Goal: Task Accomplishment & Management: Complete application form

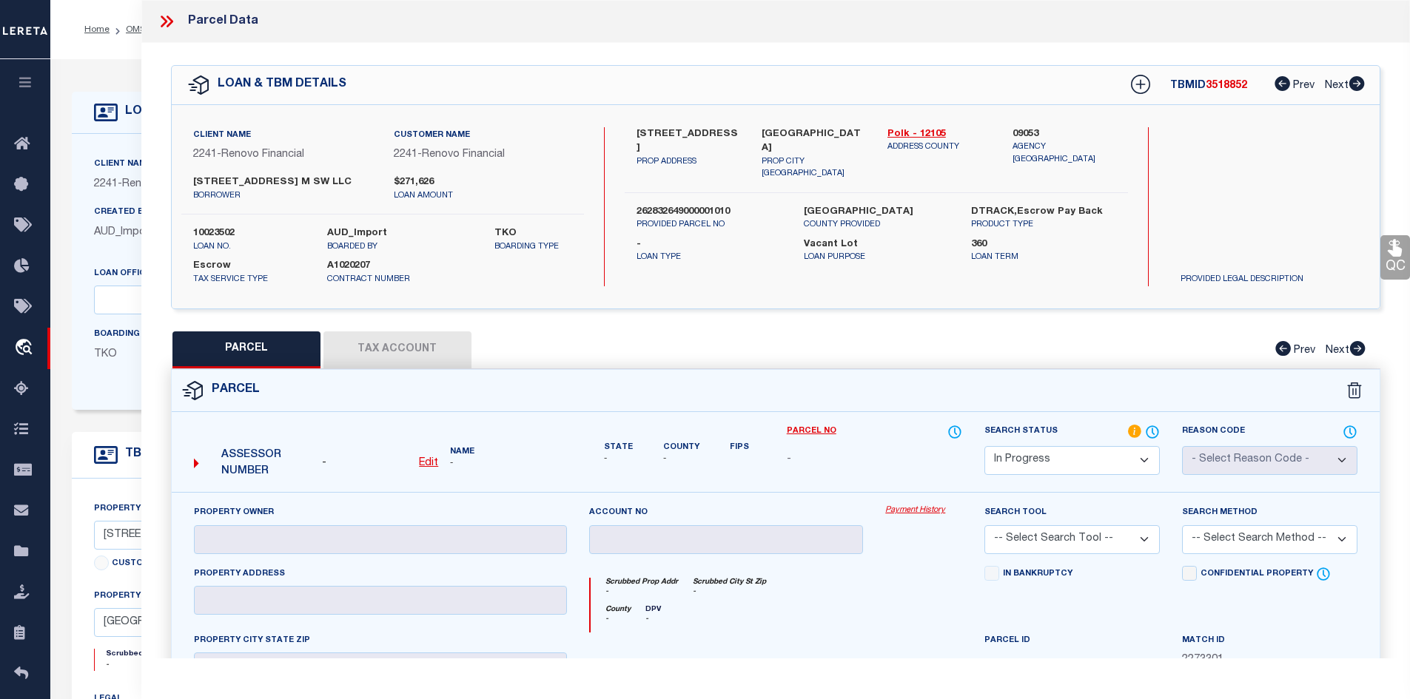
select select "IP"
select select "164194"
select select "25067"
select select "400"
select select "Escrow"
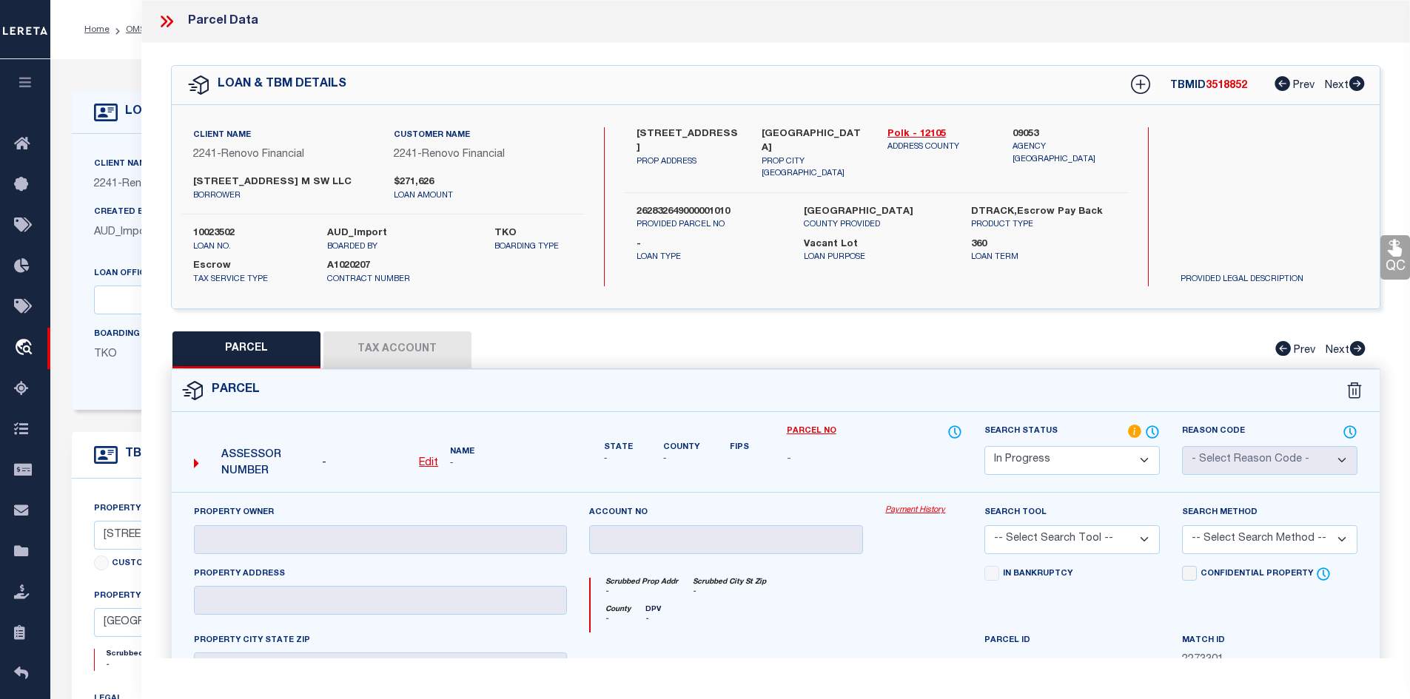
click at [872, 60] on div "QC QC QC" at bounding box center [775, 487] width 1269 height 889
click at [919, 132] on link "Polk - 12105" at bounding box center [939, 134] width 104 height 15
click at [904, 132] on link "Polk - 12105" at bounding box center [939, 134] width 104 height 15
drag, startPoint x: 641, startPoint y: 130, endPoint x: 656, endPoint y: 130, distance: 15.5
click at [656, 130] on label "[STREET_ADDRESS]" at bounding box center [688, 141] width 104 height 29
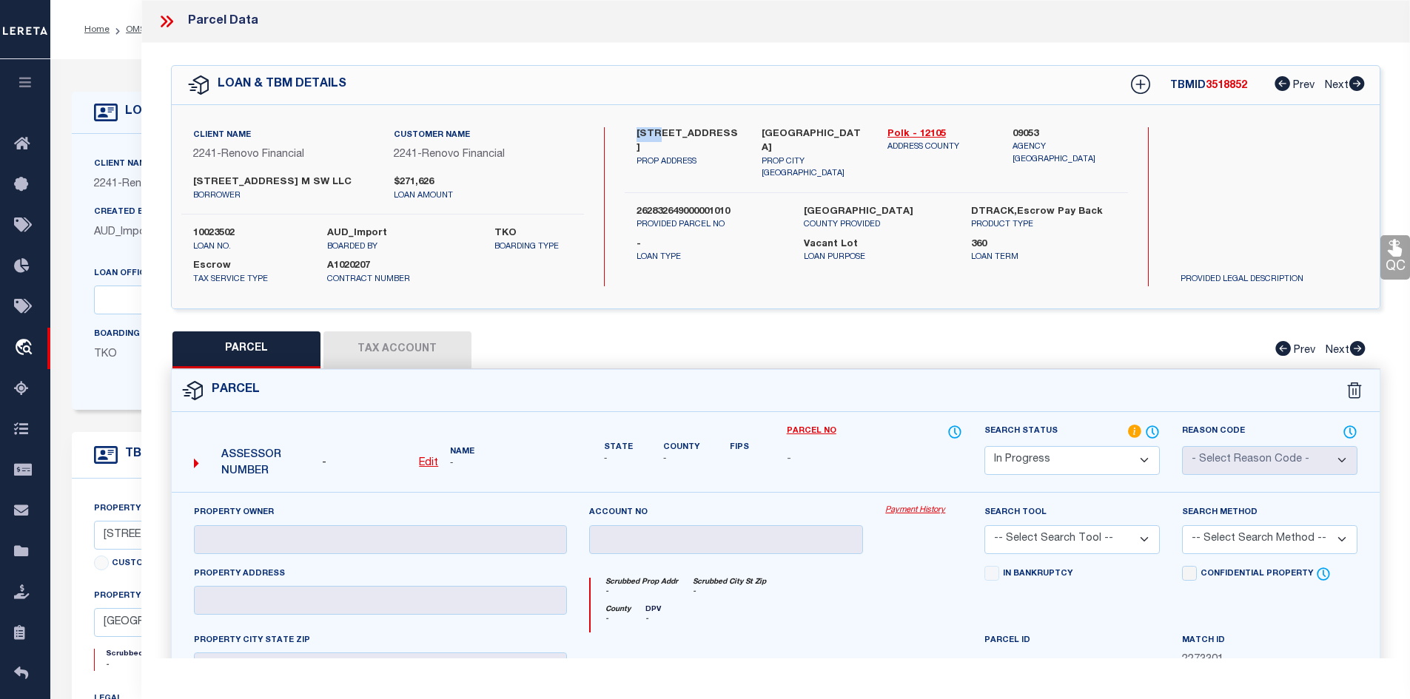
copy label "801"
click at [707, 156] on p "PROP ADDRESS" at bounding box center [688, 162] width 104 height 13
drag, startPoint x: 636, startPoint y: 134, endPoint x: 711, endPoint y: 132, distance: 75.5
click at [711, 132] on label "[STREET_ADDRESS]" at bounding box center [688, 141] width 104 height 29
copy label "[STREET_ADDRESS]"
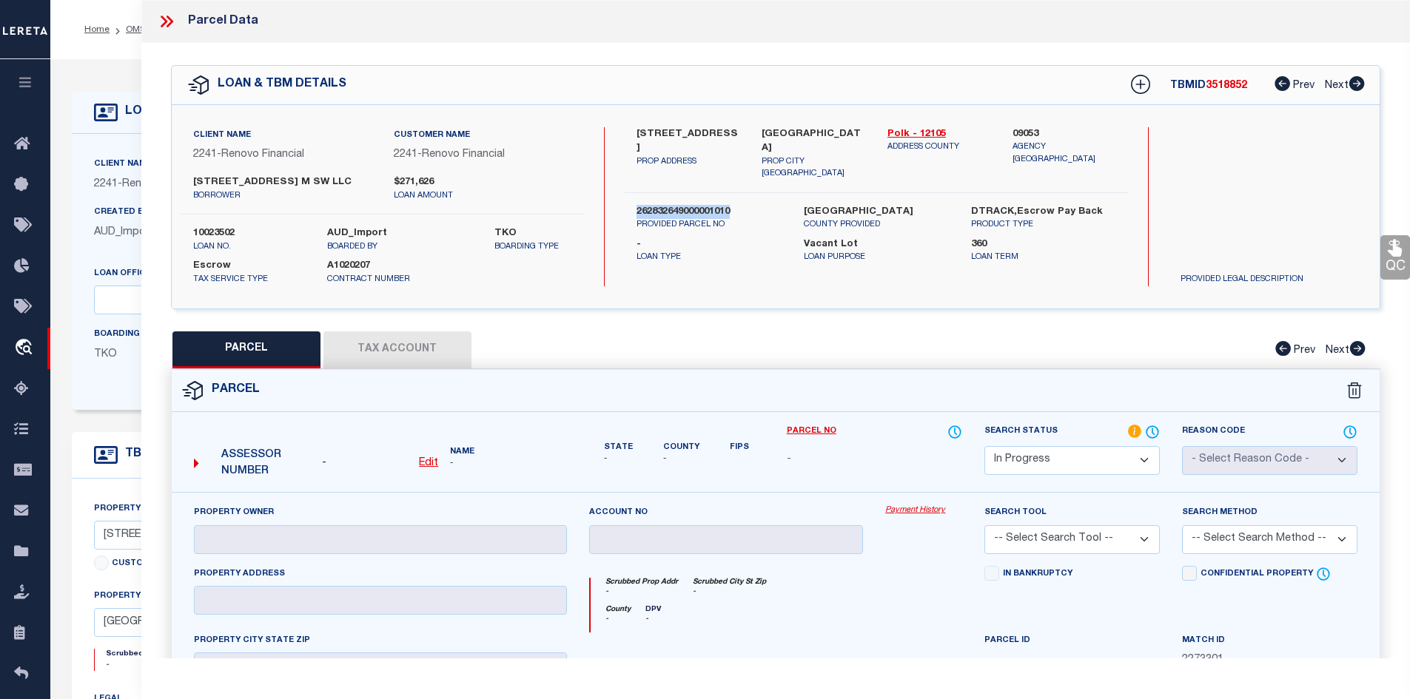
drag, startPoint x: 633, startPoint y: 195, endPoint x: 737, endPoint y: 194, distance: 104.3
click at [737, 205] on div "262832649000001010 PROVIDED PARCEL NO" at bounding box center [708, 218] width 167 height 27
copy label "262832649000001010"
click at [428, 465] on u "Edit" at bounding box center [428, 463] width 19 height 10
select select "IP"
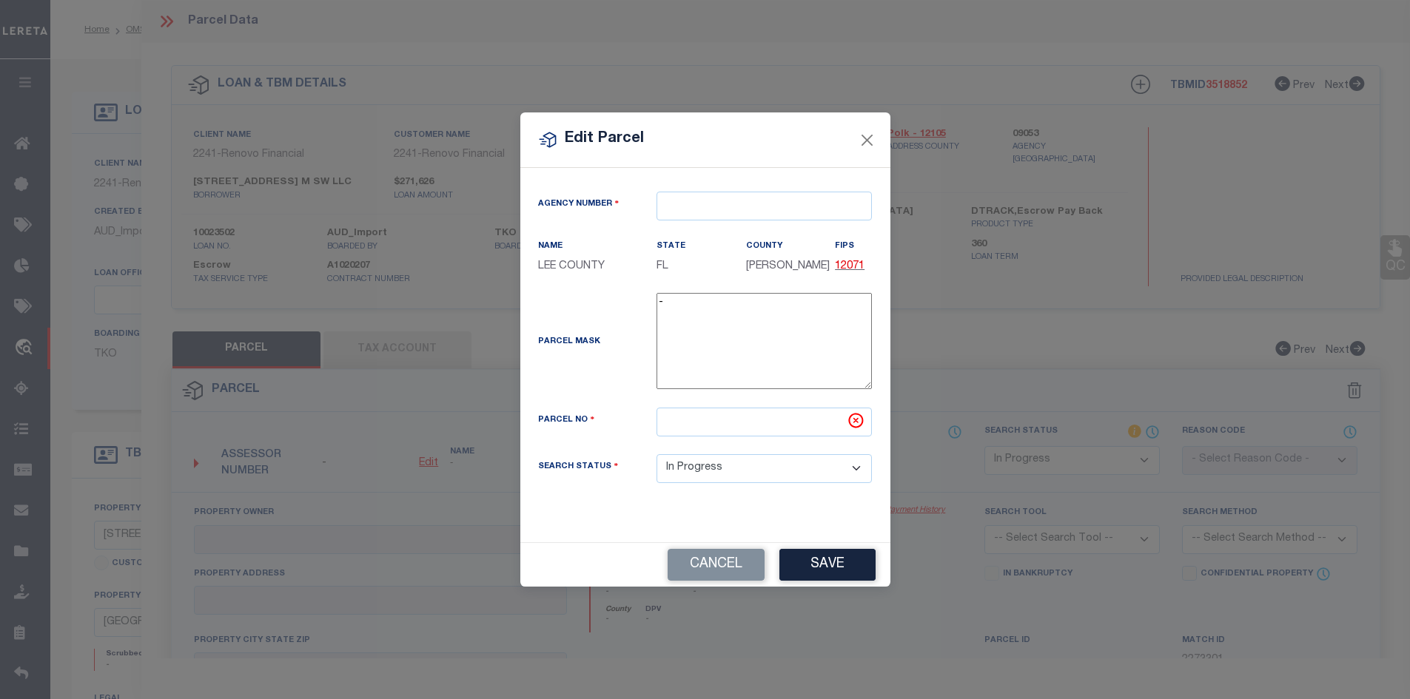
type textarea "-"
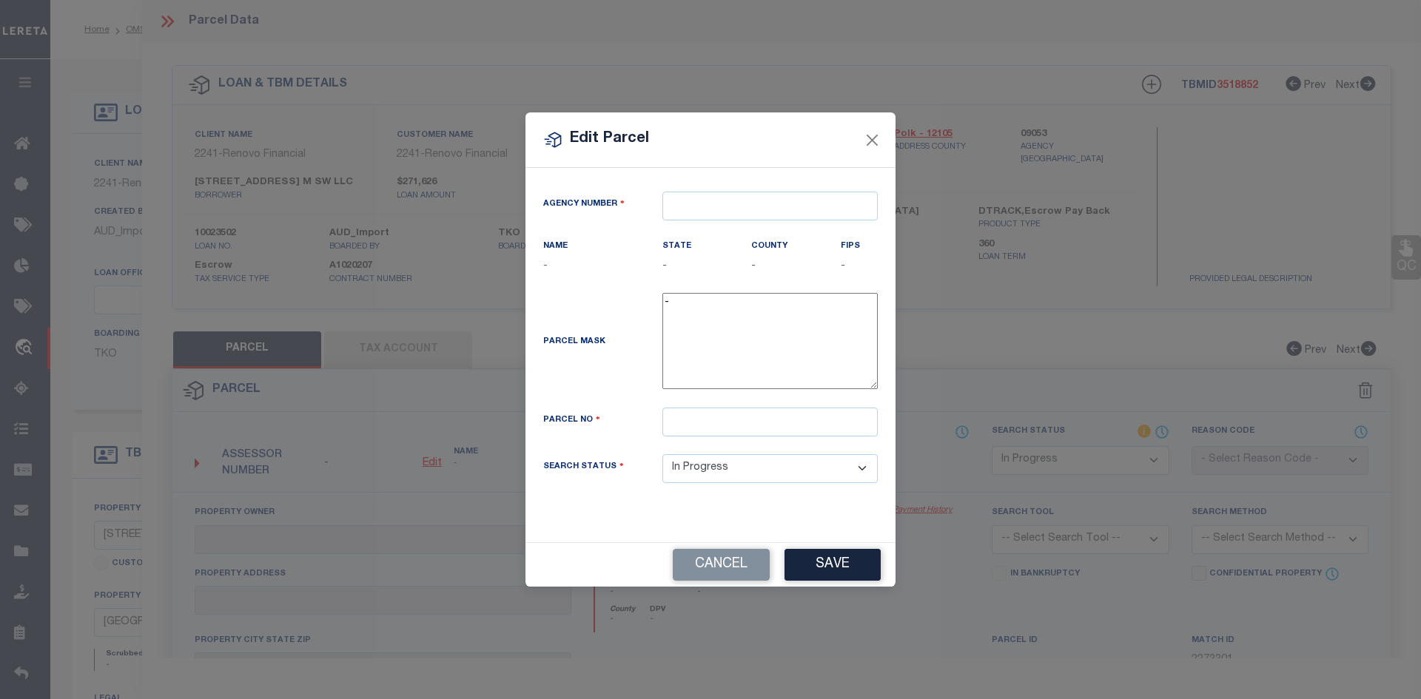
click at [707, 222] on div "Agency Number" at bounding box center [710, 215] width 357 height 47
click at [690, 203] on input "text" at bounding box center [769, 206] width 215 height 29
type input "09"
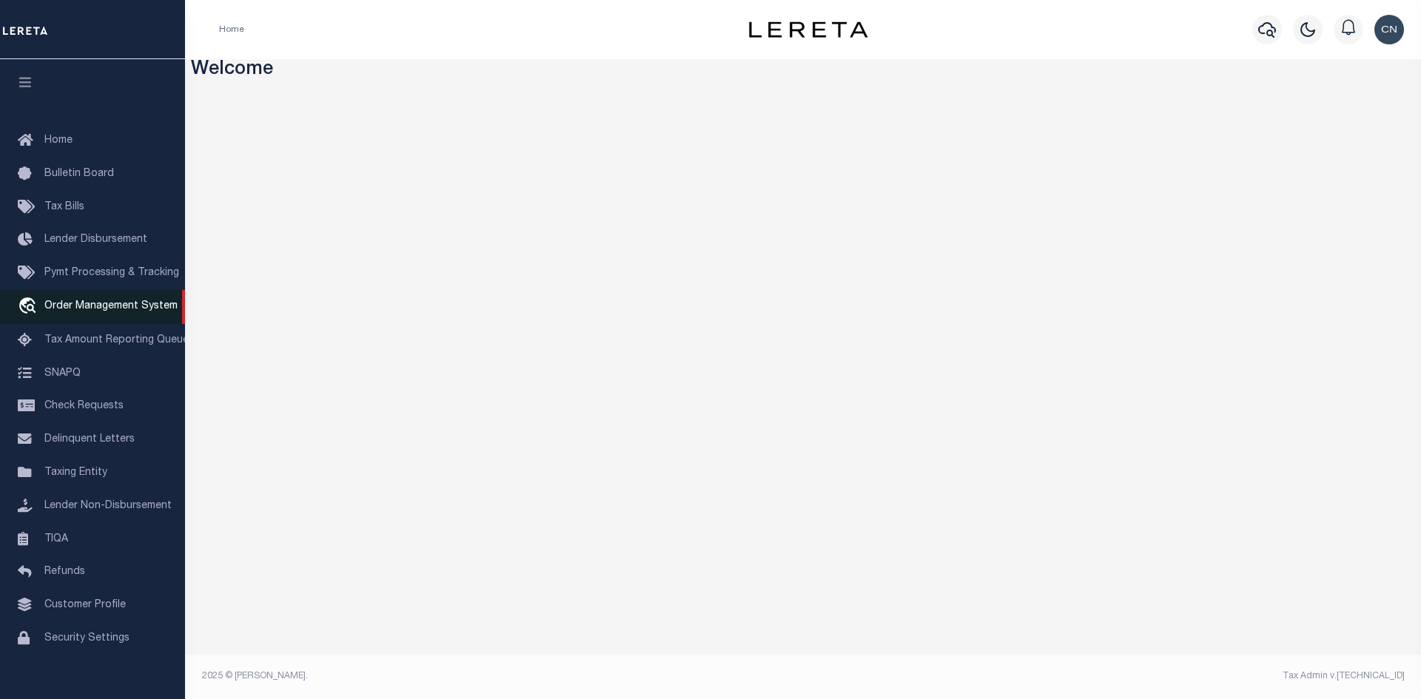
click at [102, 312] on span "Order Management System" at bounding box center [110, 306] width 133 height 10
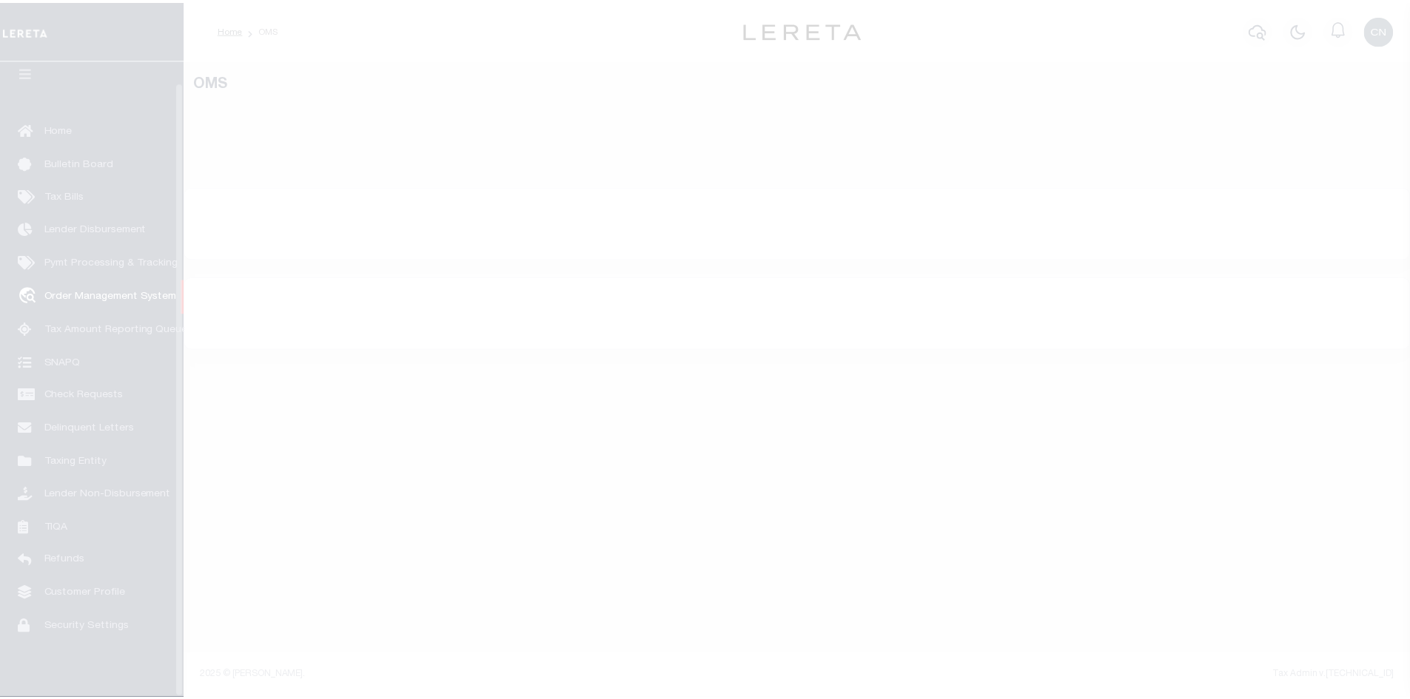
scroll to position [21, 0]
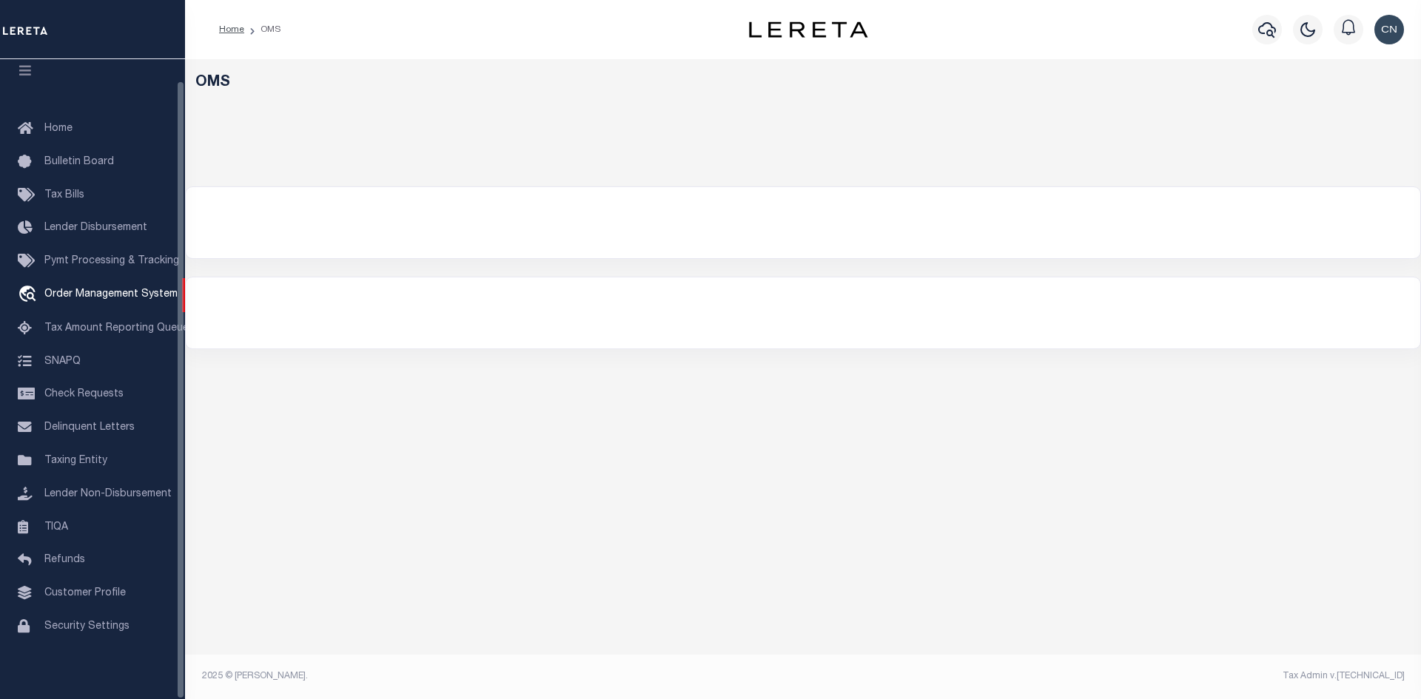
select select "200"
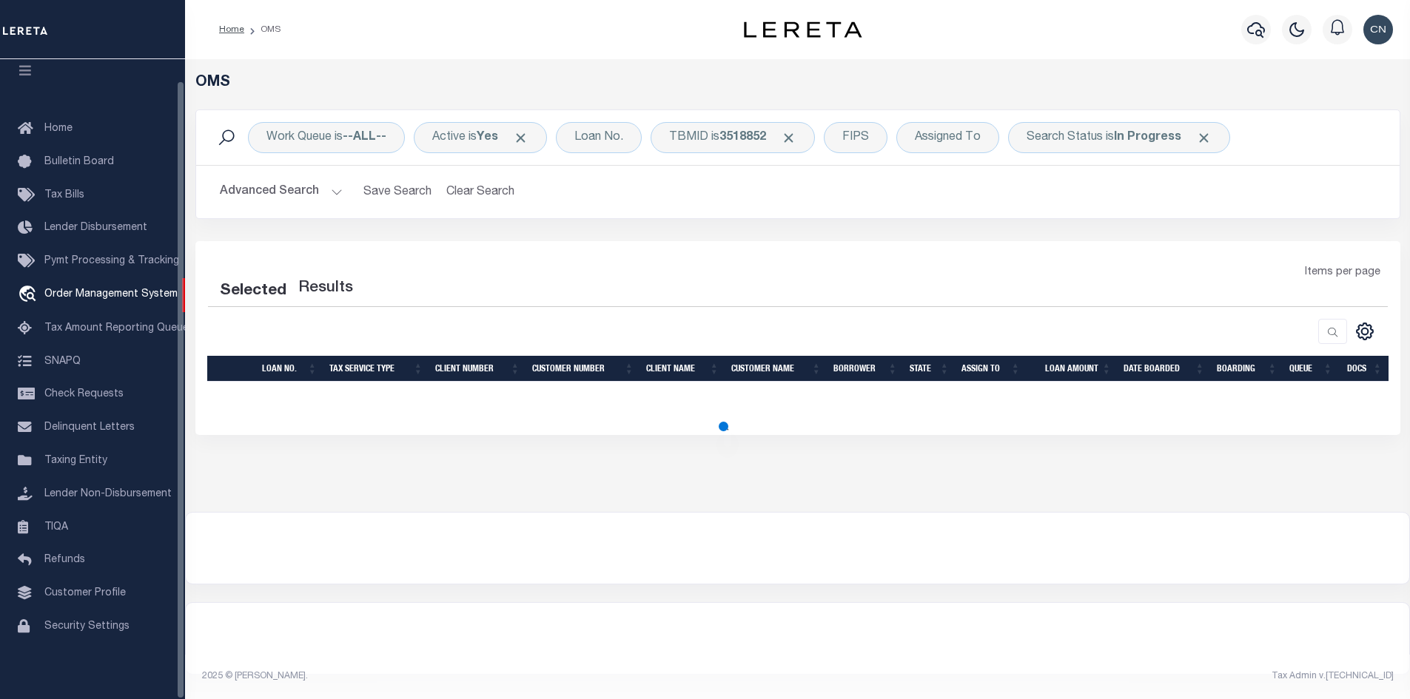
select select "200"
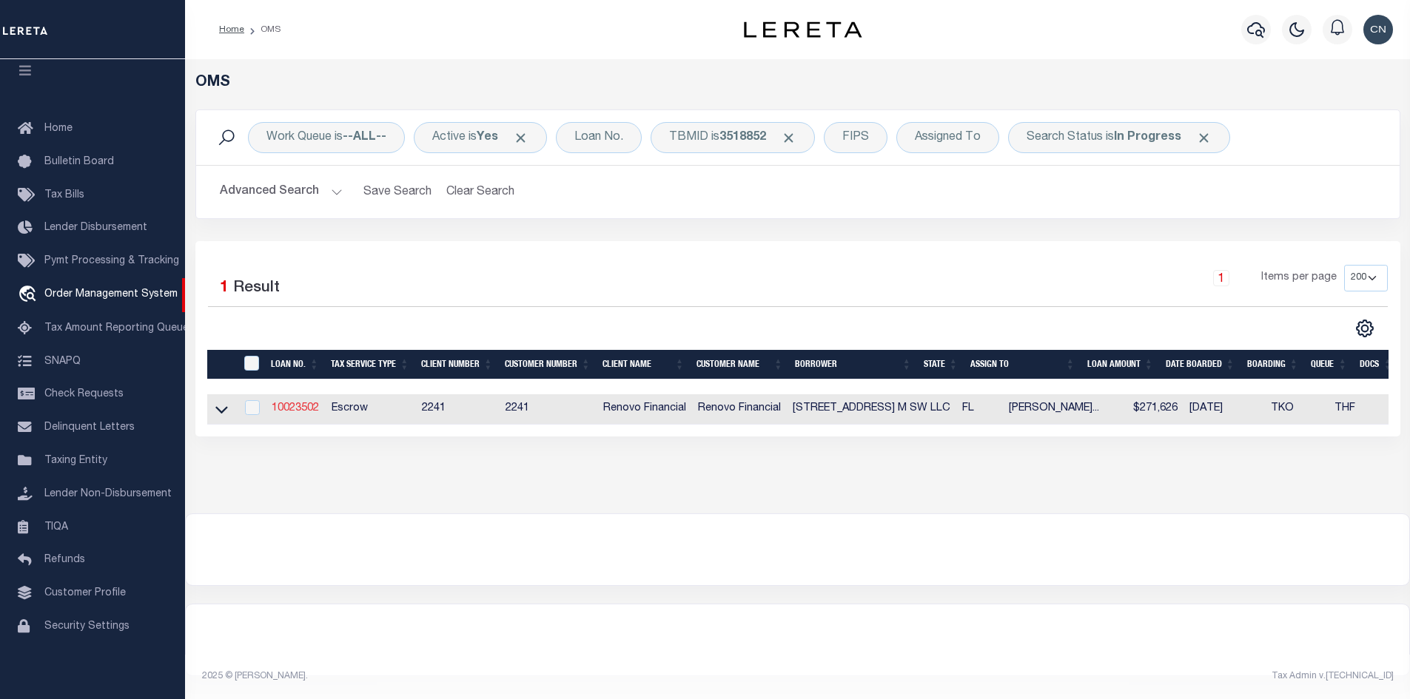
click at [297, 410] on link "10023502" at bounding box center [295, 408] width 47 height 10
type input "10023502"
type input "[STREET_ADDRESS] M SW LLC"
select select
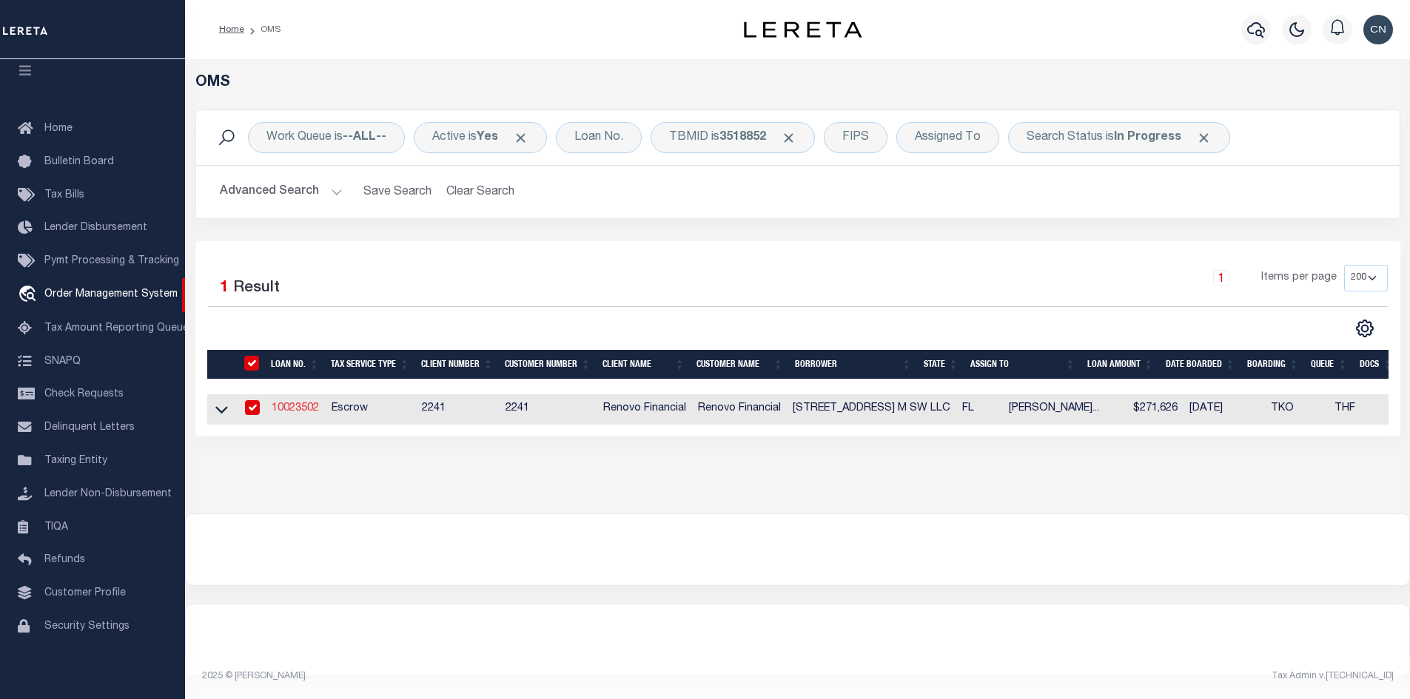
select select "400"
select select "Escrow"
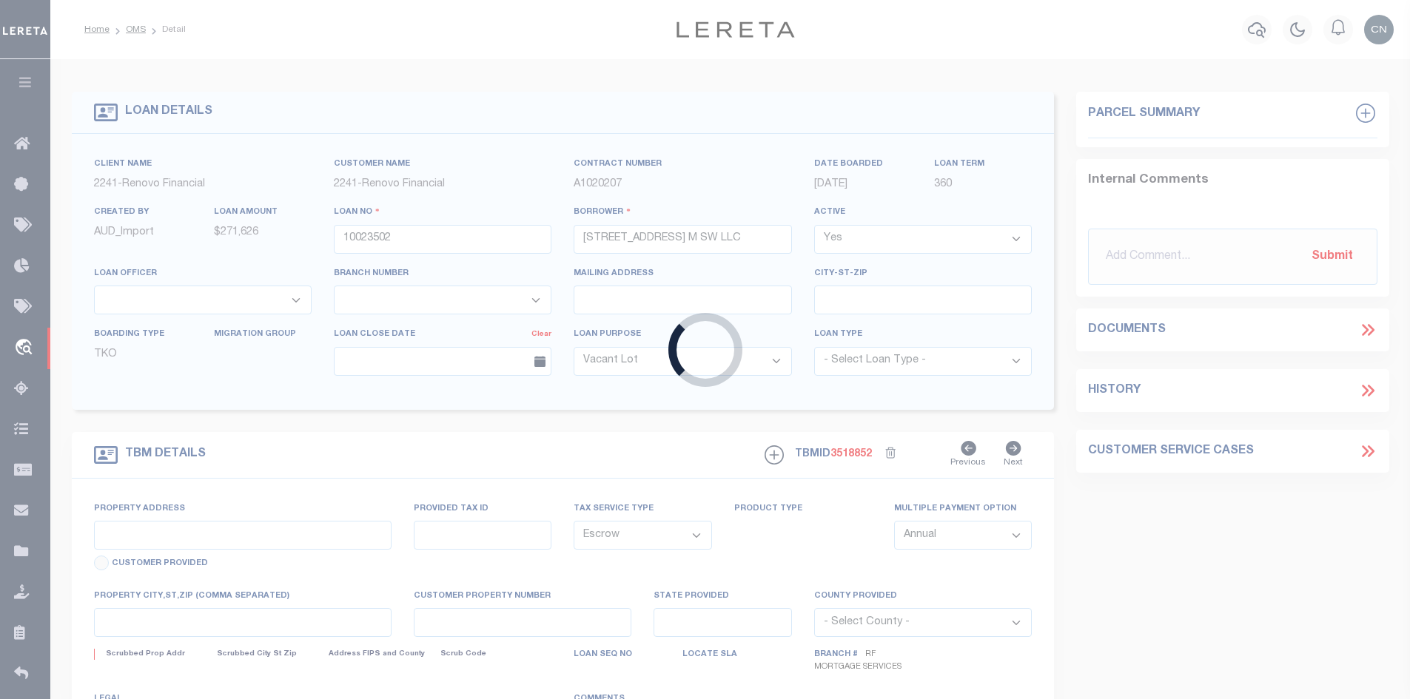
type input "[STREET_ADDRESS]"
type input "262832649000001010"
select select
type input "[GEOGRAPHIC_DATA]"
type input "a0kUS00000EDnhB"
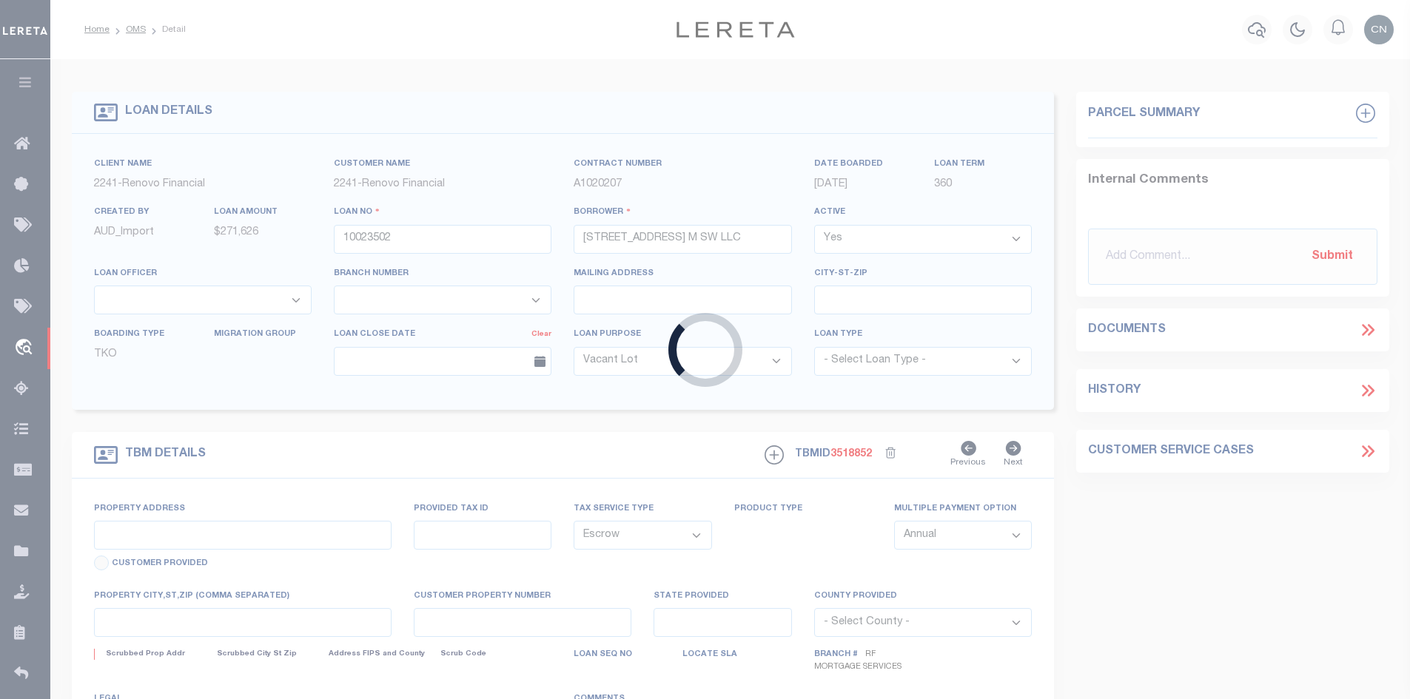
type input "FL"
select select
select select "164194"
select select "25067"
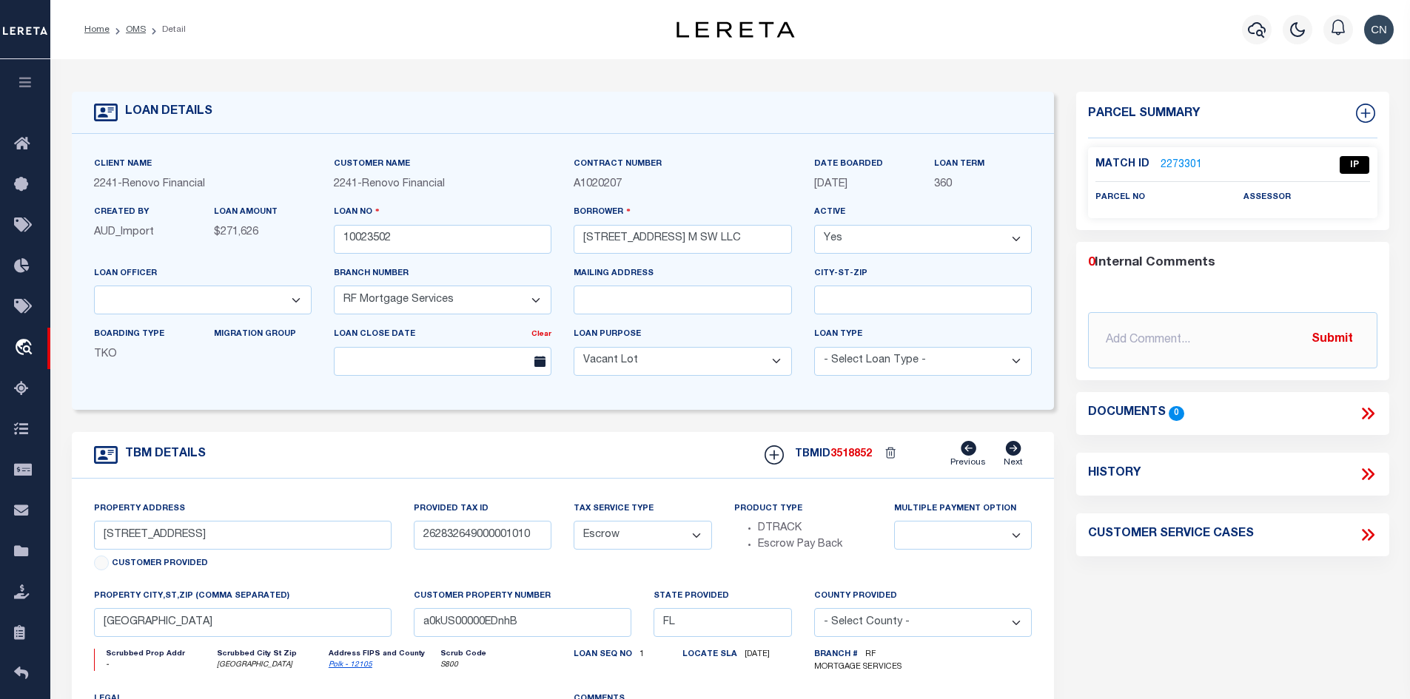
click at [1182, 164] on link "2273301" at bounding box center [1180, 166] width 41 height 16
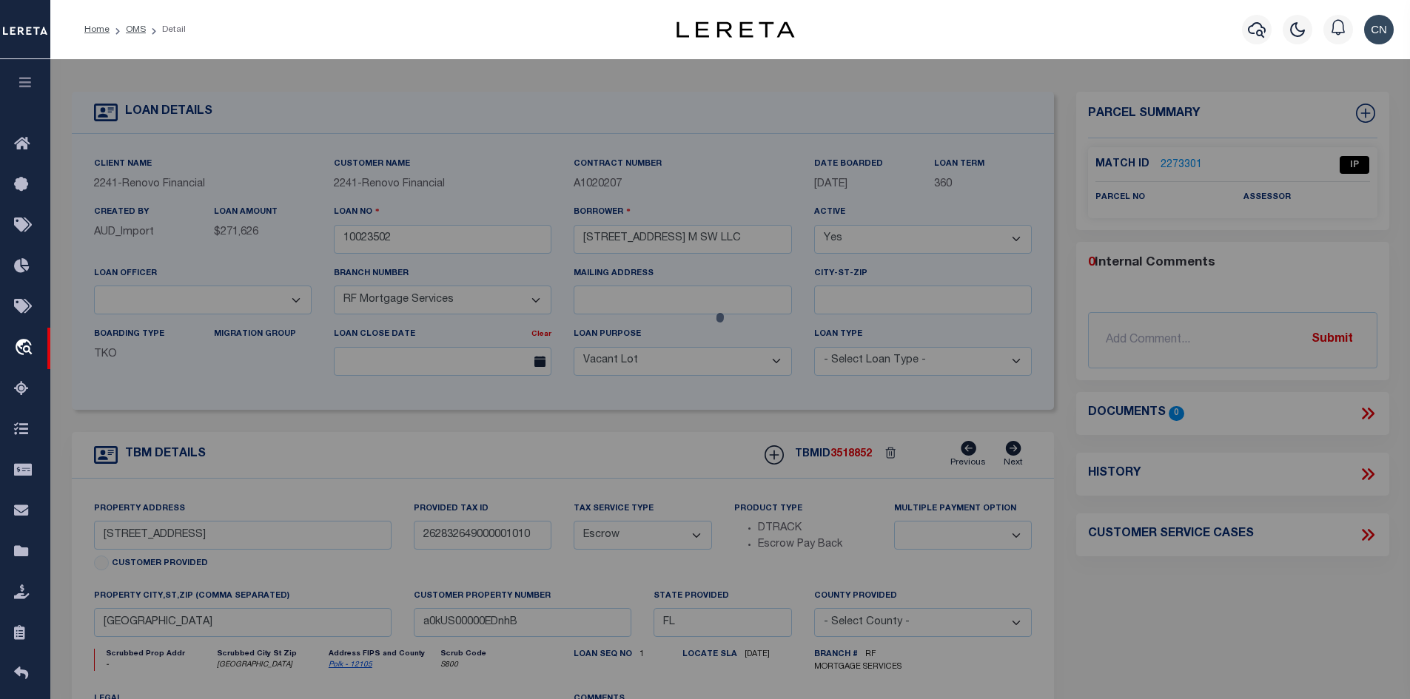
checkbox input "false"
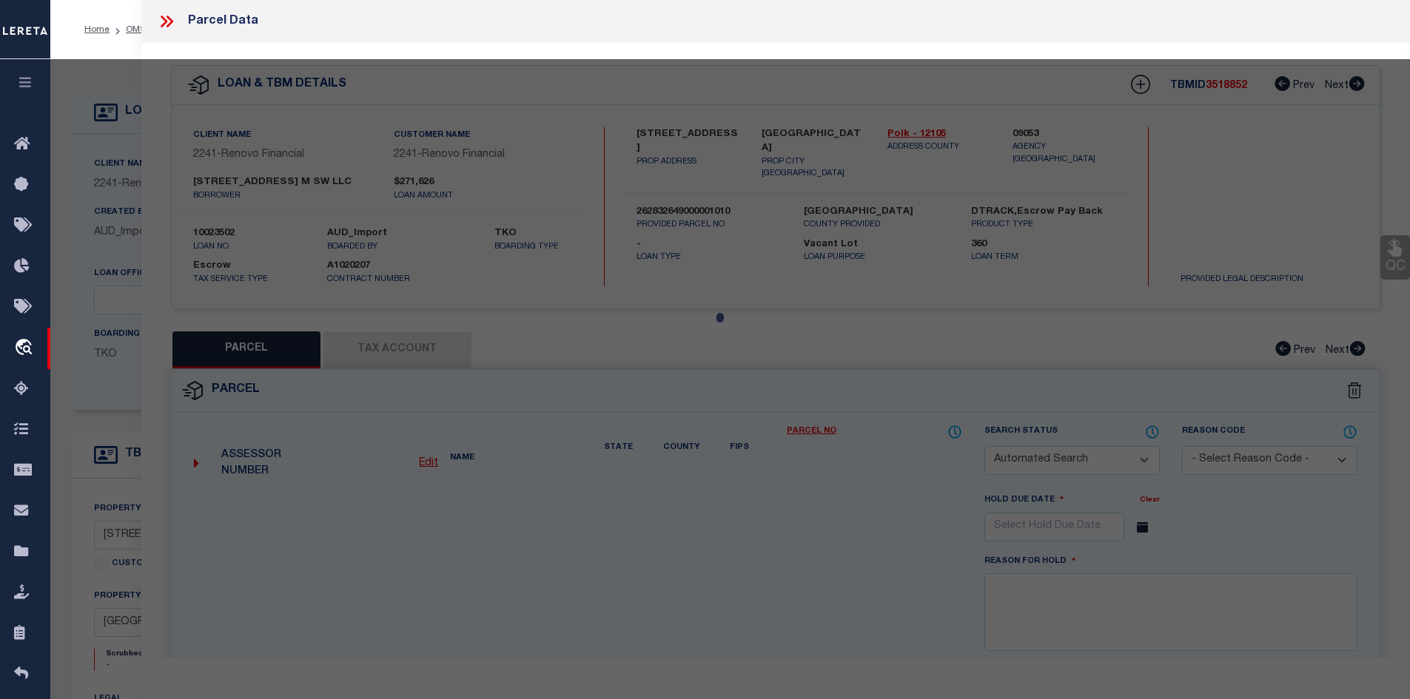
select select "IP"
checkbox input "false"
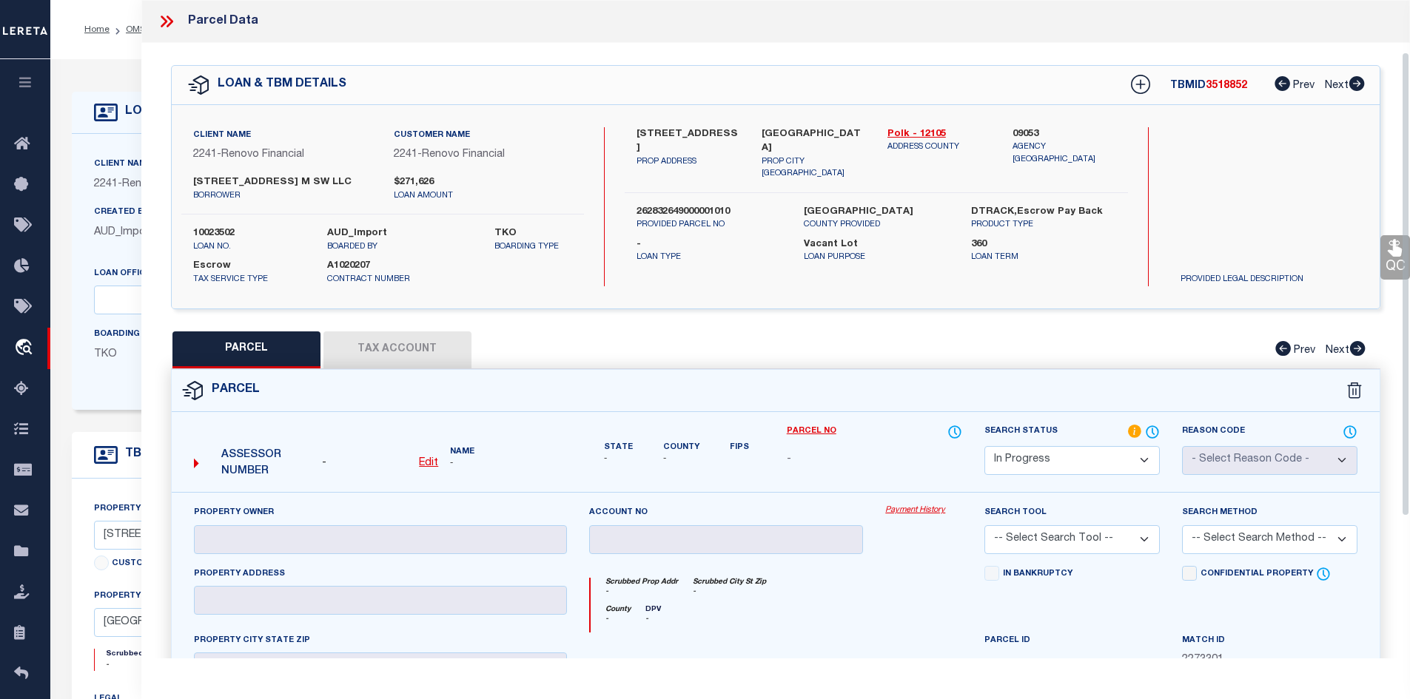
scroll to position [148, 0]
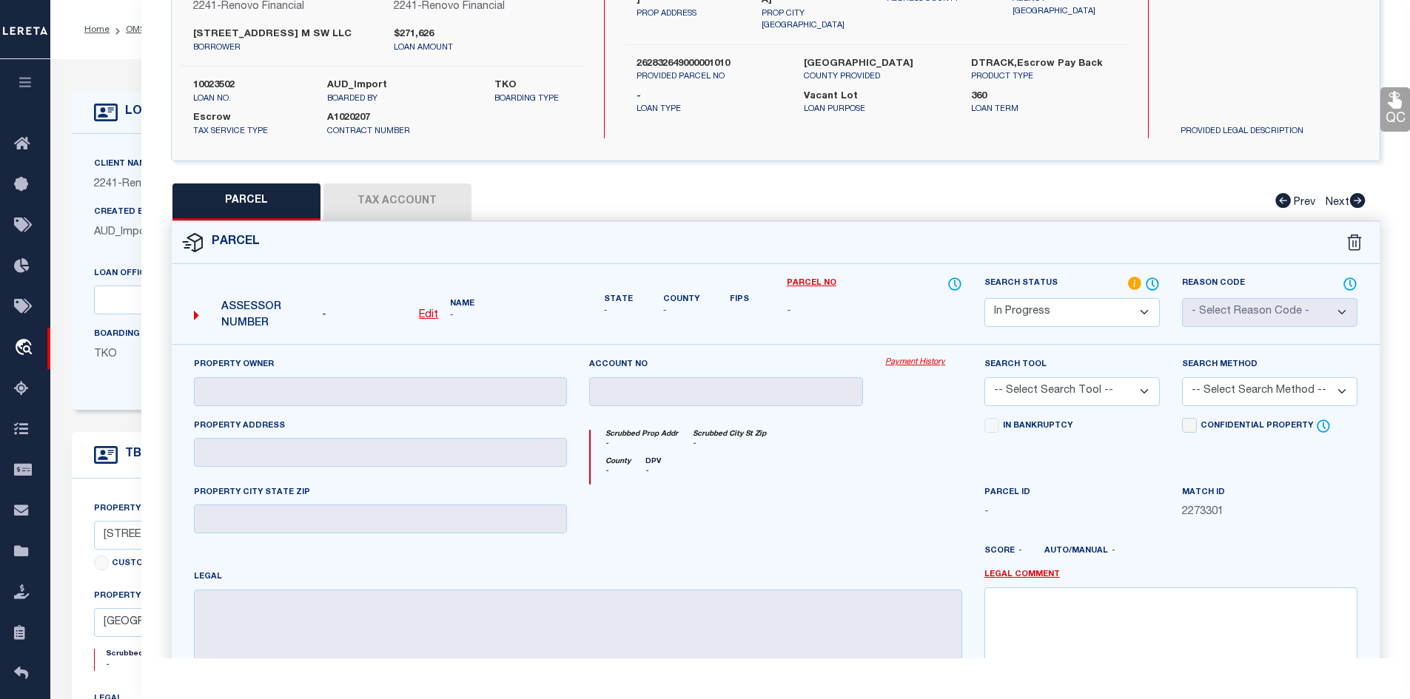
click at [430, 312] on u "Edit" at bounding box center [428, 315] width 19 height 10
select select "IP"
type textarea "-"
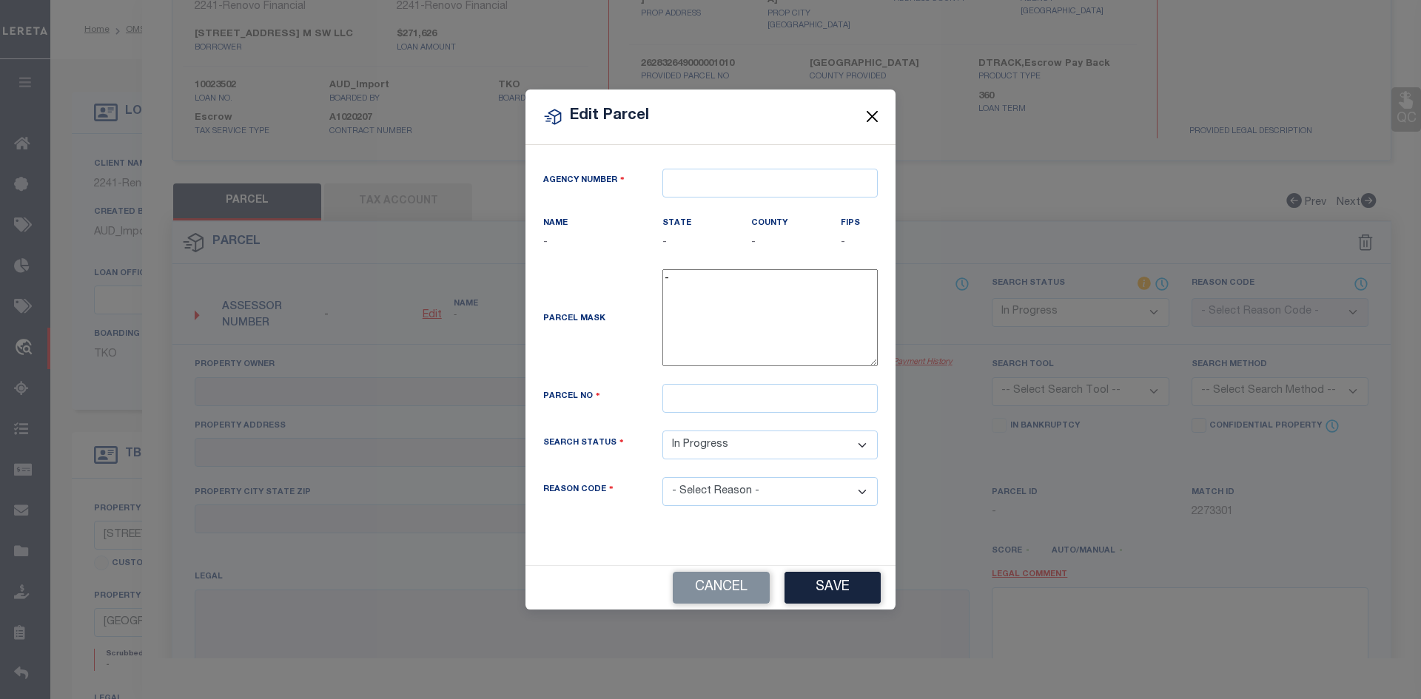
click at [872, 118] on button "Close" at bounding box center [872, 116] width 19 height 19
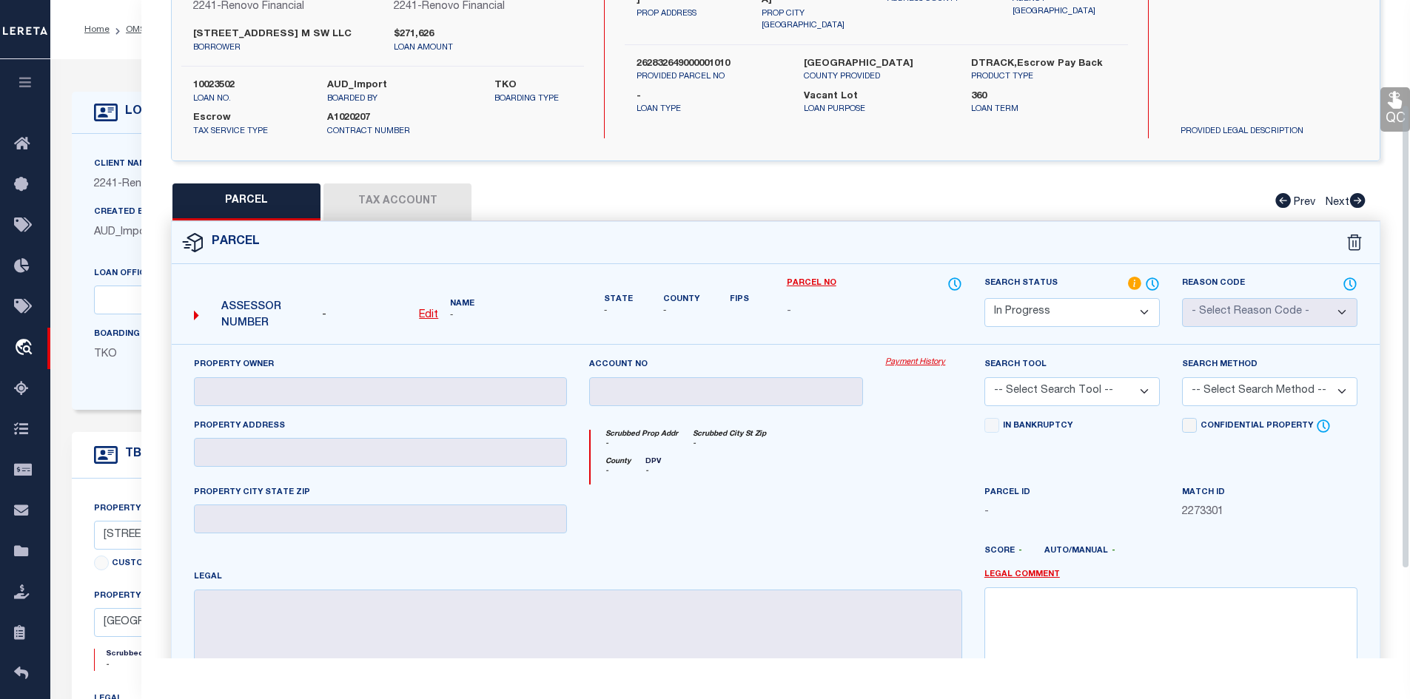
scroll to position [0, 0]
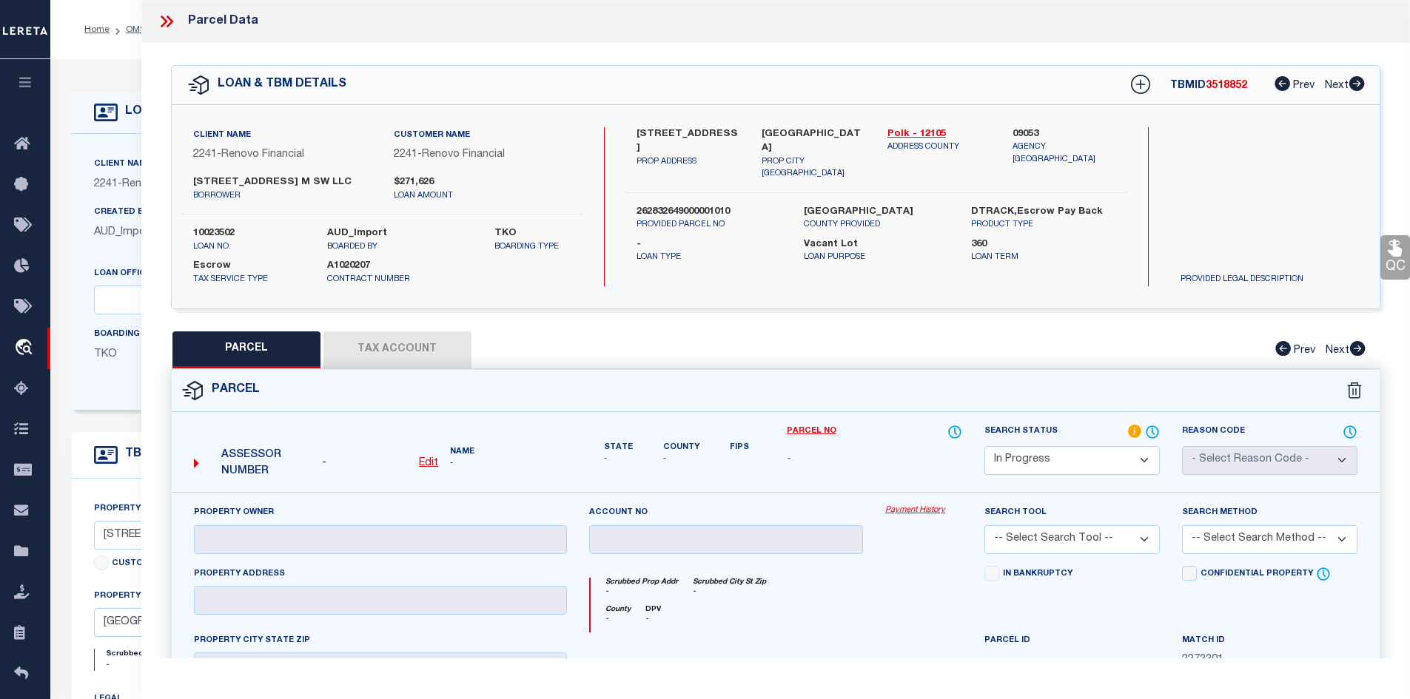
click at [429, 461] on u "Edit" at bounding box center [428, 463] width 19 height 10
select select "IP"
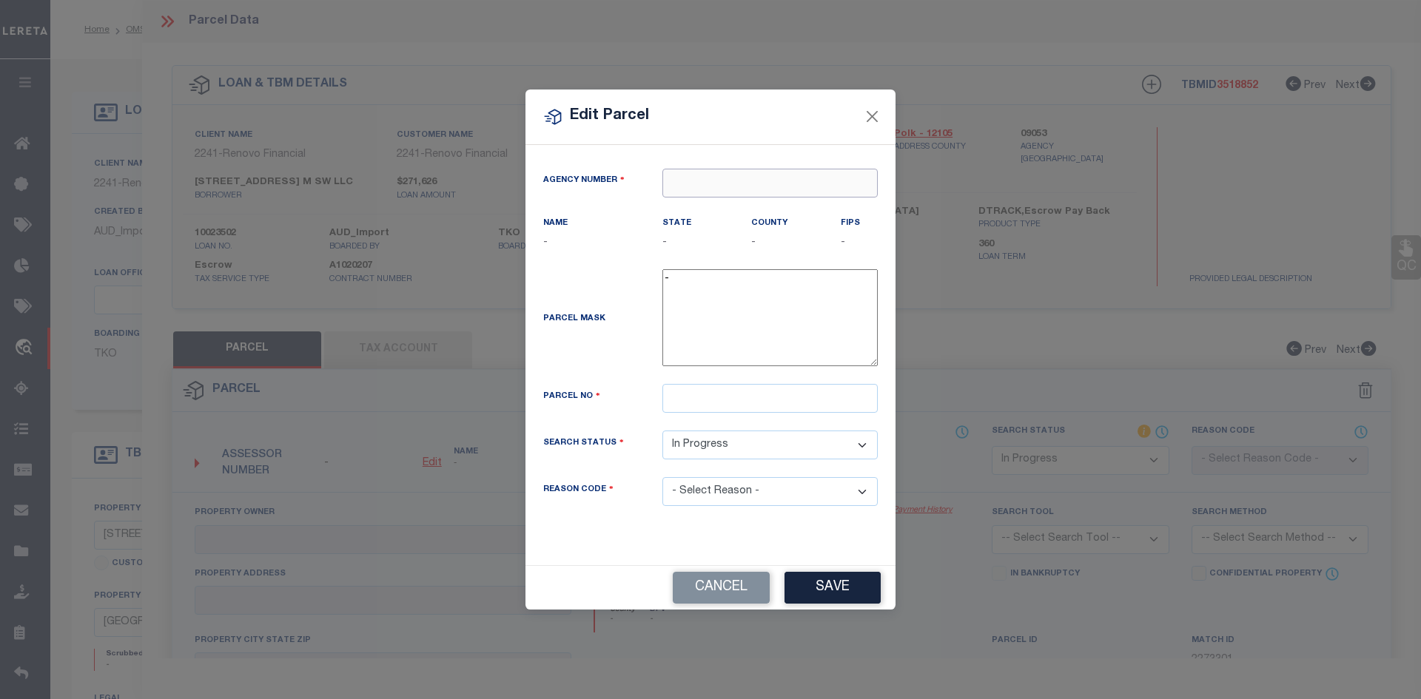
click at [719, 185] on input "text" at bounding box center [769, 183] width 215 height 29
click at [731, 212] on div "090530000 : POLK COUNTY" at bounding box center [770, 220] width 214 height 42
type input "090530000"
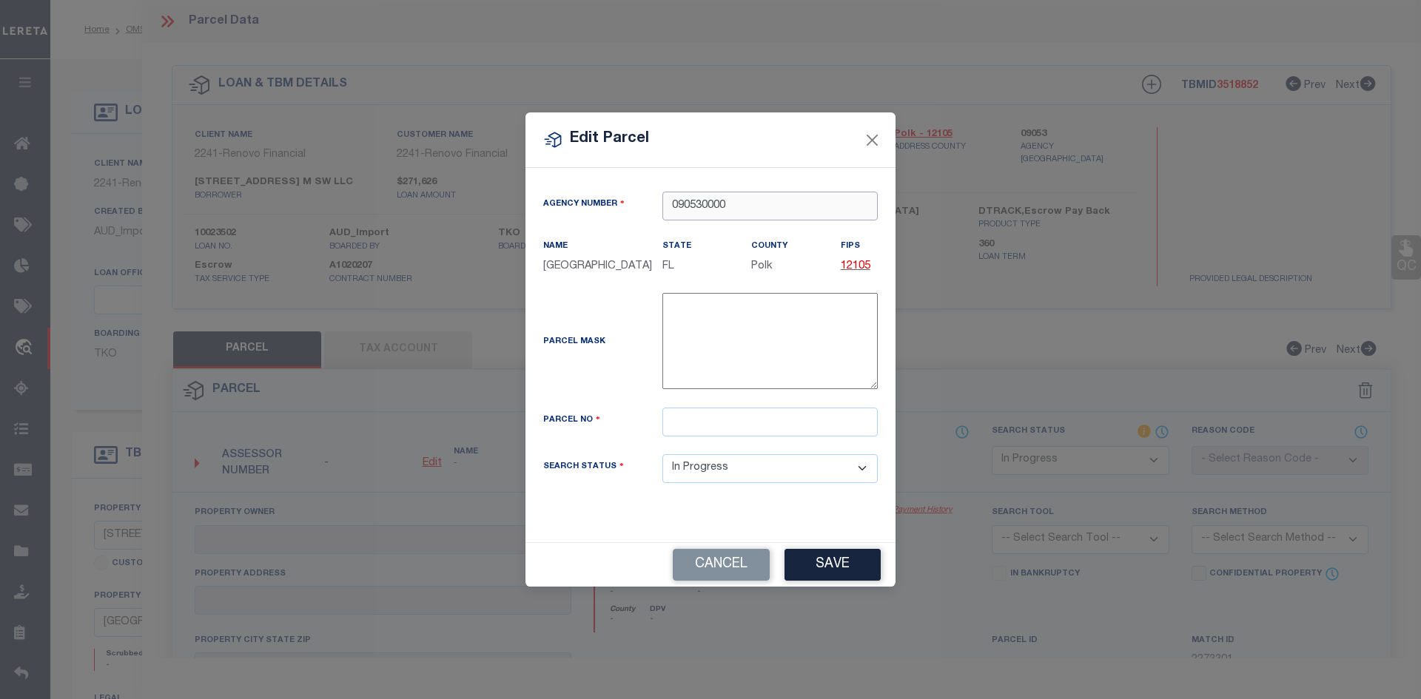
type input "090530000"
click at [679, 425] on input "text" at bounding box center [769, 422] width 215 height 29
paste input "262832-649000-001010"
type input "262832-649000-001010"
click at [843, 569] on button "Save" at bounding box center [832, 565] width 96 height 32
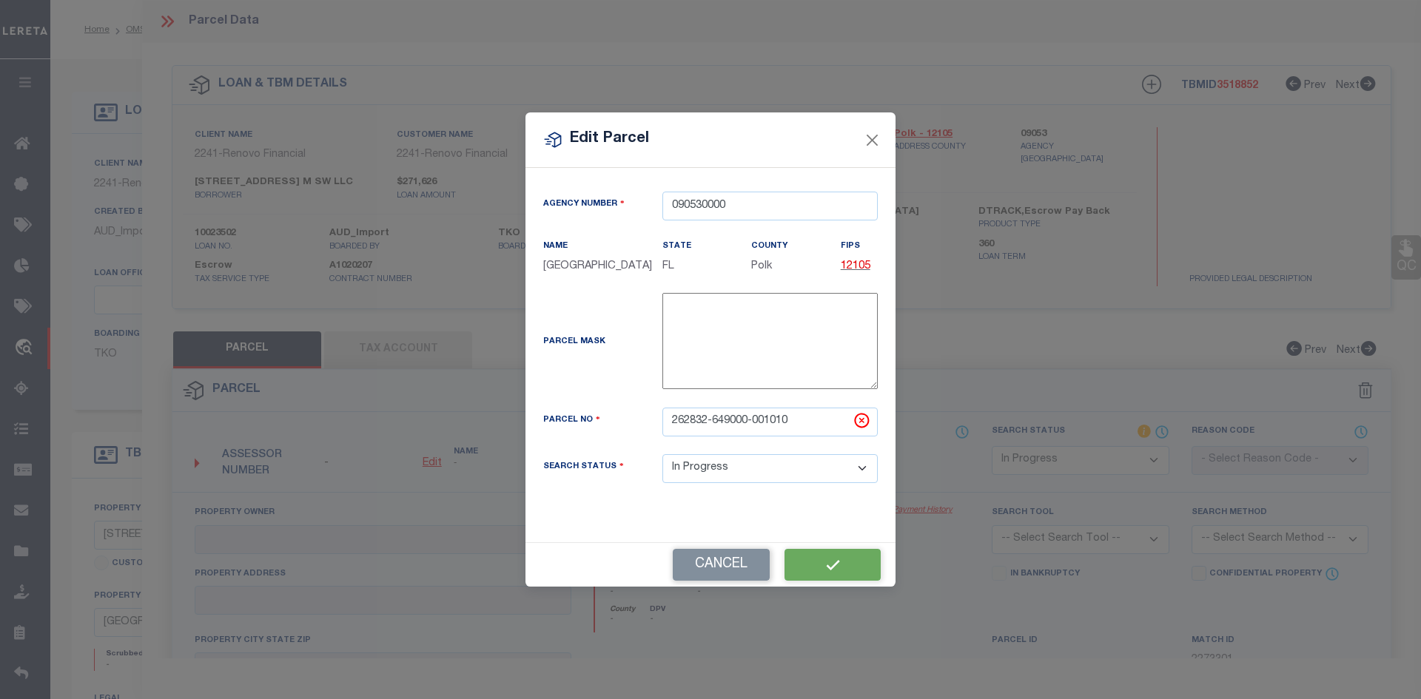
select select "IP"
checkbox input "false"
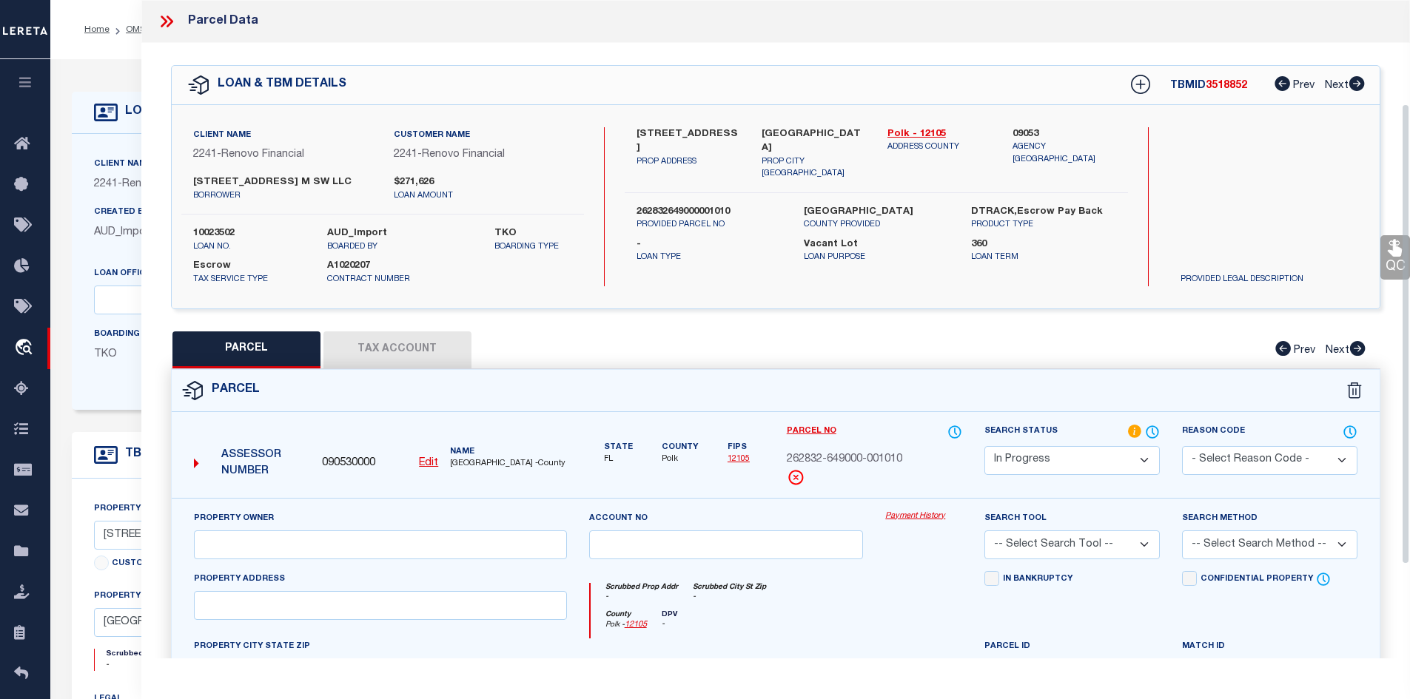
scroll to position [148, 0]
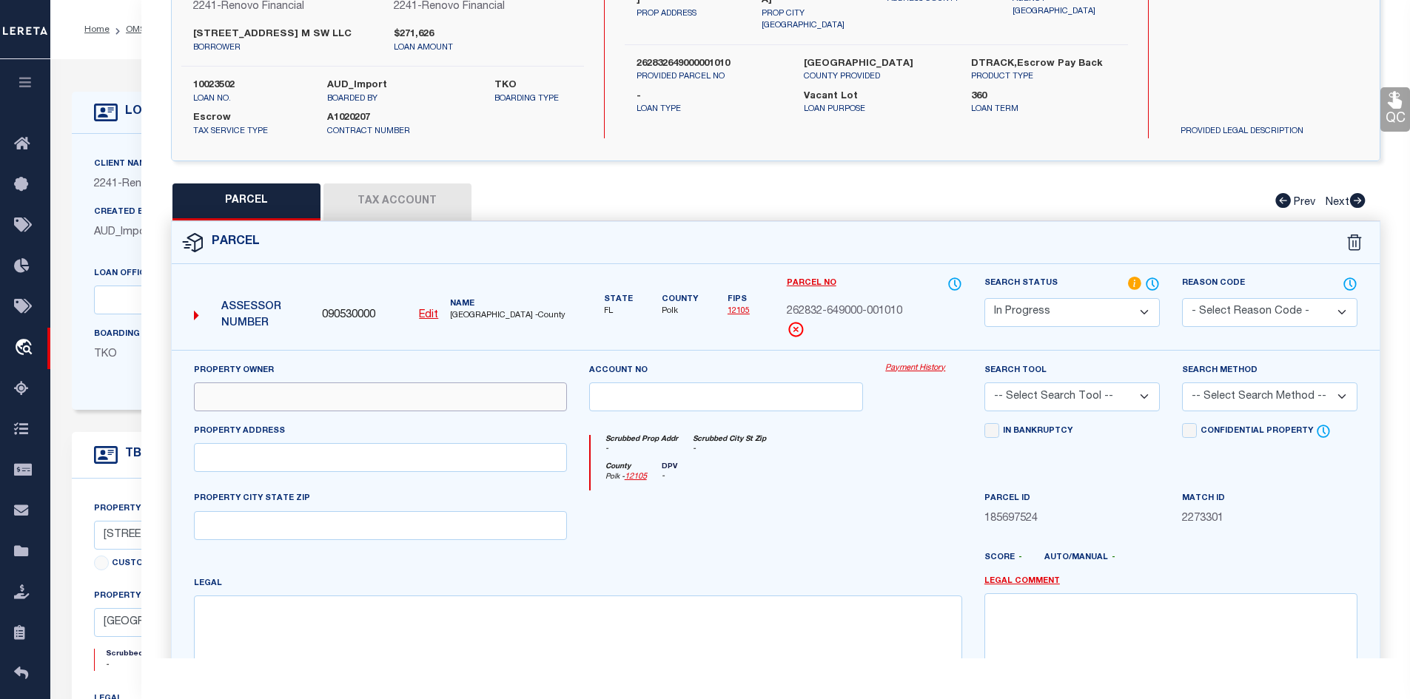
click at [226, 392] on input "text" at bounding box center [380, 397] width 373 height 29
paste input "[STREET_ADDRESS] M SW LLC"
type input "[STREET_ADDRESS] M SW LLC"
click at [238, 455] on input "text" at bounding box center [380, 457] width 373 height 29
paste input "01 AVENUE M SW"
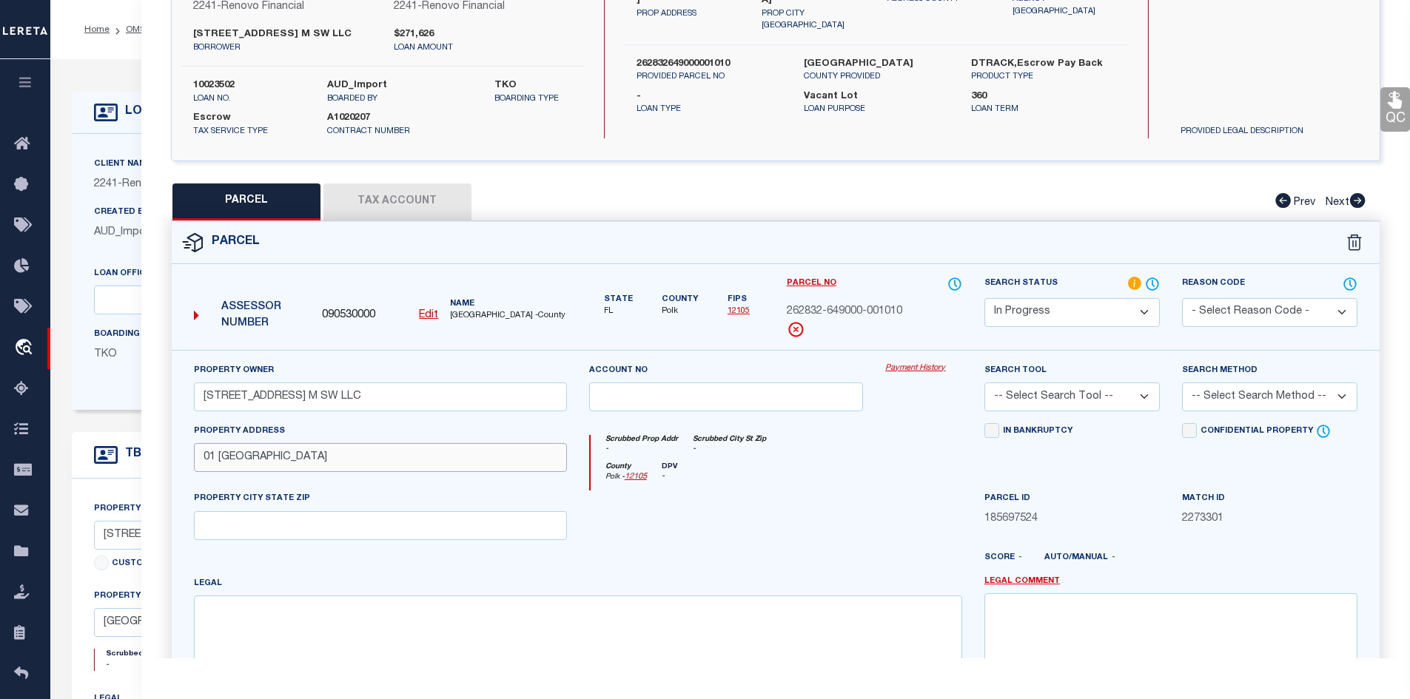
click at [201, 458] on input "01 AVENUE M SW" at bounding box center [380, 457] width 373 height 29
type input "801 AVENUE M SW"
click at [234, 528] on input "text" at bounding box center [380, 525] width 373 height 29
paste input "WINTER HAVEN, FL 33880"
type input "WINTER HAVEN, FL 33880"
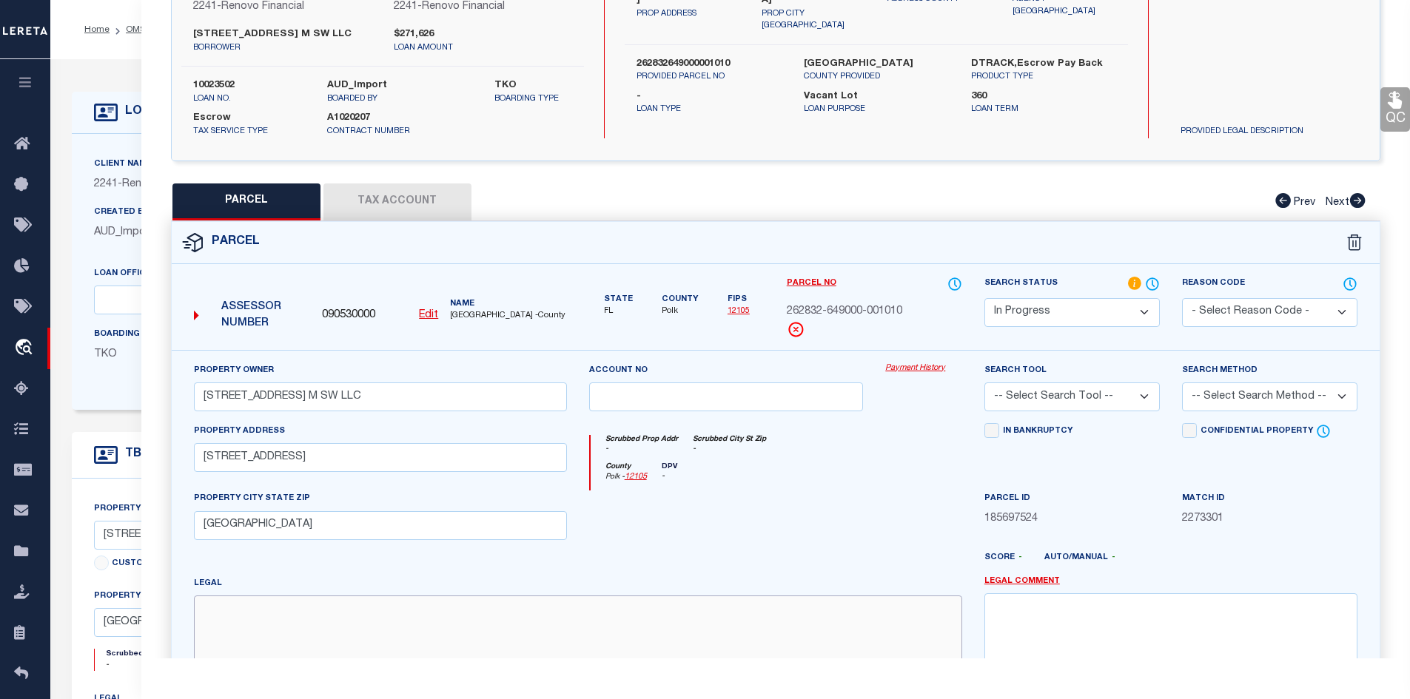
click at [280, 623] on textarea at bounding box center [578, 642] width 768 height 93
paste textarea "HAMPTON W M SUB PB 8 PG 22 BLK A LOT 1"
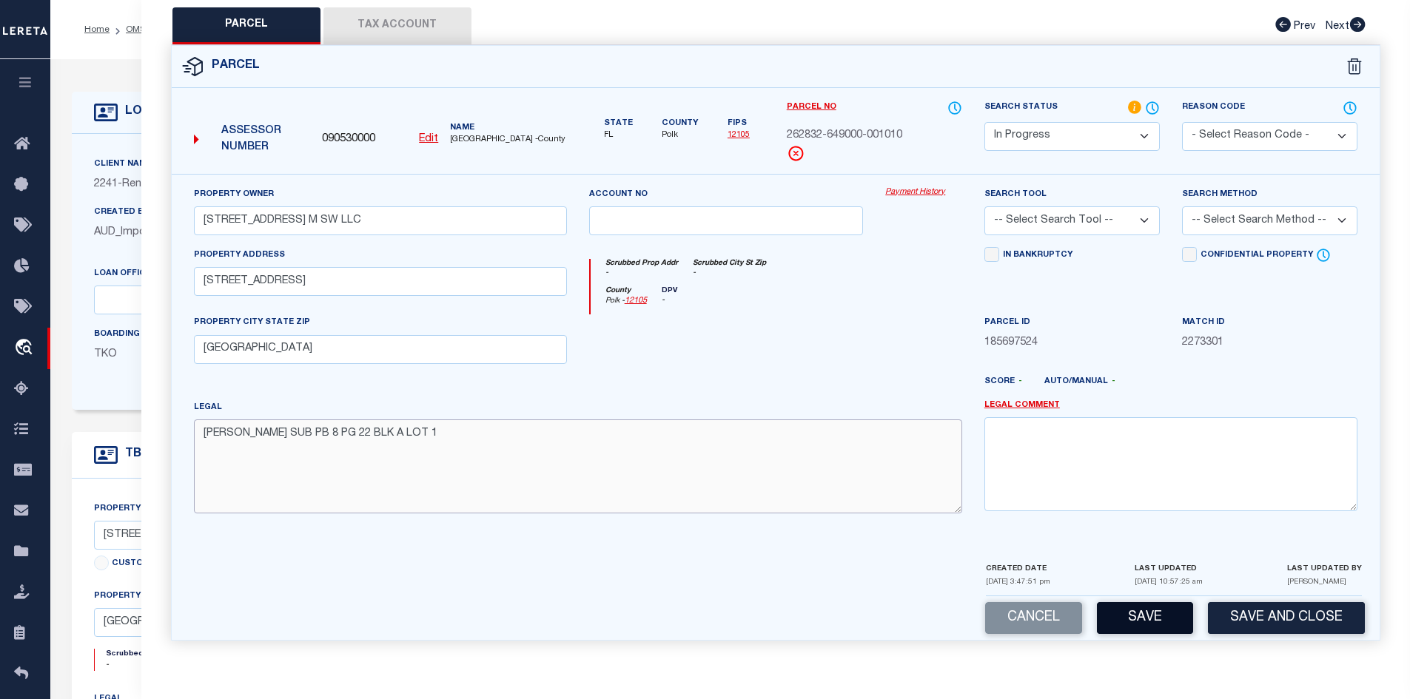
type textarea "HAMPTON W M SUB PB 8 PG 22 BLK A LOT 1"
drag, startPoint x: 1128, startPoint y: 614, endPoint x: 1120, endPoint y: 596, distance: 19.9
click at [1127, 613] on button "Save" at bounding box center [1145, 618] width 96 height 32
select select "AS"
checkbox input "false"
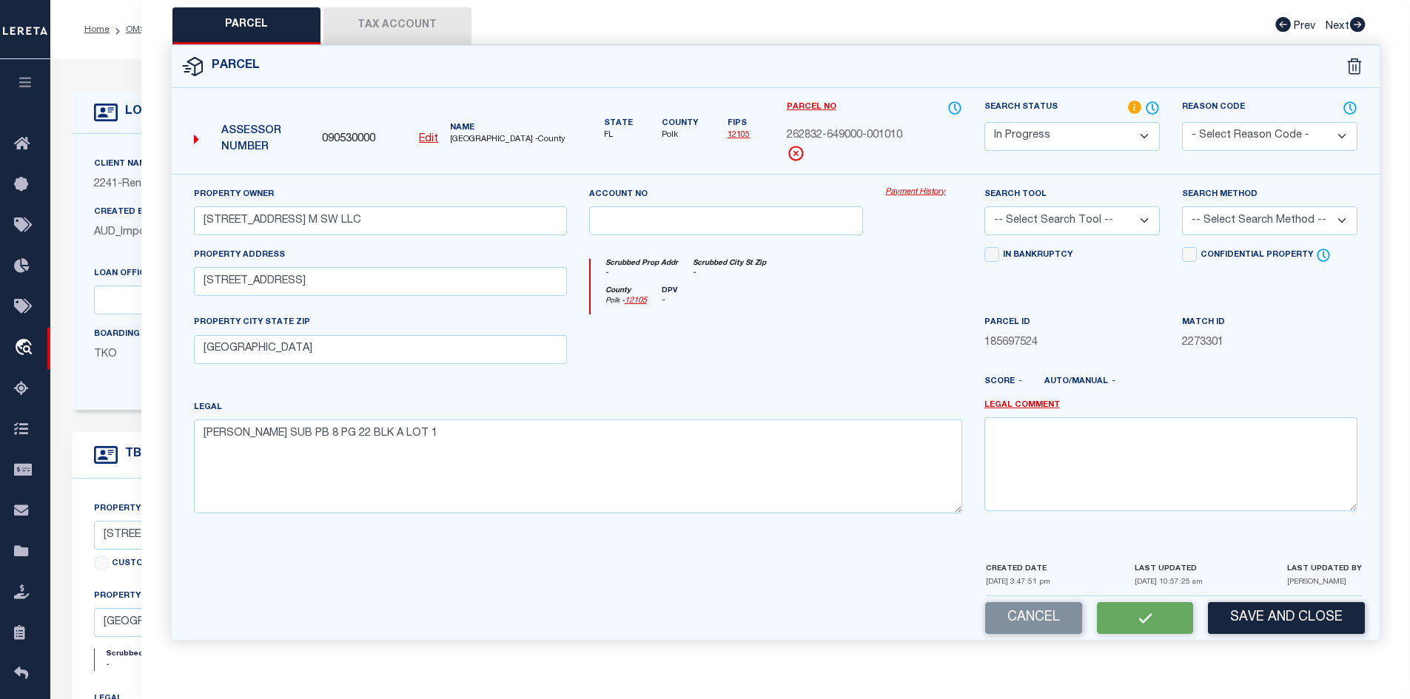
checkbox input "false"
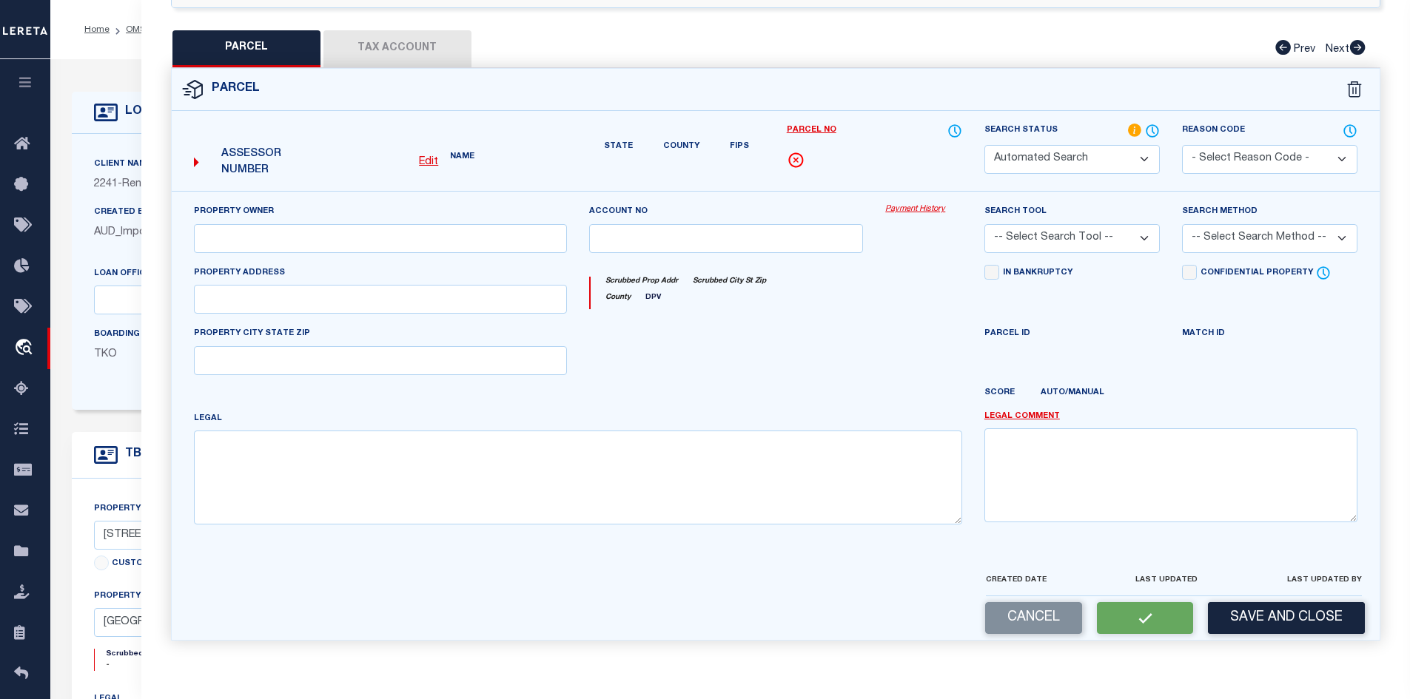
select select "IP"
type input "[STREET_ADDRESS] M SW LLC"
type input "801 AVENUE M SW"
type input "WINTER HAVEN, FL 33880"
type textarea "HAMPTON W M SUB PB 8 PG 22 BLK A LOT 1"
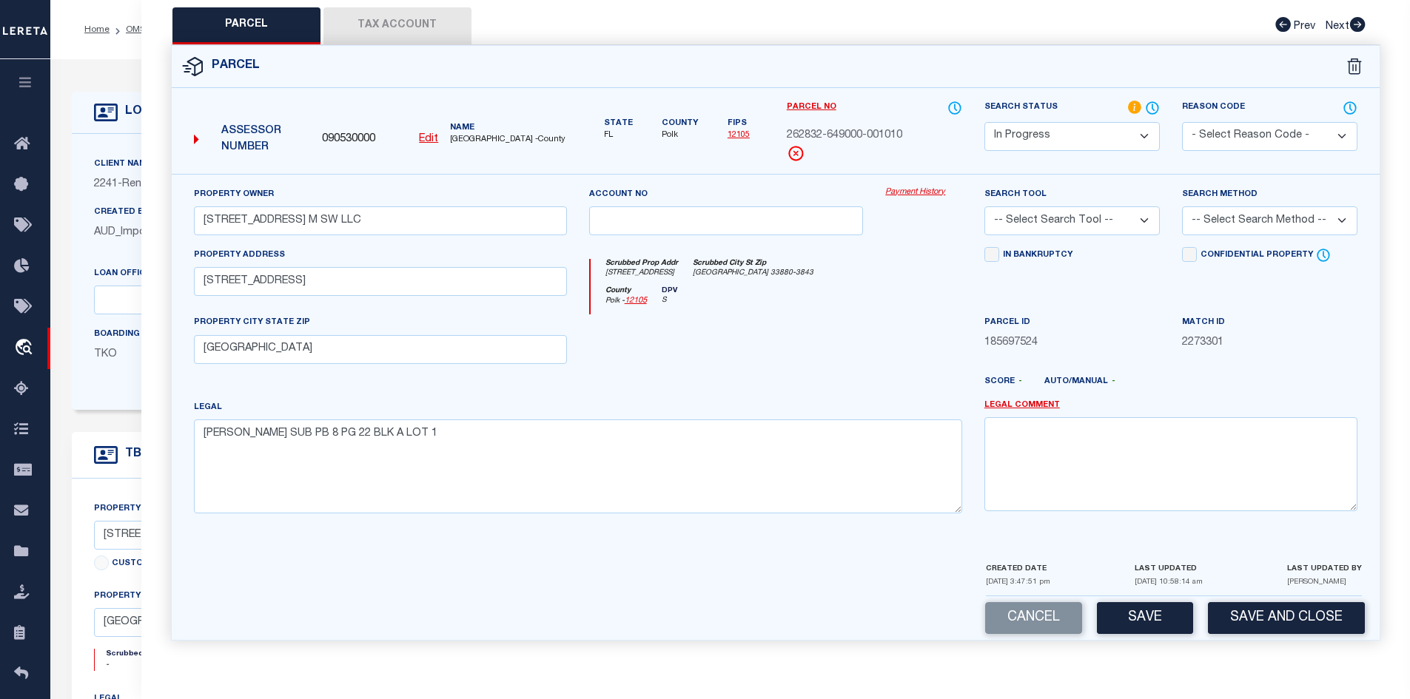
click at [377, 22] on button "Tax Account" at bounding box center [397, 25] width 148 height 37
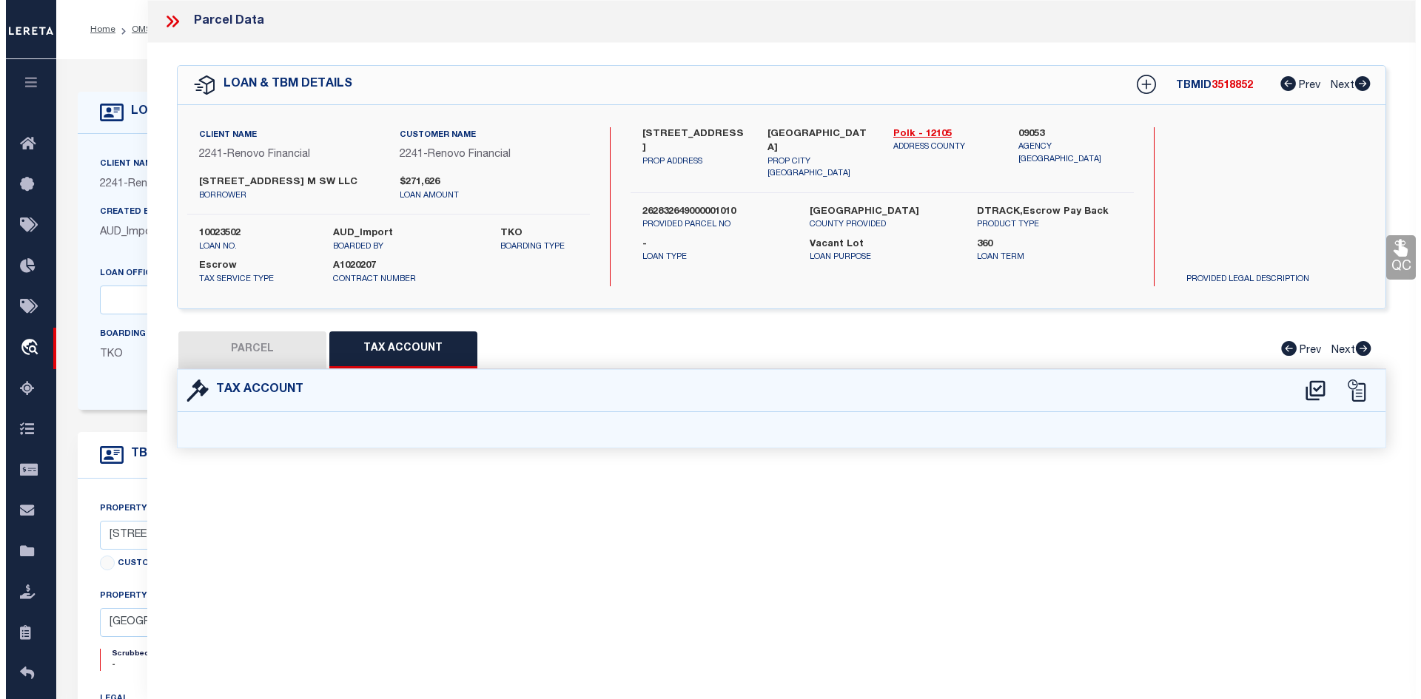
scroll to position [0, 0]
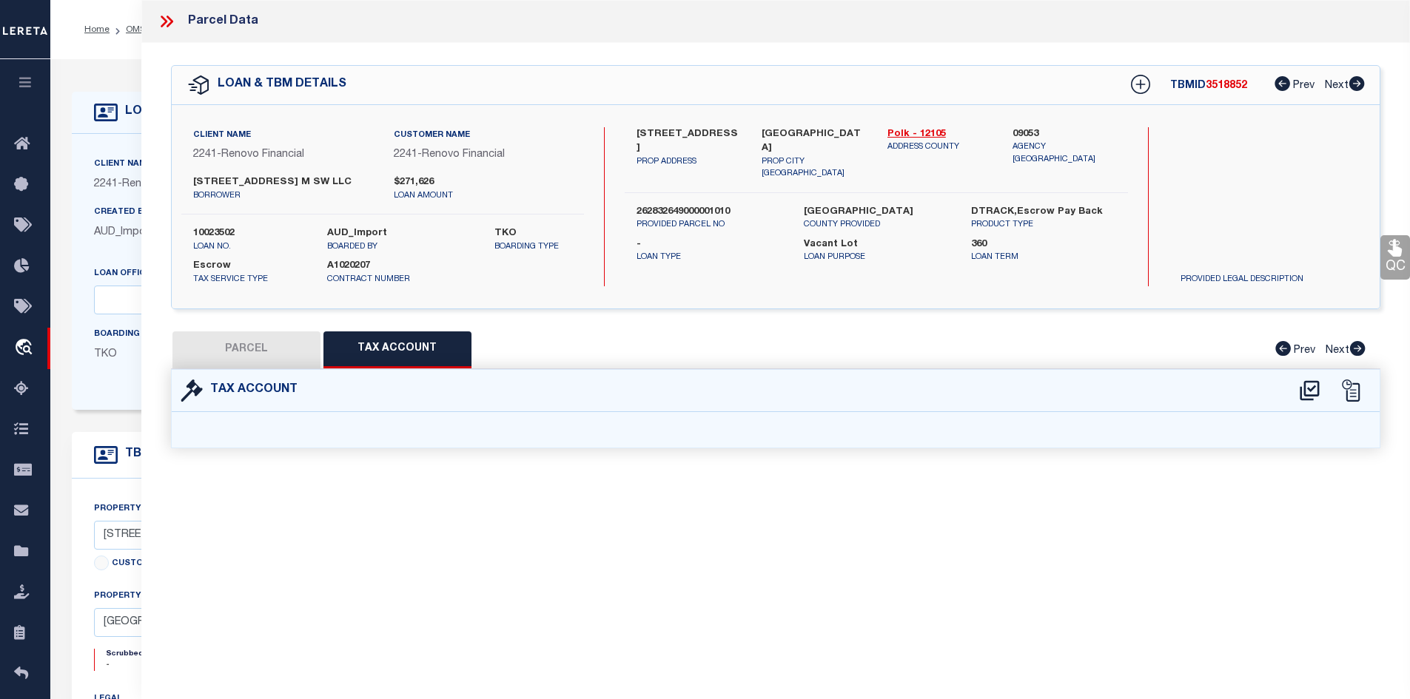
select select "100"
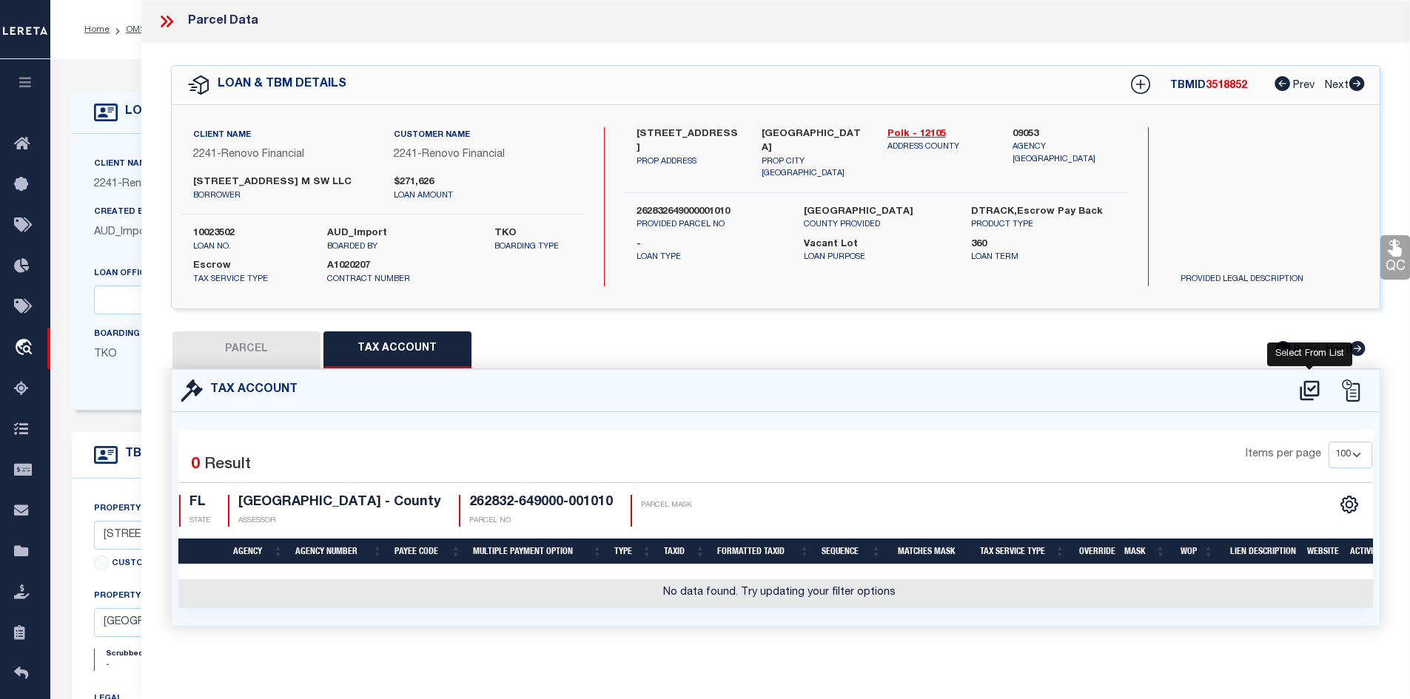
click at [1309, 391] on icon at bounding box center [1309, 391] width 24 height 24
select select "100"
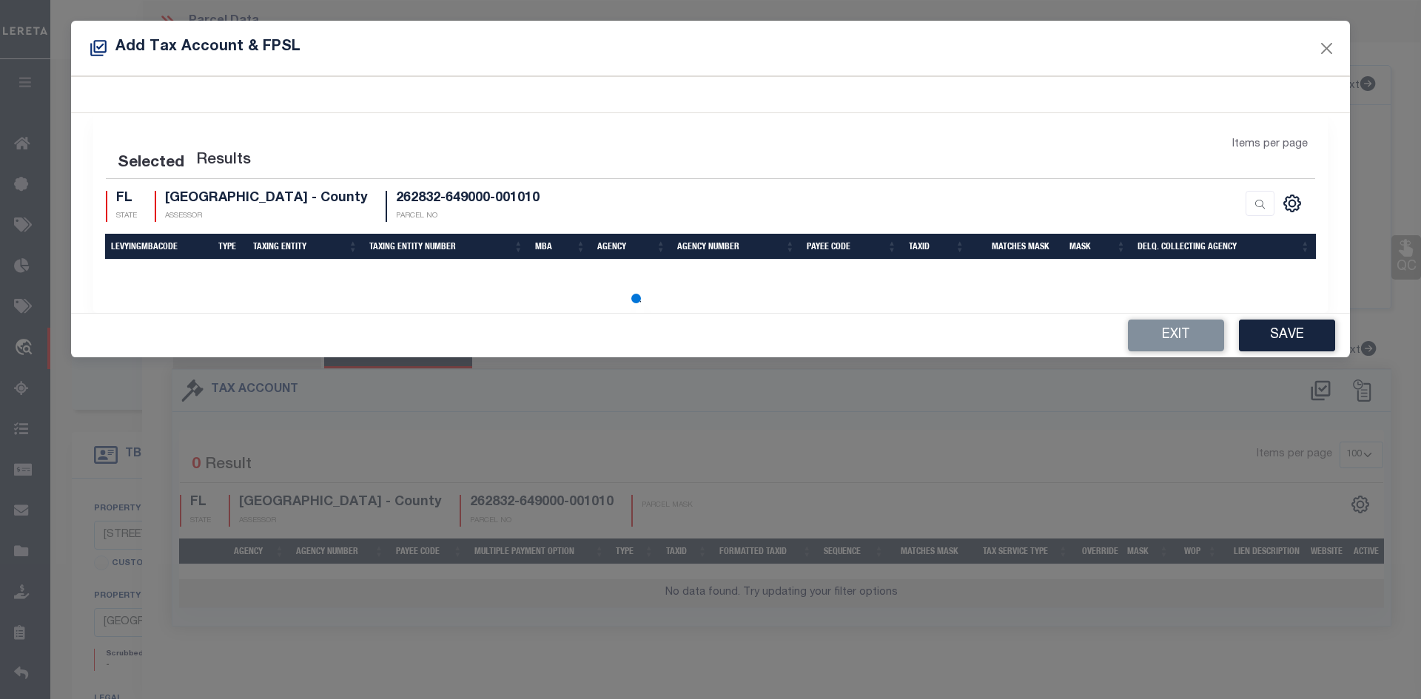
select select "100"
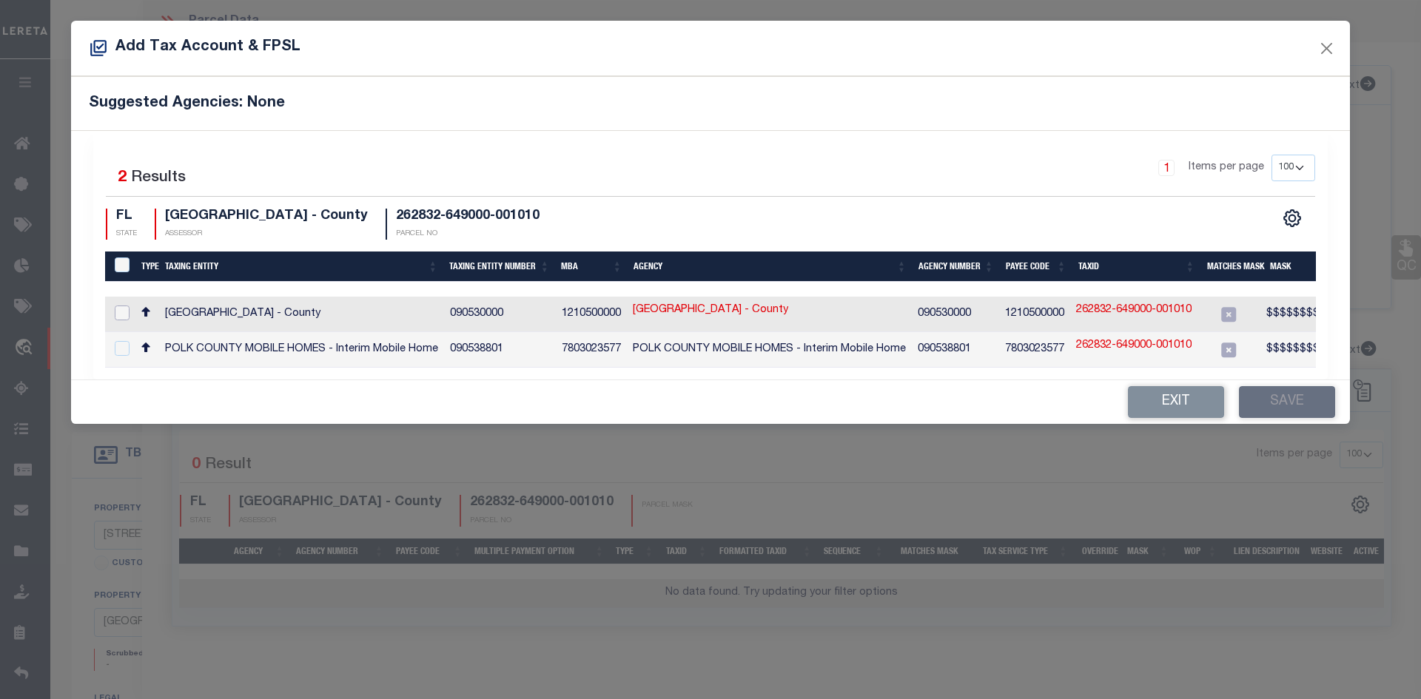
click at [118, 311] on input "checkbox" at bounding box center [122, 313] width 15 height 15
checkbox input "true"
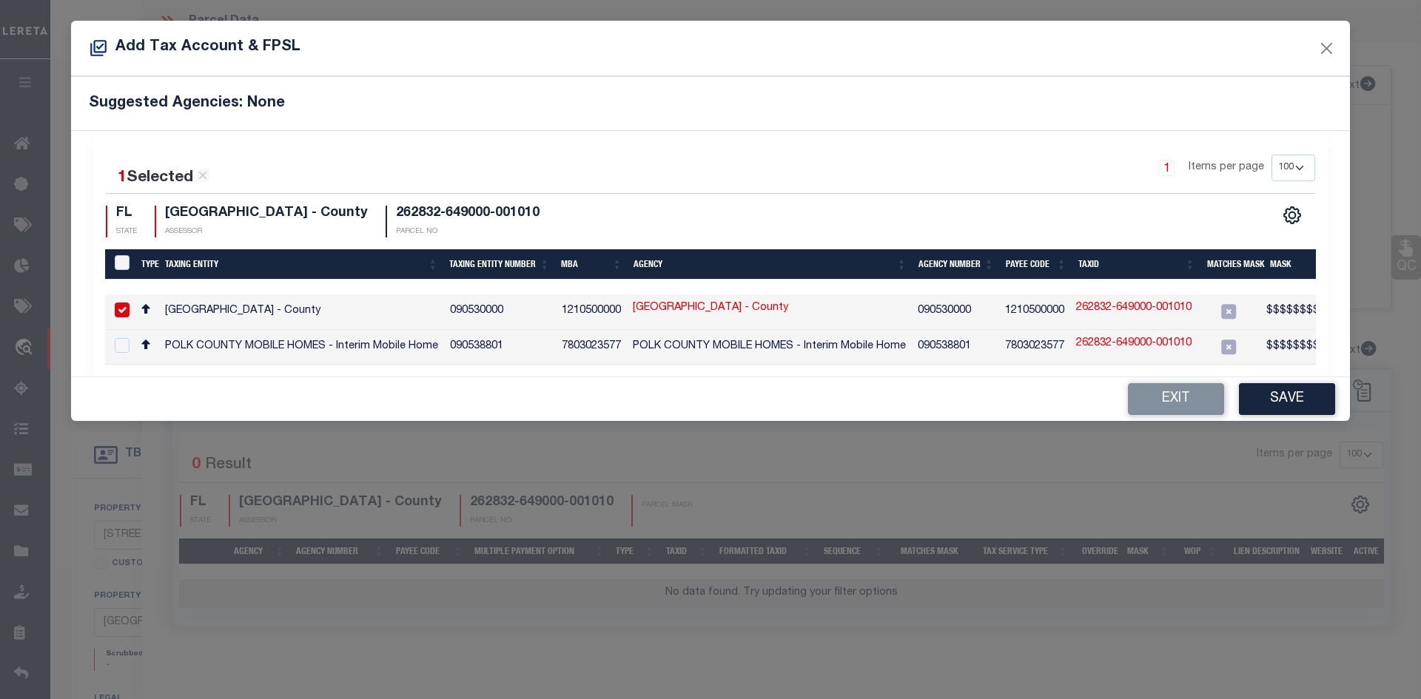
click at [1116, 303] on link "262832-649000-001010" at bounding box center [1133, 308] width 115 height 16
type input "262832-649000-001010"
type textarea "$$$$$$$$$$$$$$$$$$"
checkbox input "false"
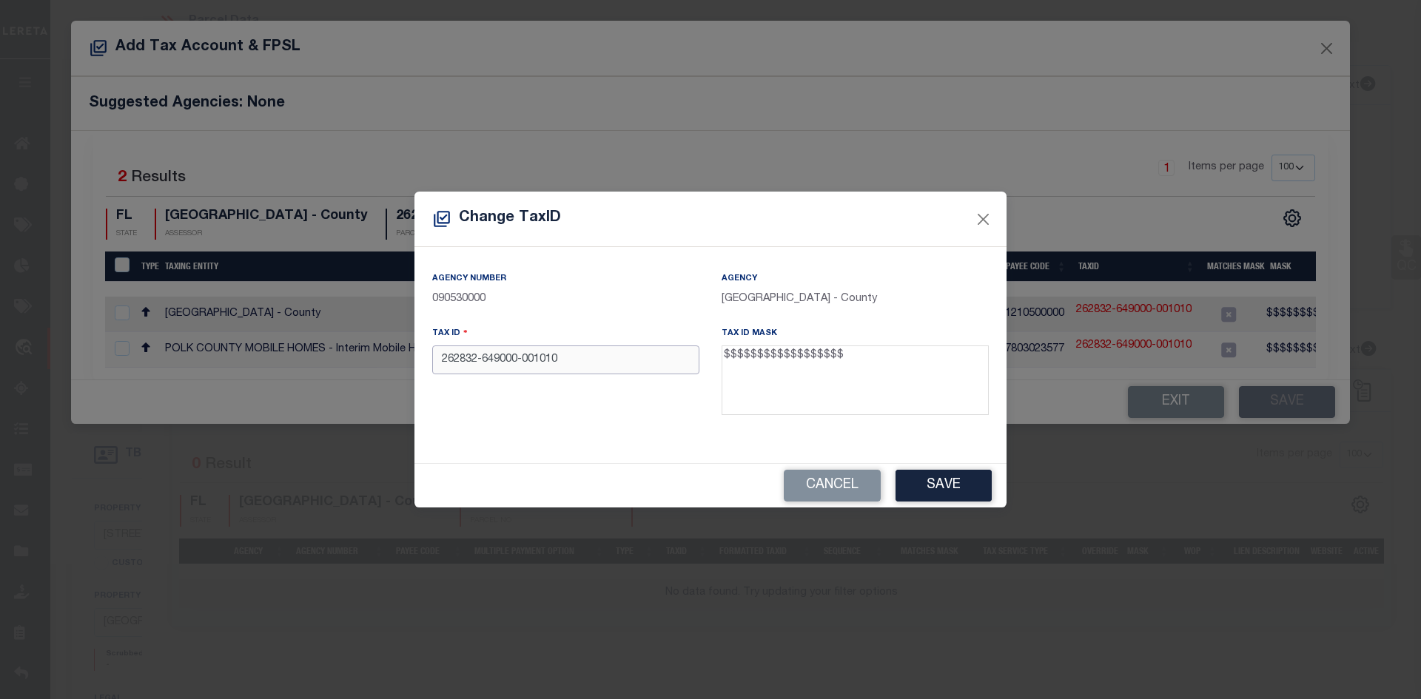
click at [523, 360] on input "262832-649000-001010" at bounding box center [565, 360] width 267 height 29
click at [482, 360] on input "262832-649000001010" at bounding box center [565, 360] width 267 height 29
type input "262832649000001010"
click at [941, 485] on button "Save" at bounding box center [943, 486] width 96 height 32
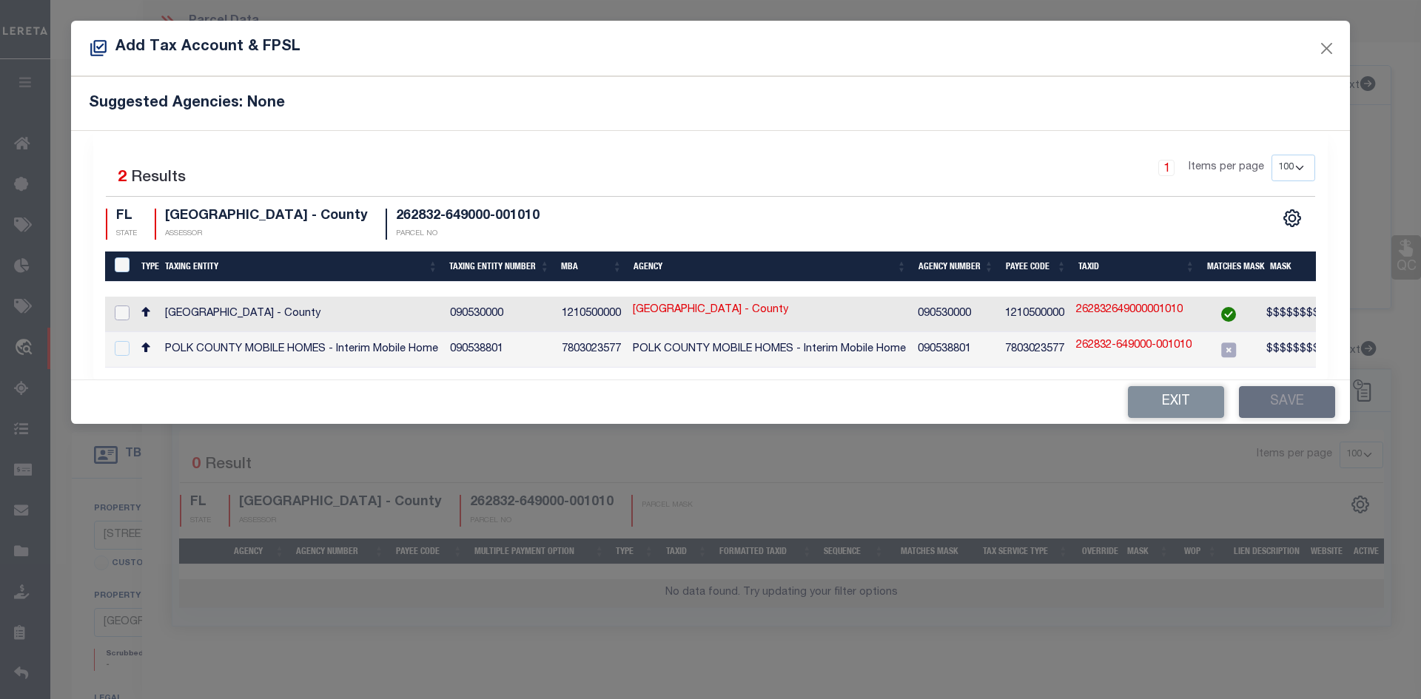
click at [124, 312] on input "checkbox" at bounding box center [122, 313] width 15 height 15
checkbox input "true"
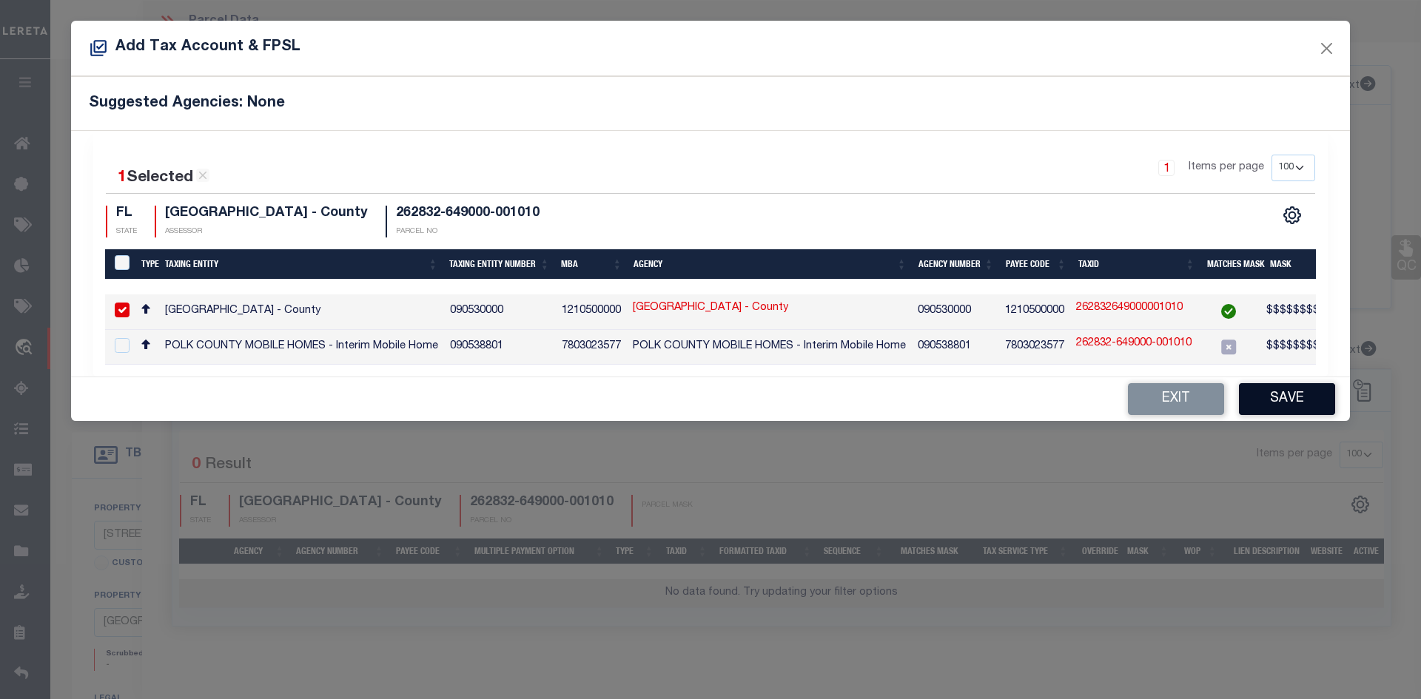
click at [1302, 414] on button "Save" at bounding box center [1287, 399] width 96 height 32
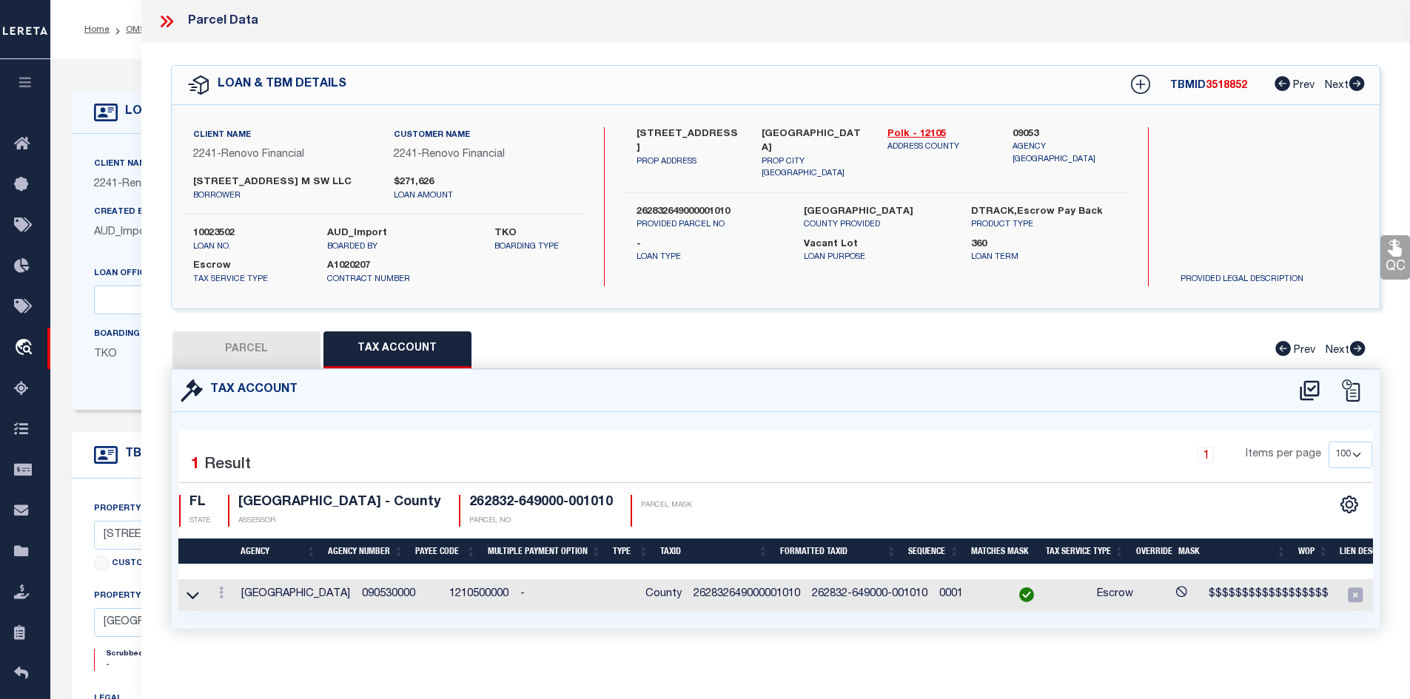
click at [264, 349] on button "PARCEL" at bounding box center [246, 350] width 148 height 37
select select "AS"
checkbox input "false"
select select "IP"
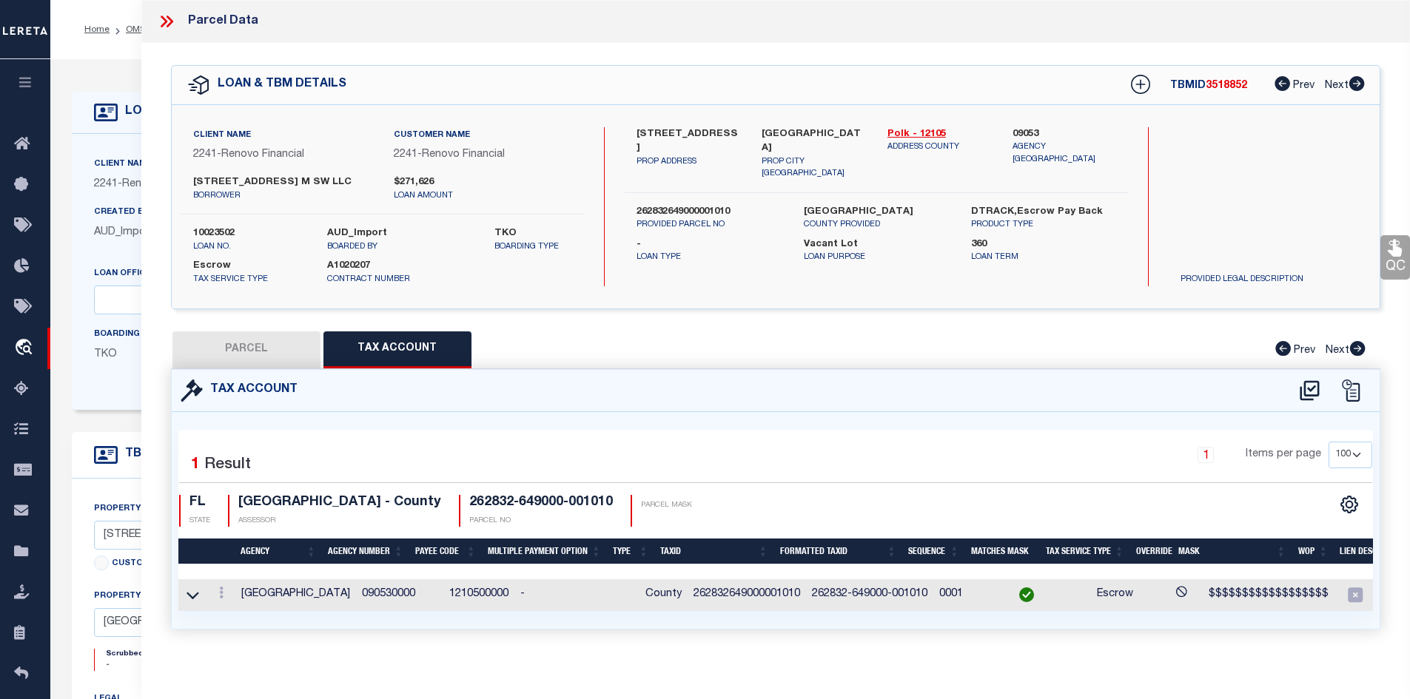
type input "[STREET_ADDRESS] M SW LLC"
type input "801 AVENUE M SW"
type input "WINTER HAVEN, FL 33880"
type textarea "HAMPTON W M SUB PB 8 PG 22 BLK A LOT 1"
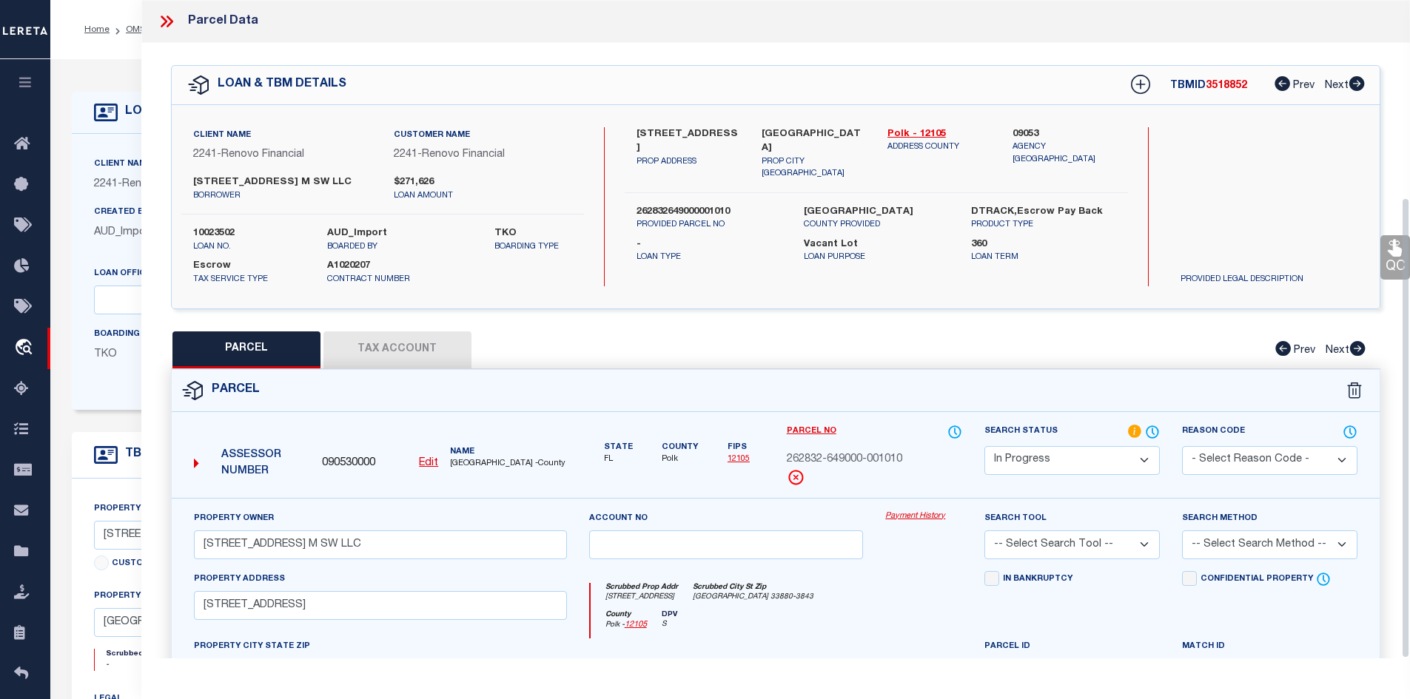
scroll to position [282, 0]
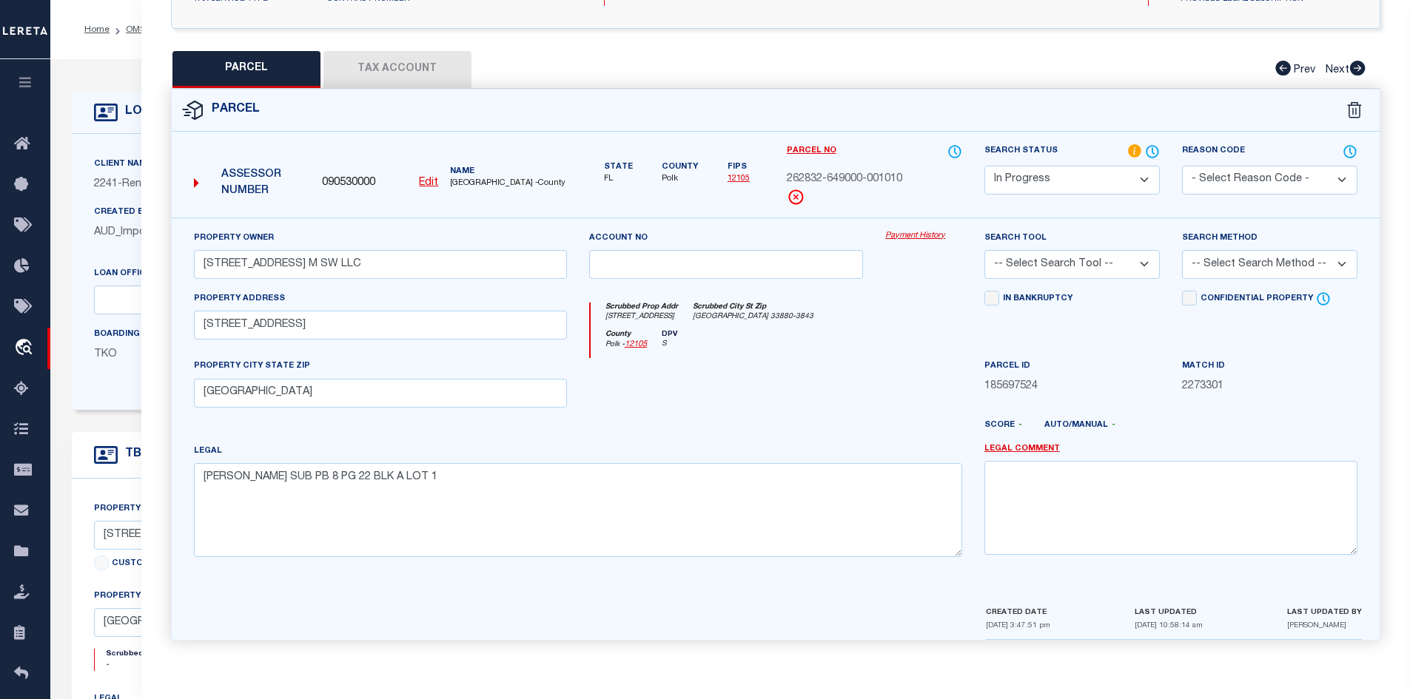
click at [1134, 263] on select "-- Select Search Tool -- 3rd Party Website Agency File Agency Website ATLS CNV-…" at bounding box center [1071, 264] width 175 height 29
select select "AGW"
click at [984, 250] on select "-- Select Search Tool -- 3rd Party Website Agency File Agency Website ATLS CNV-…" at bounding box center [1071, 264] width 175 height 29
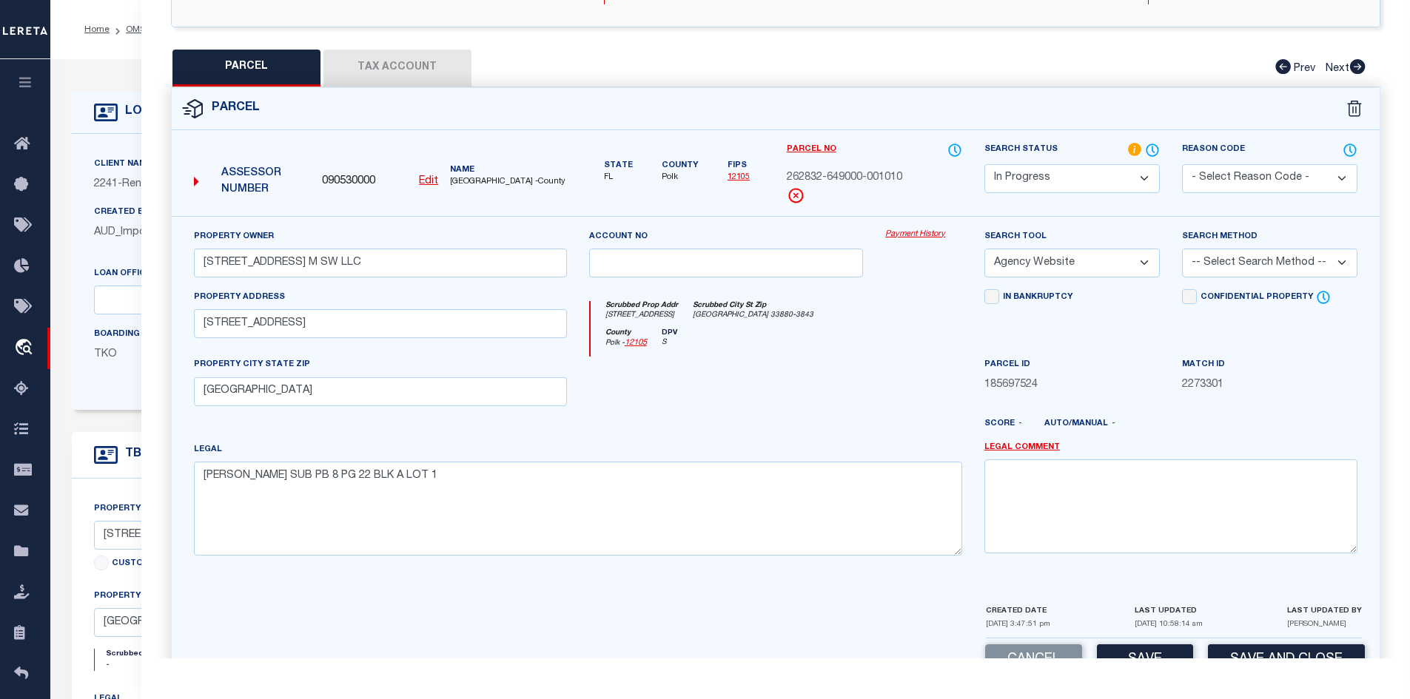
click at [1291, 262] on select "-- Select Search Method -- Property Address Legal Liability Info Provided" at bounding box center [1269, 263] width 175 height 29
select select "ADD"
click at [1182, 249] on select "-- Select Search Method -- Property Address Legal Liability Info Provided" at bounding box center [1269, 263] width 175 height 29
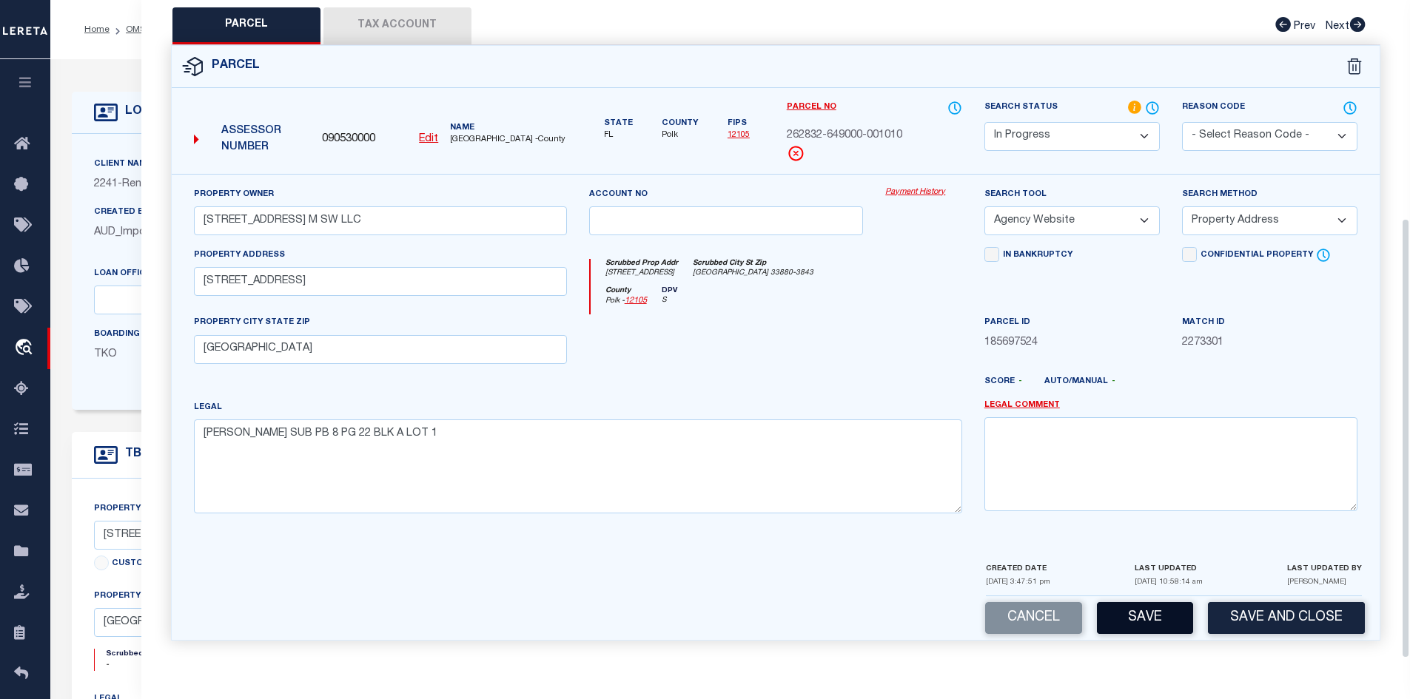
click at [1157, 619] on button "Save" at bounding box center [1145, 618] width 96 height 32
select select "AS"
select select
checkbox input "false"
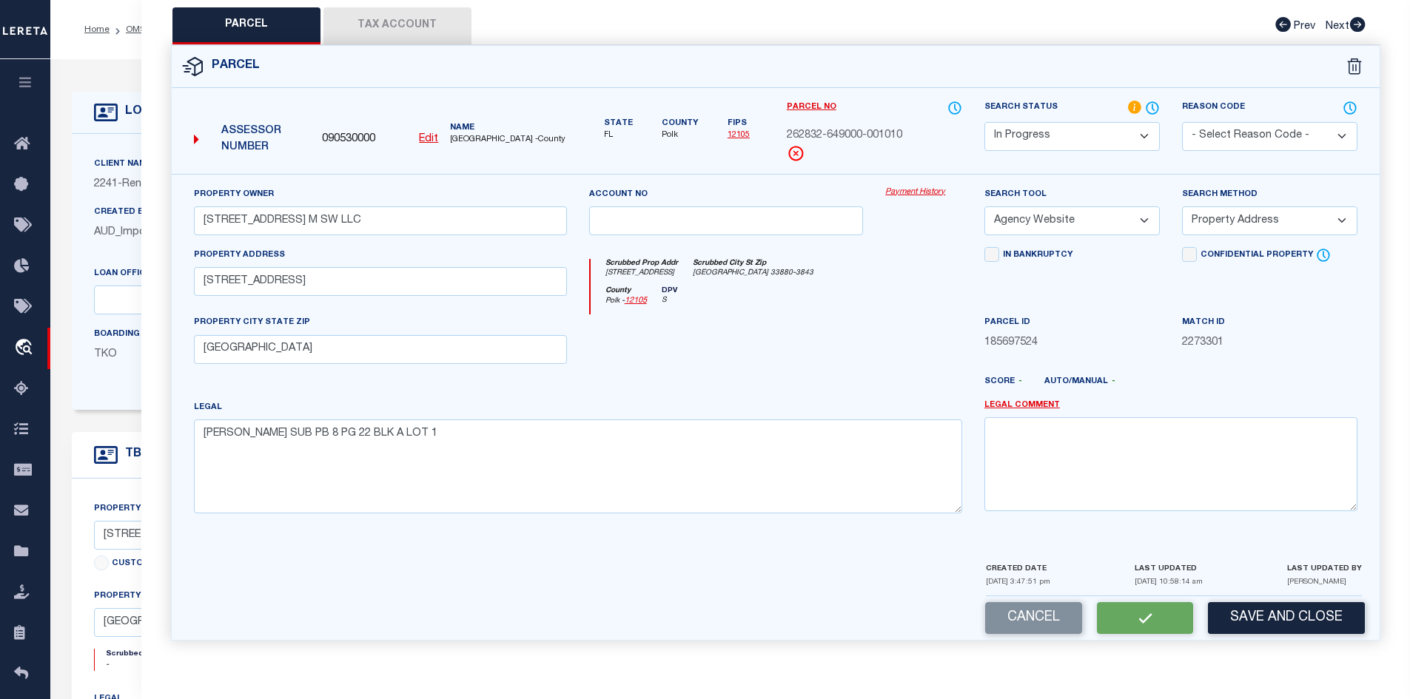
checkbox input "false"
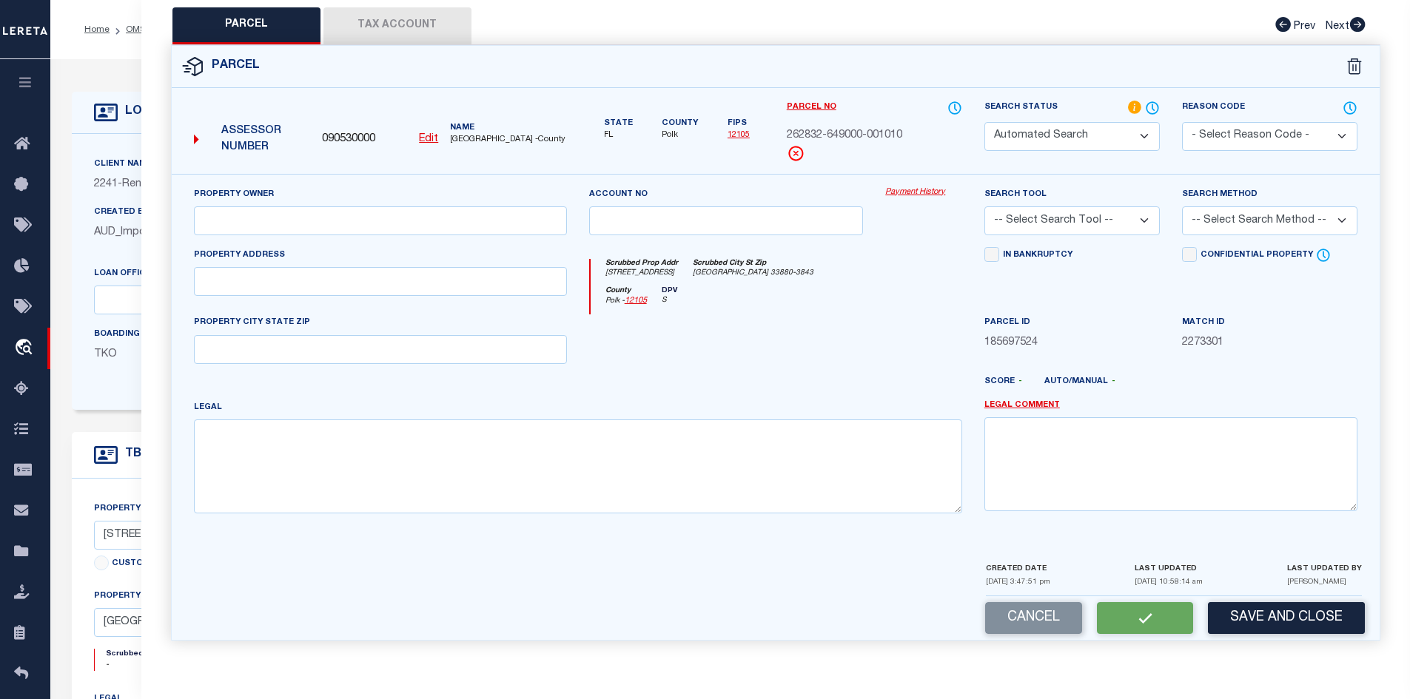
select select "IP"
type input "[STREET_ADDRESS] M SW LLC"
select select "AGW"
select select "ADD"
type input "801 AVENUE M SW"
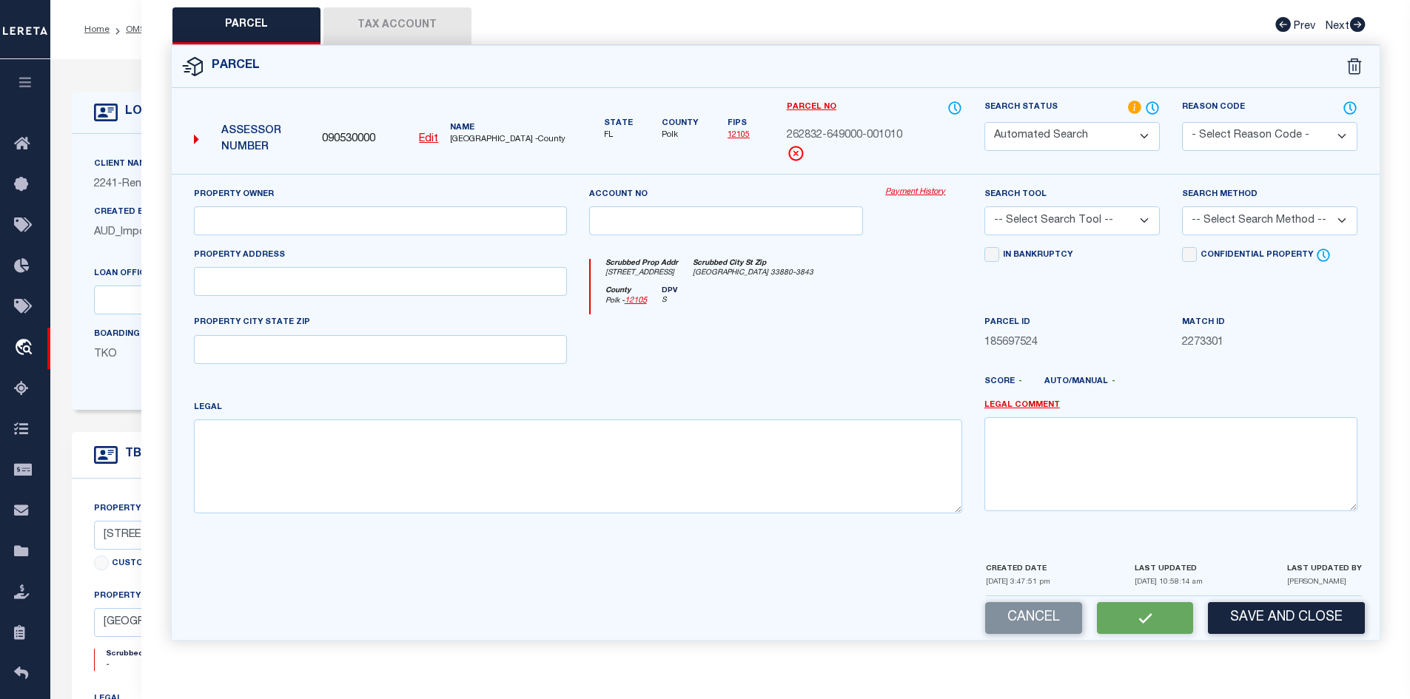
type input "WINTER HAVEN, FL 33880"
type textarea "HAMPTON W M SUB PB 8 PG 22 BLK A LOT 1"
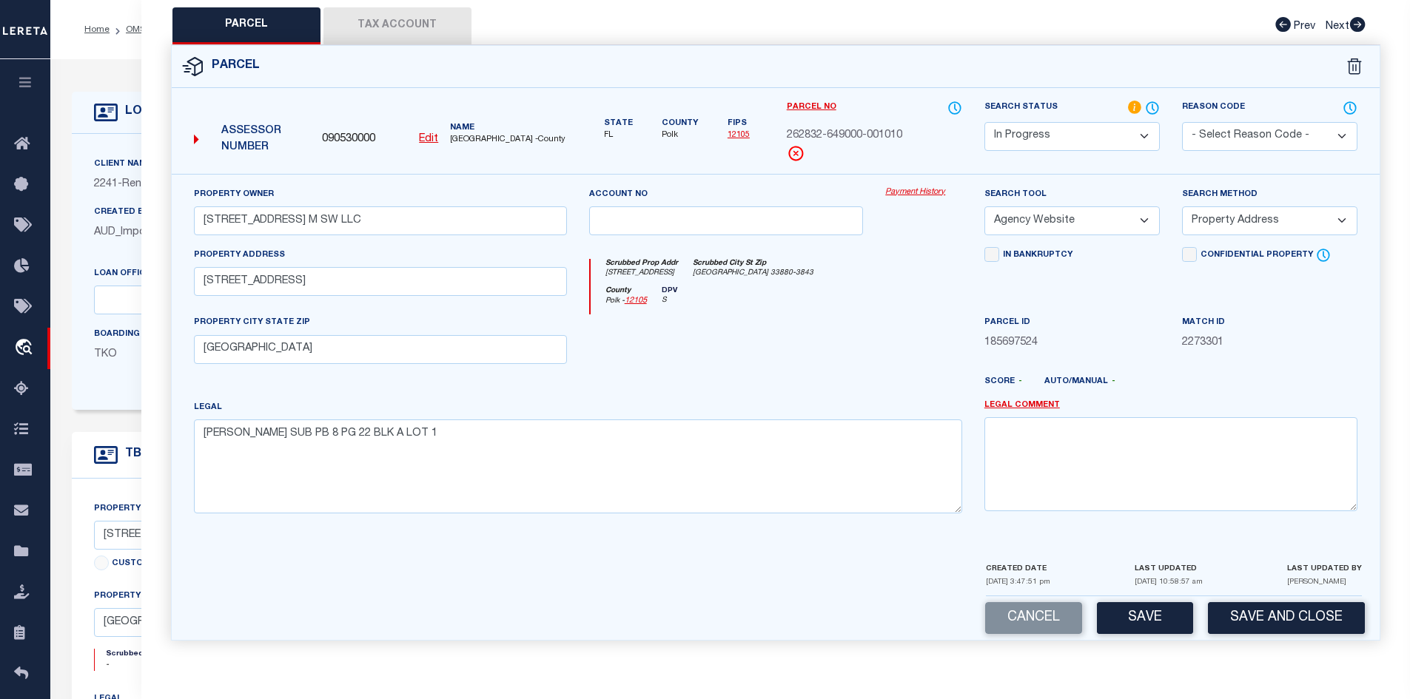
click at [411, 25] on button "Tax Account" at bounding box center [397, 25] width 148 height 37
select select "100"
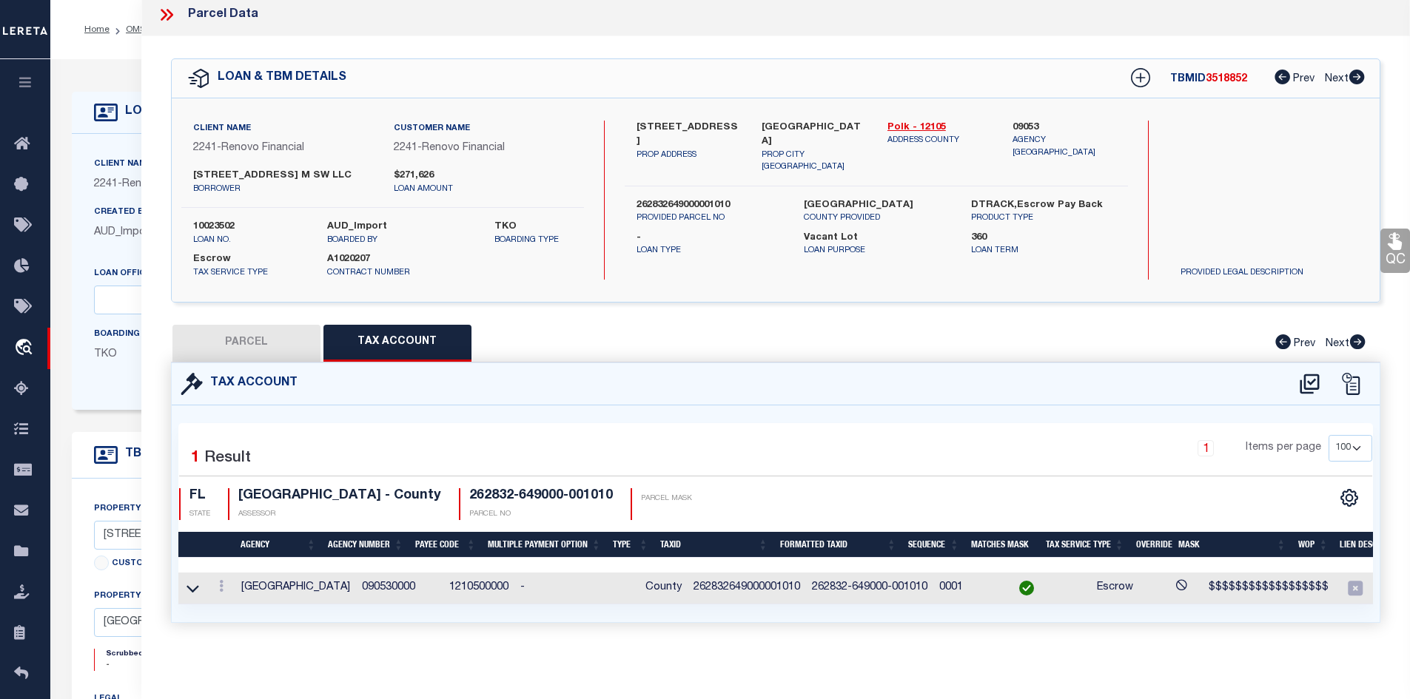
scroll to position [0, 0]
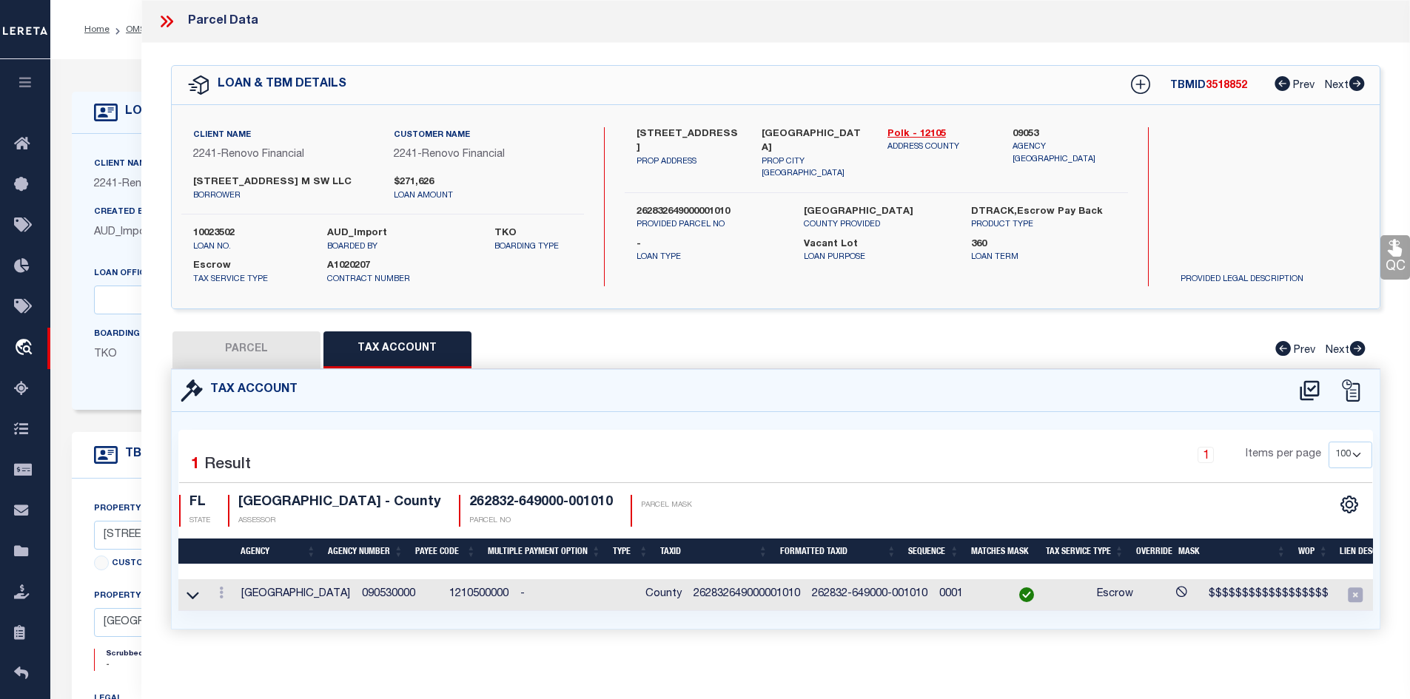
click at [235, 345] on button "PARCEL" at bounding box center [246, 350] width 148 height 37
select select "AS"
select select
checkbox input "false"
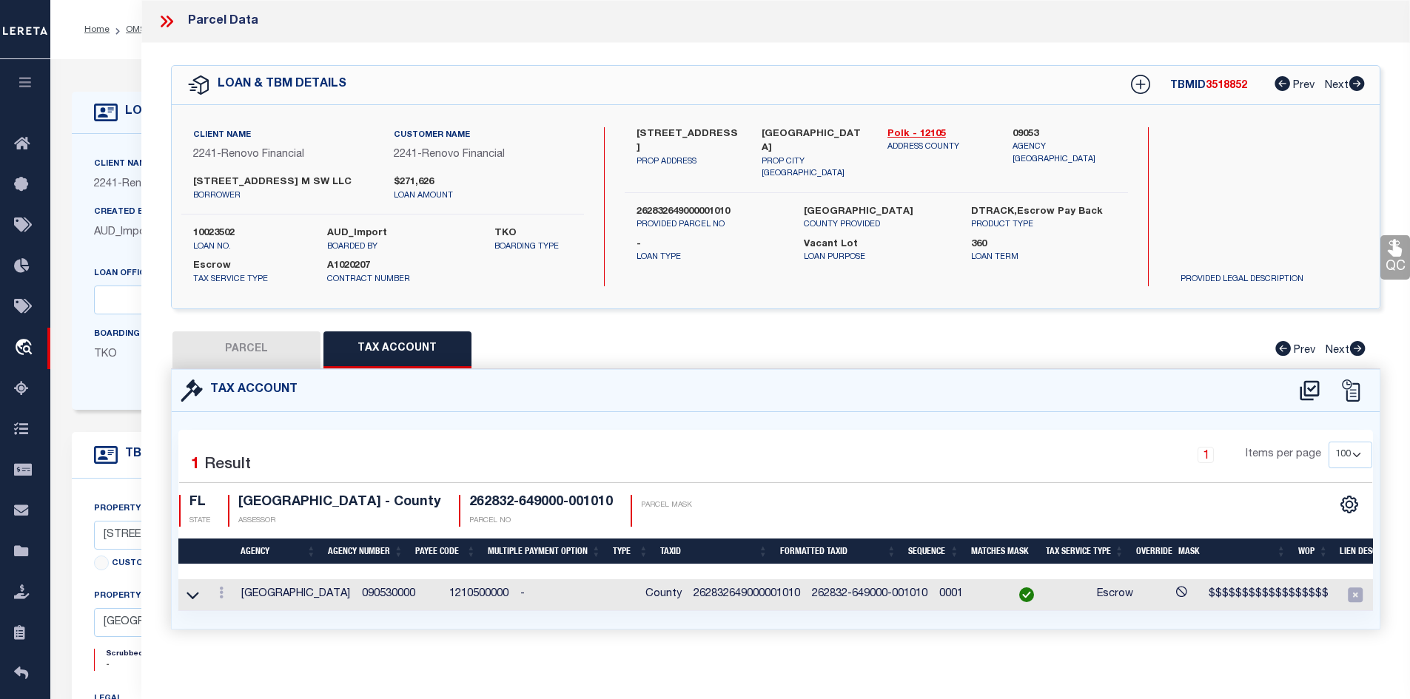
checkbox input "false"
select select "IP"
type input "[STREET_ADDRESS] M SW LLC"
select select "AGW"
select select "ADD"
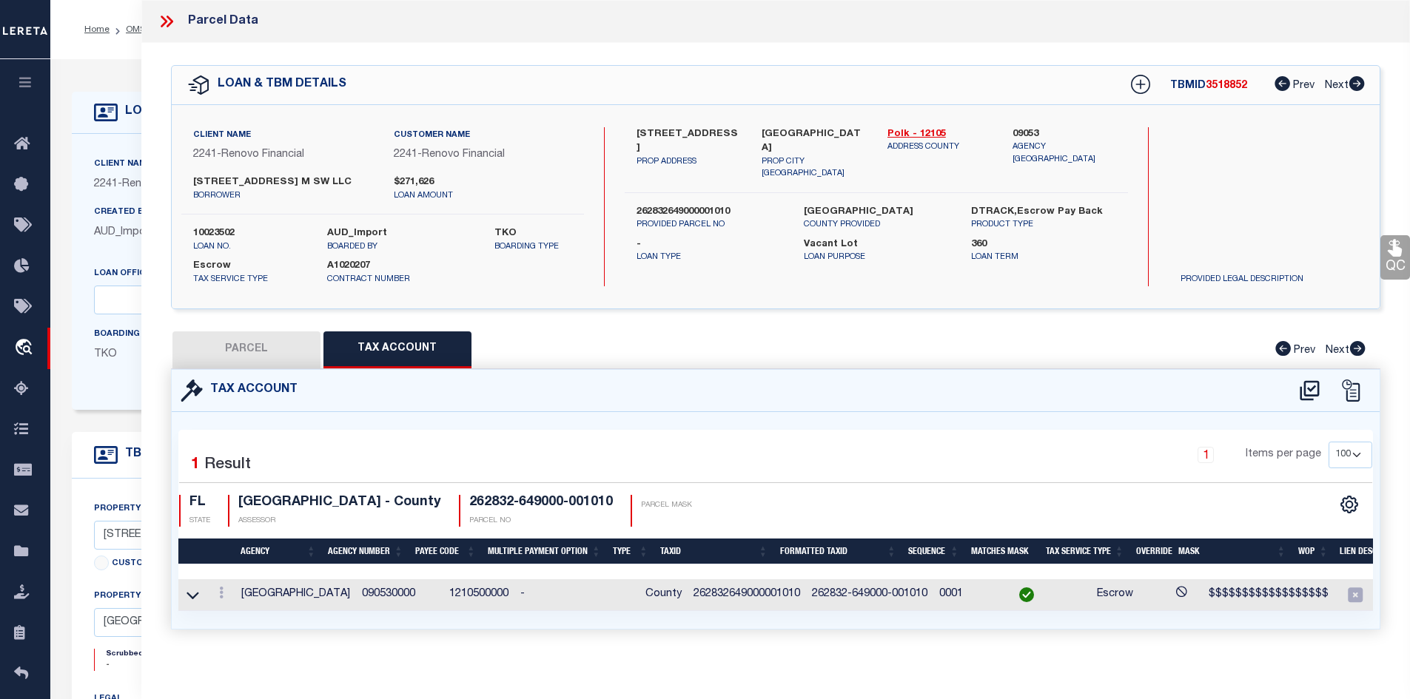
type input "801 AVENUE M SW"
type input "WINTER HAVEN, FL 33880"
type textarea "HAMPTON W M SUB PB 8 PG 22 BLK A LOT 1"
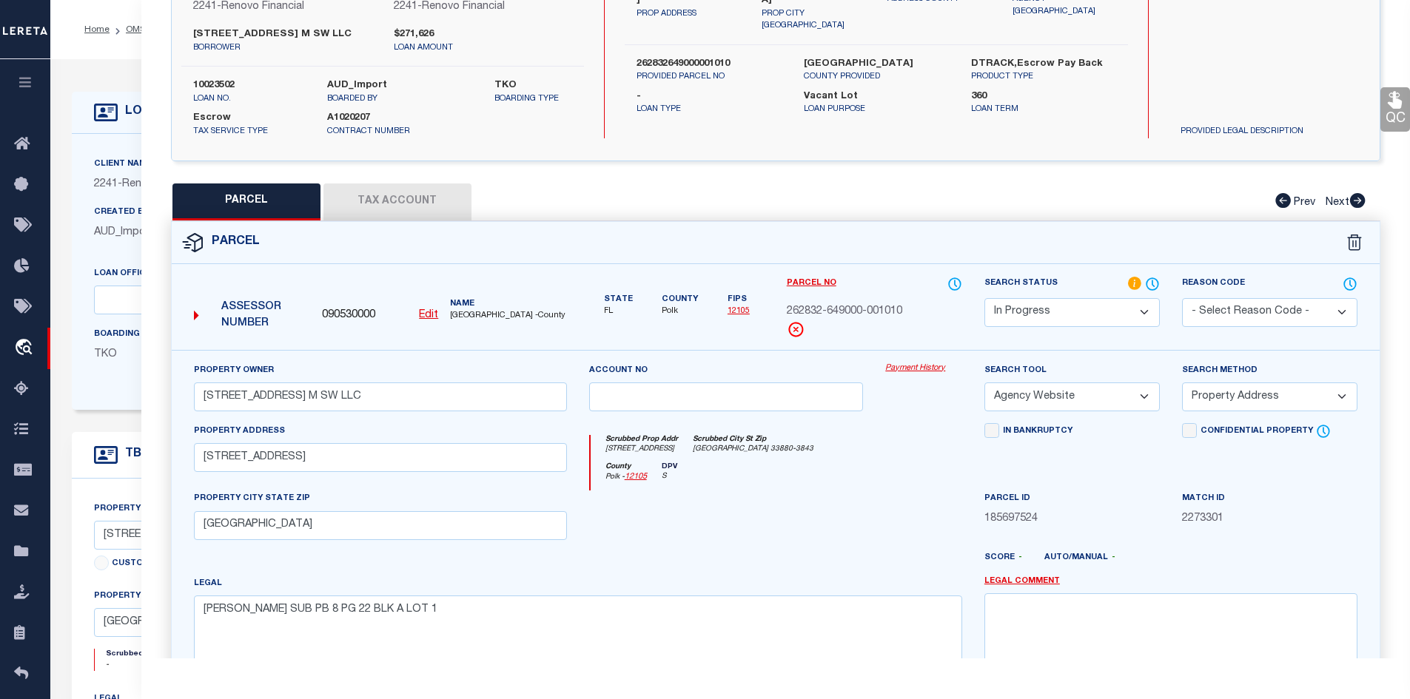
scroll to position [282, 0]
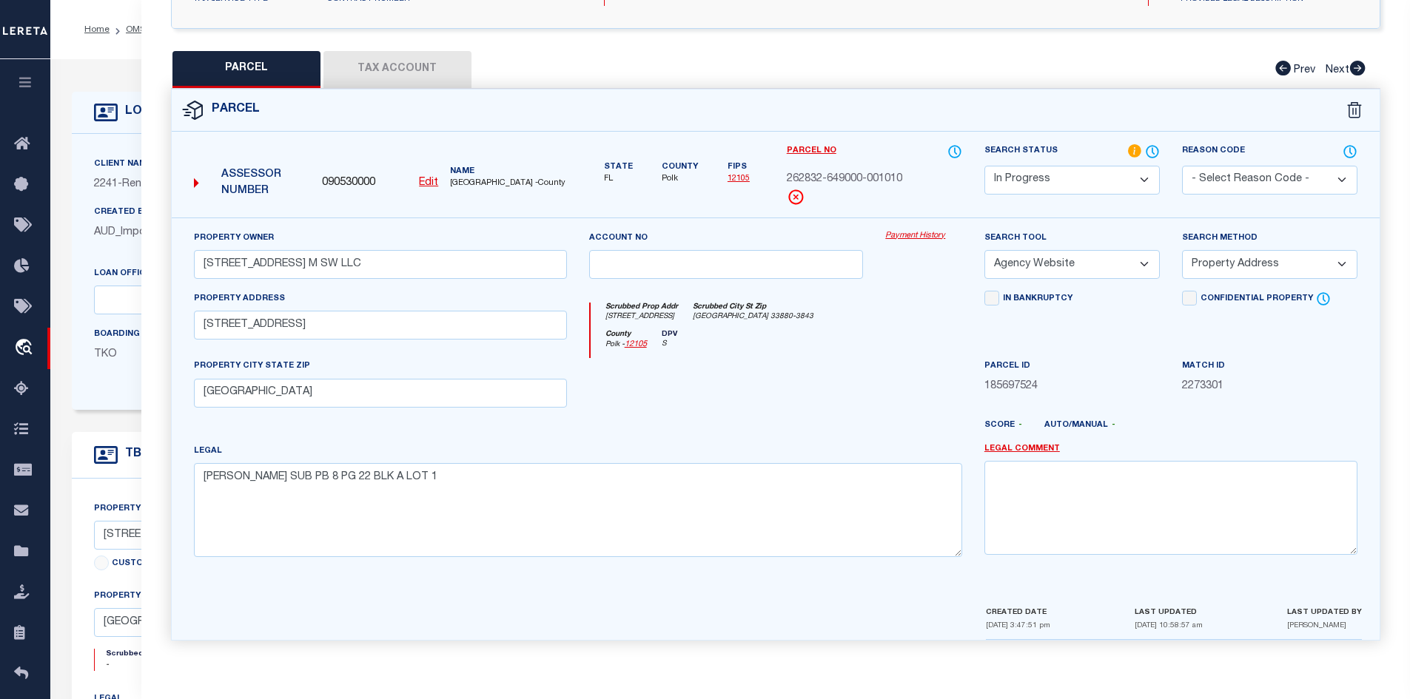
click at [1142, 173] on select "Automated Search Bad Parcel Complete Duplicate Parcel High Dollar Reporting In …" at bounding box center [1071, 180] width 175 height 29
click at [984, 166] on select "Automated Search Bad Parcel Complete Duplicate Parcel High Dollar Reporting In …" at bounding box center [1071, 180] width 175 height 29
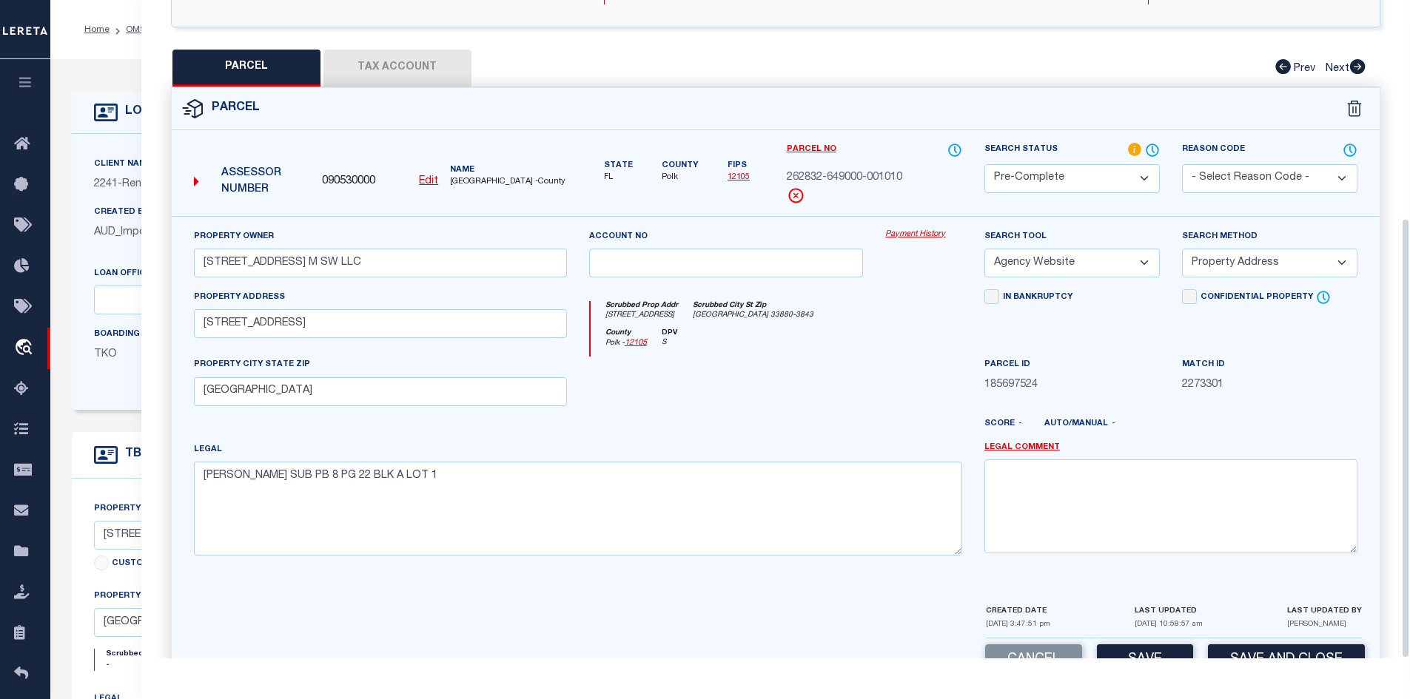
scroll to position [326, 0]
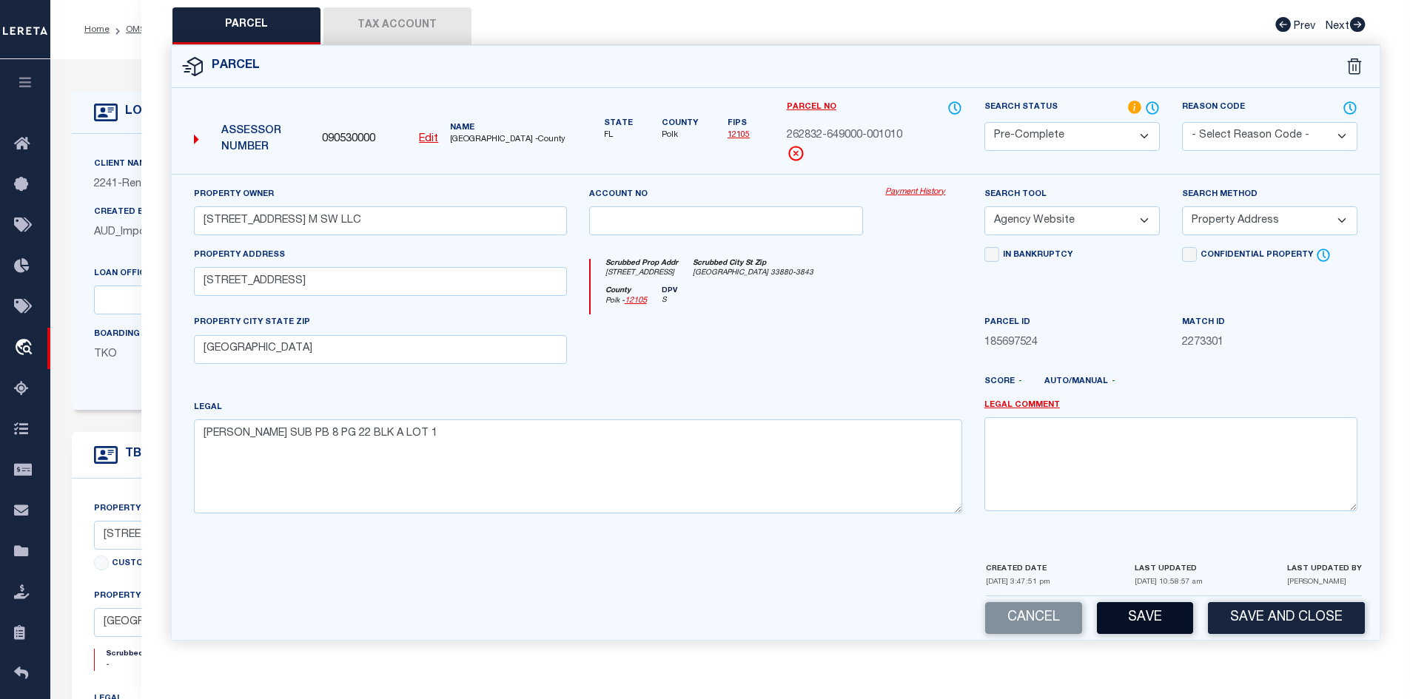
click at [1144, 623] on button "Save" at bounding box center [1145, 618] width 96 height 32
select select "AS"
select select
checkbox input "false"
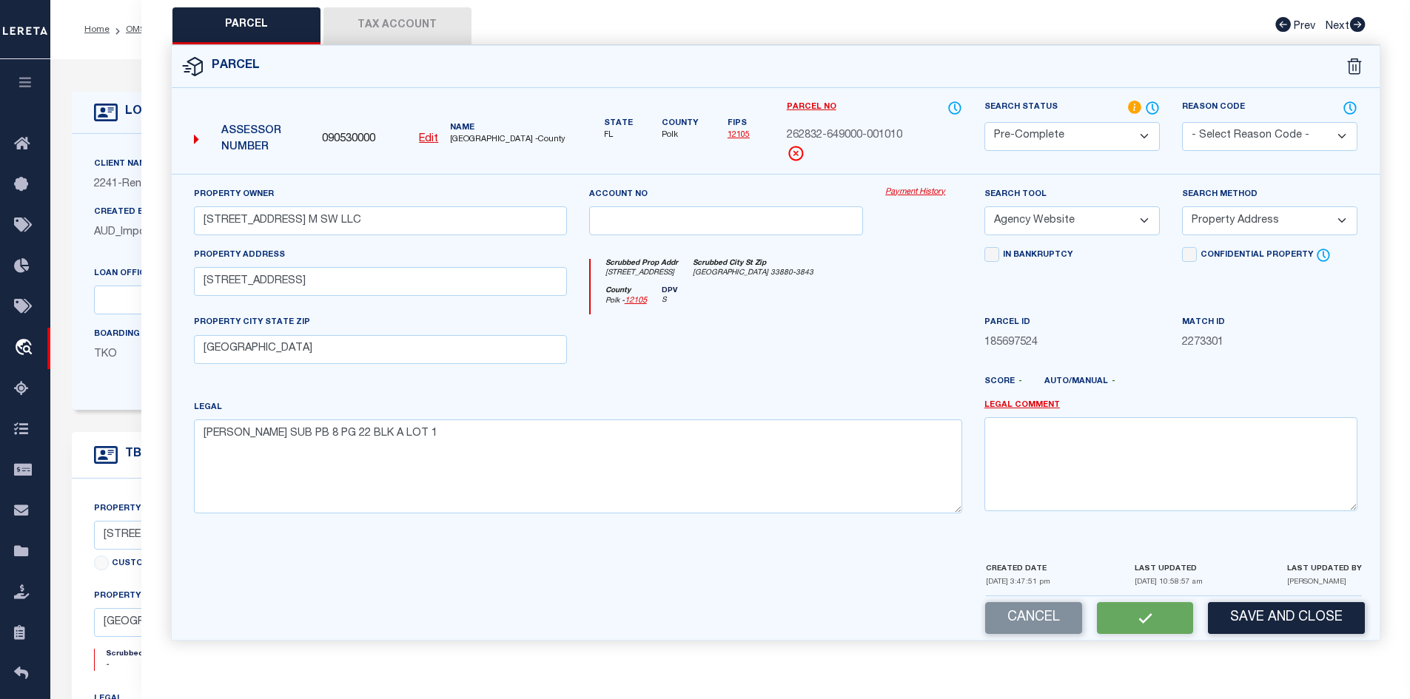
checkbox input "false"
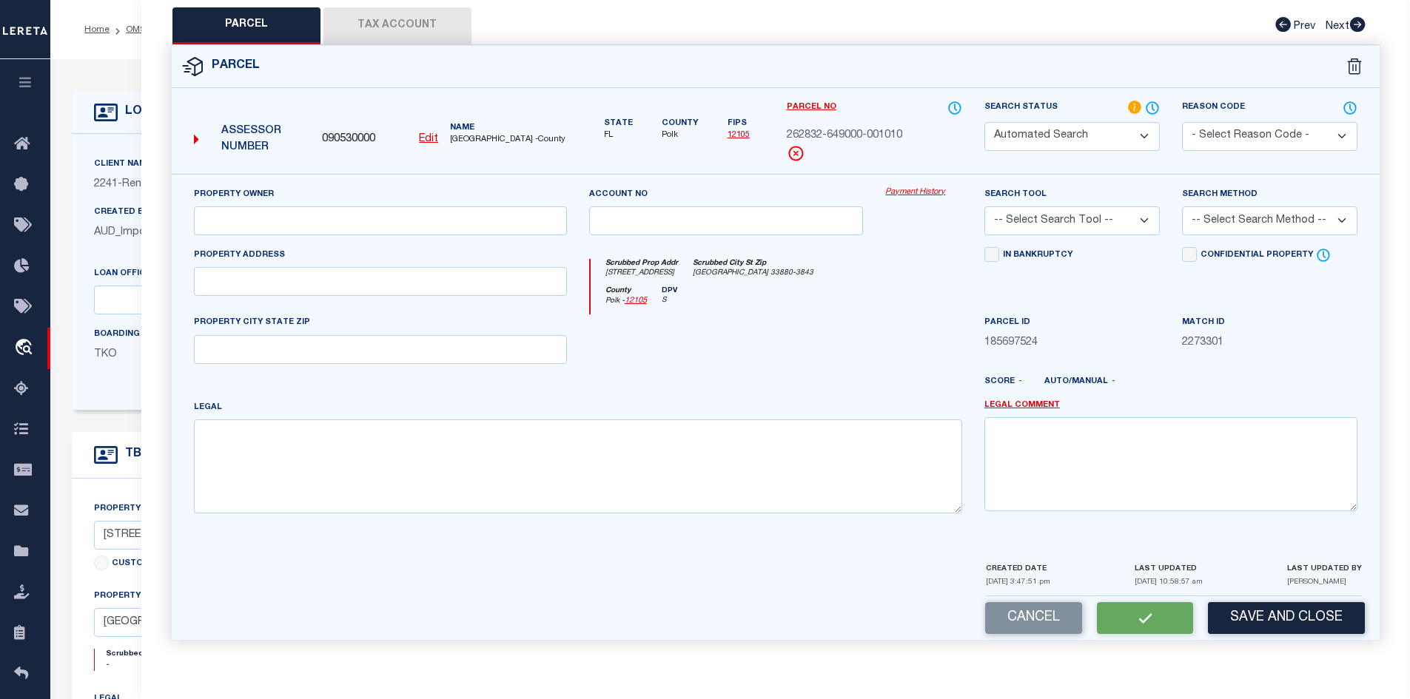
select select "PC"
type input "[STREET_ADDRESS] M SW LLC"
select select "AGW"
select select "ADD"
type input "801 AVENUE M SW"
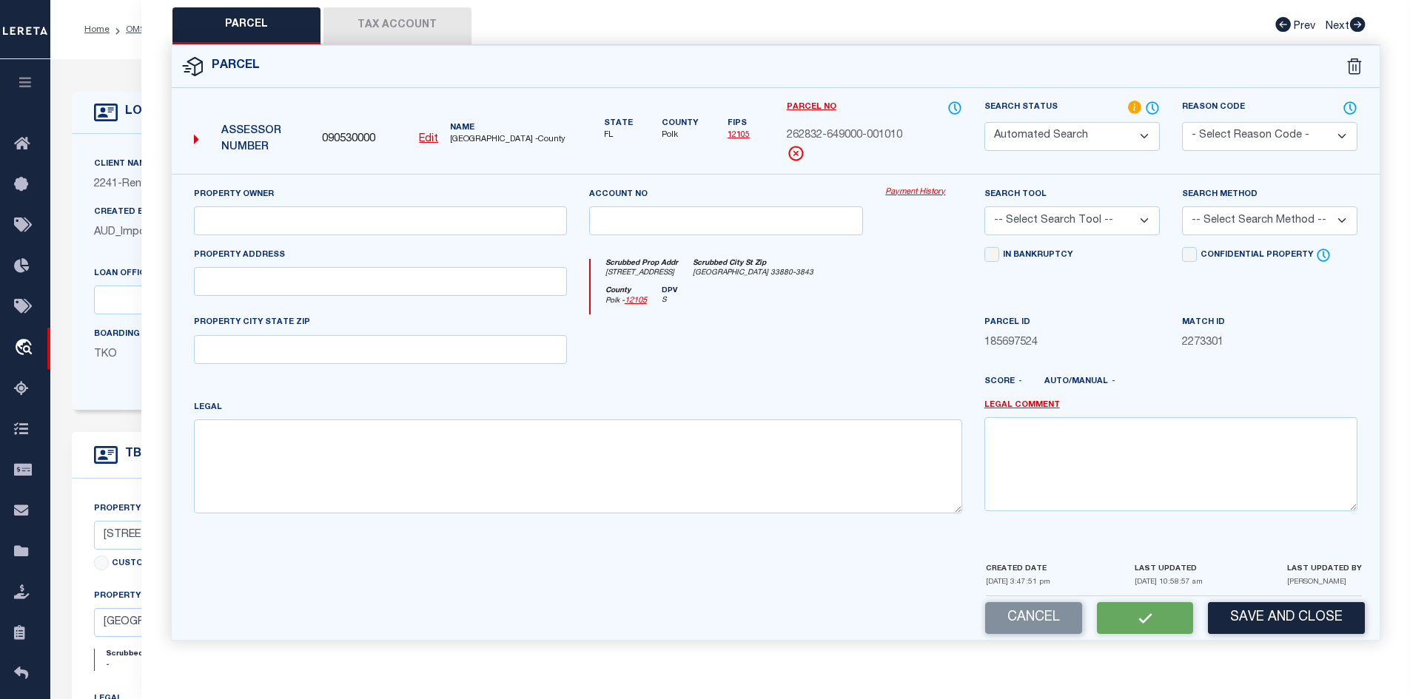
type input "WINTER HAVEN, FL 33880"
type textarea "HAMPTON W M SUB PB 8 PG 22 BLK A LOT 1"
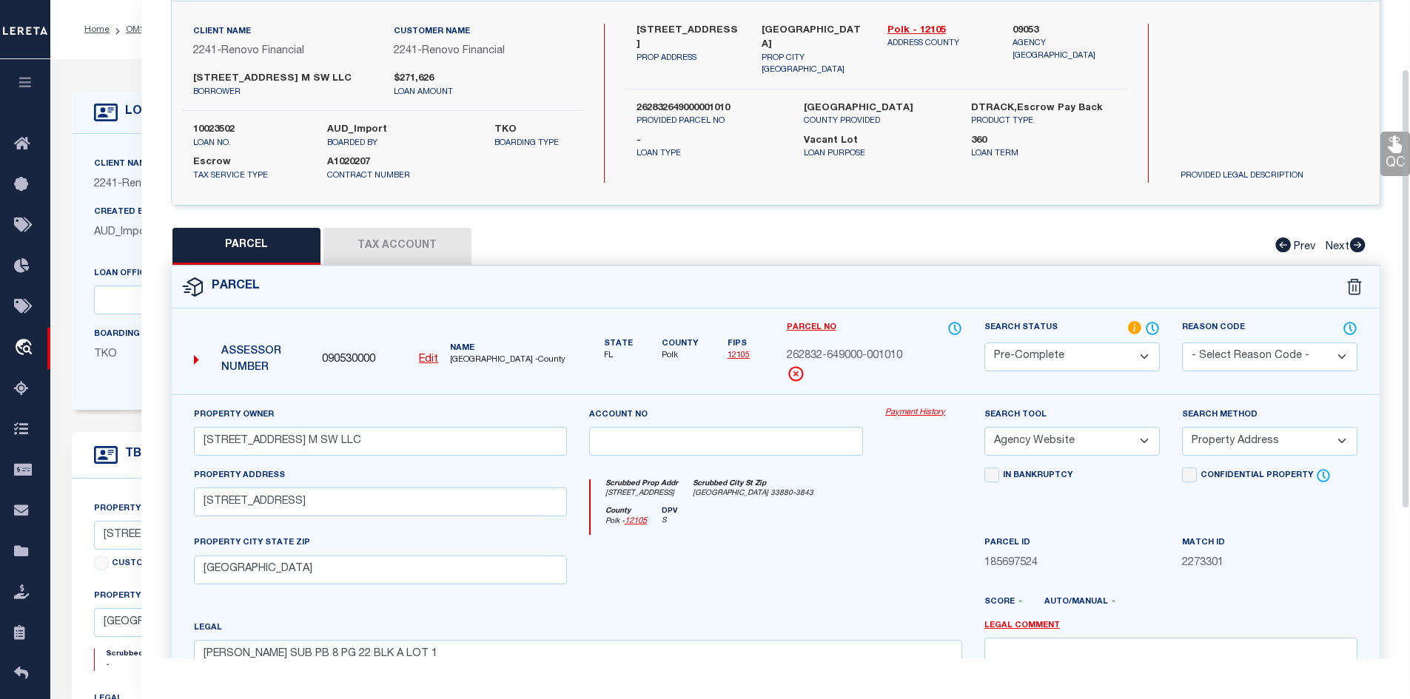
scroll to position [0, 0]
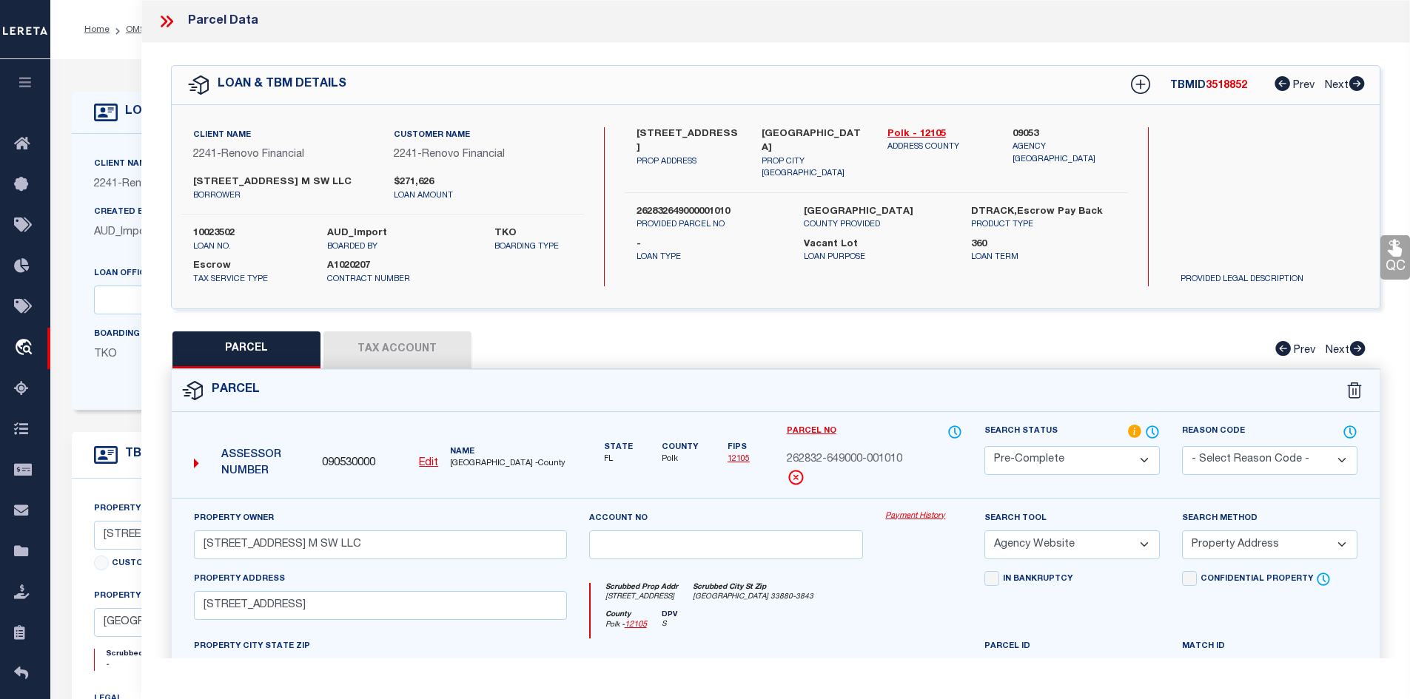
click at [165, 16] on icon at bounding box center [166, 21] width 19 height 19
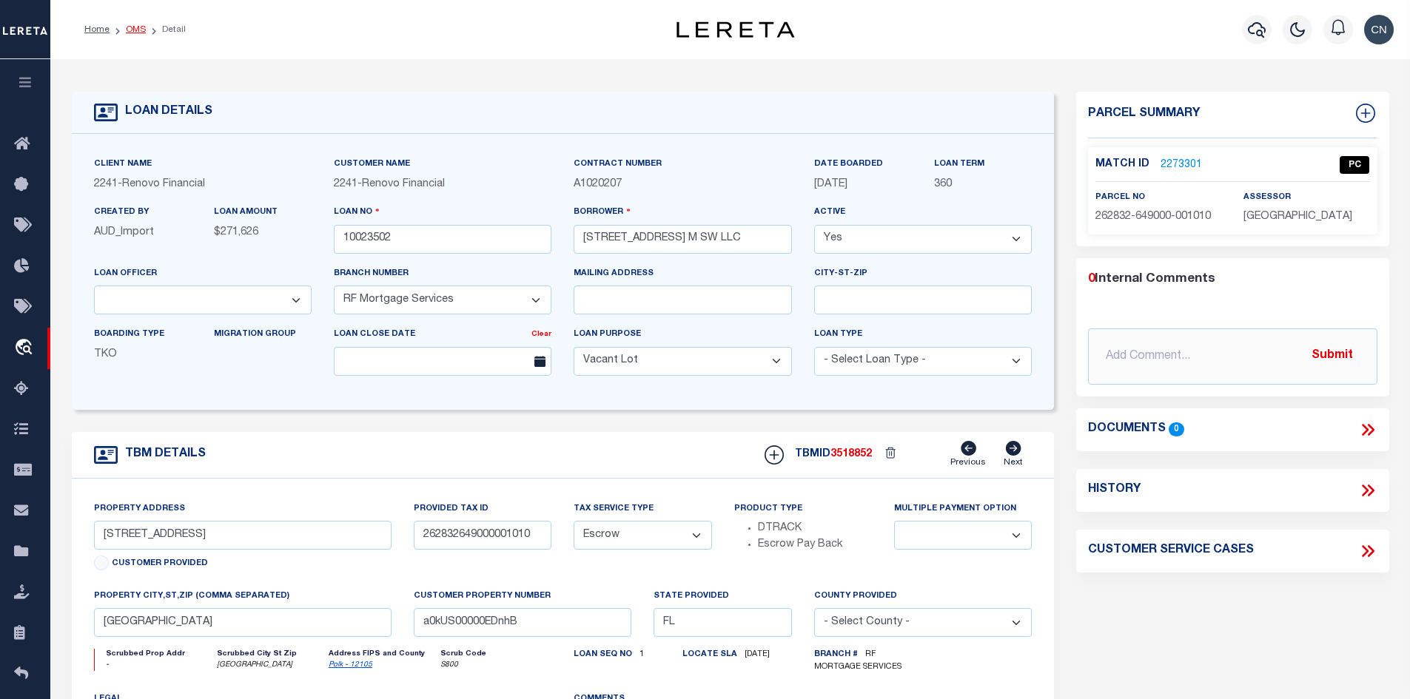
click at [135, 32] on link "OMS" at bounding box center [136, 29] width 20 height 9
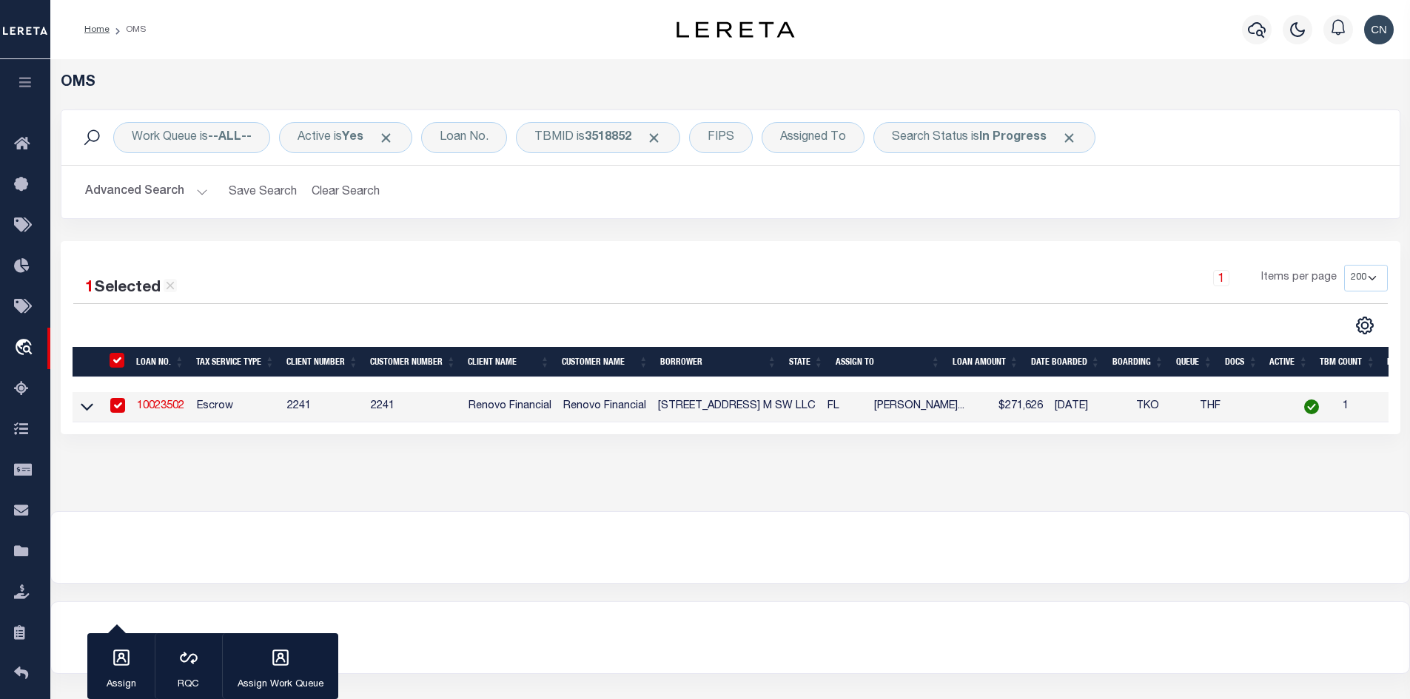
click at [158, 410] on link "10023502" at bounding box center [160, 406] width 47 height 10
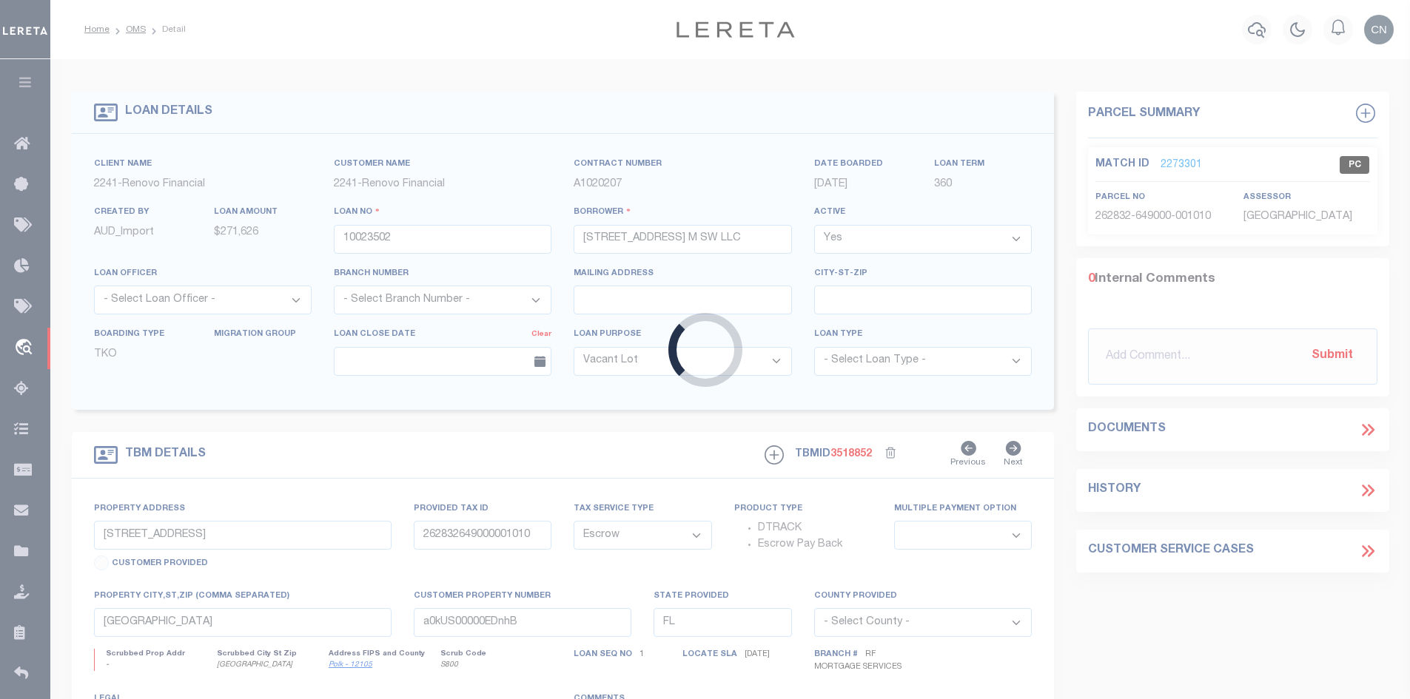
select select
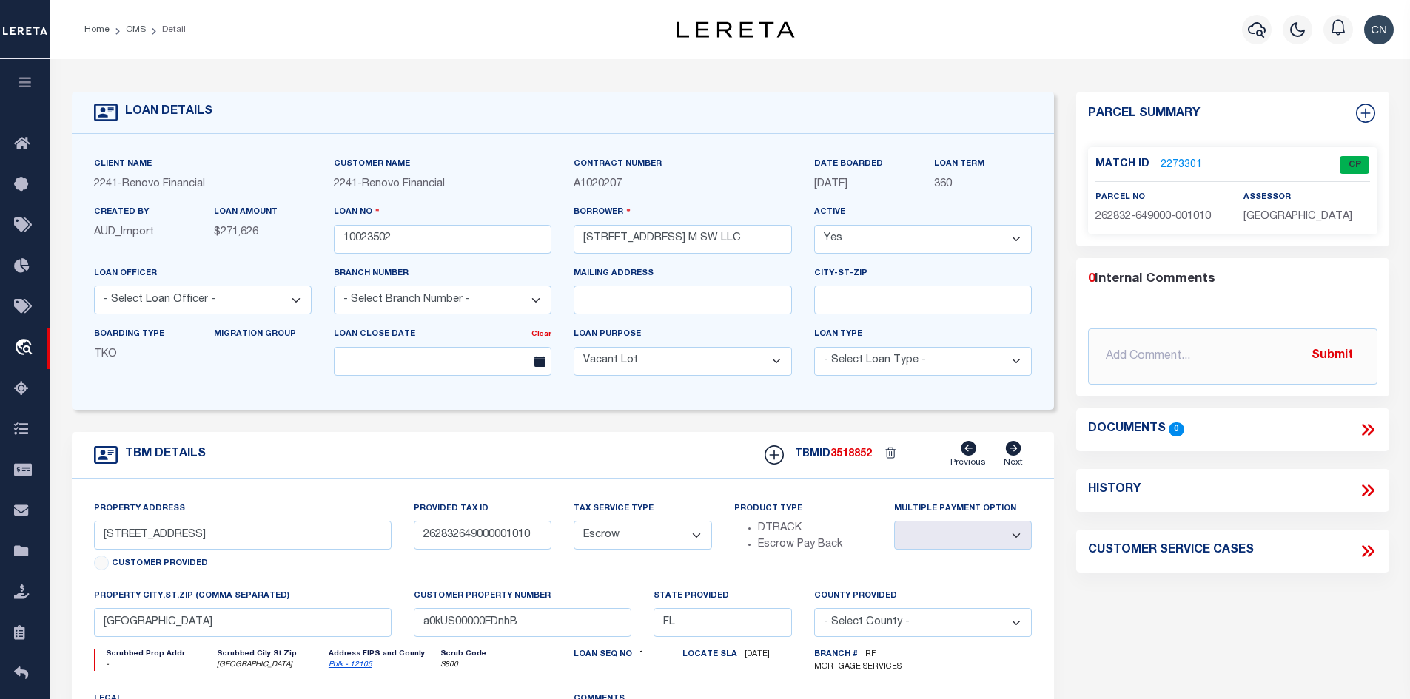
click at [1172, 164] on link "2273301" at bounding box center [1180, 166] width 41 height 16
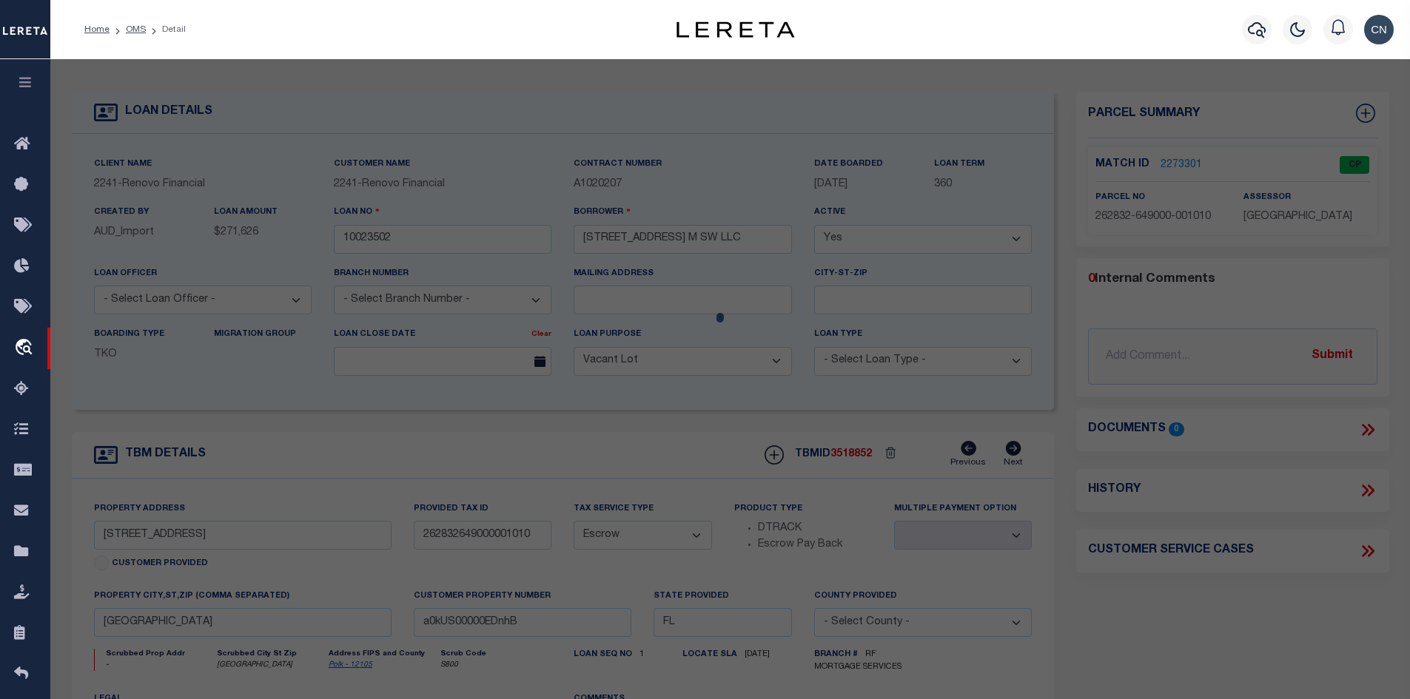
select select "AS"
select select
checkbox input "false"
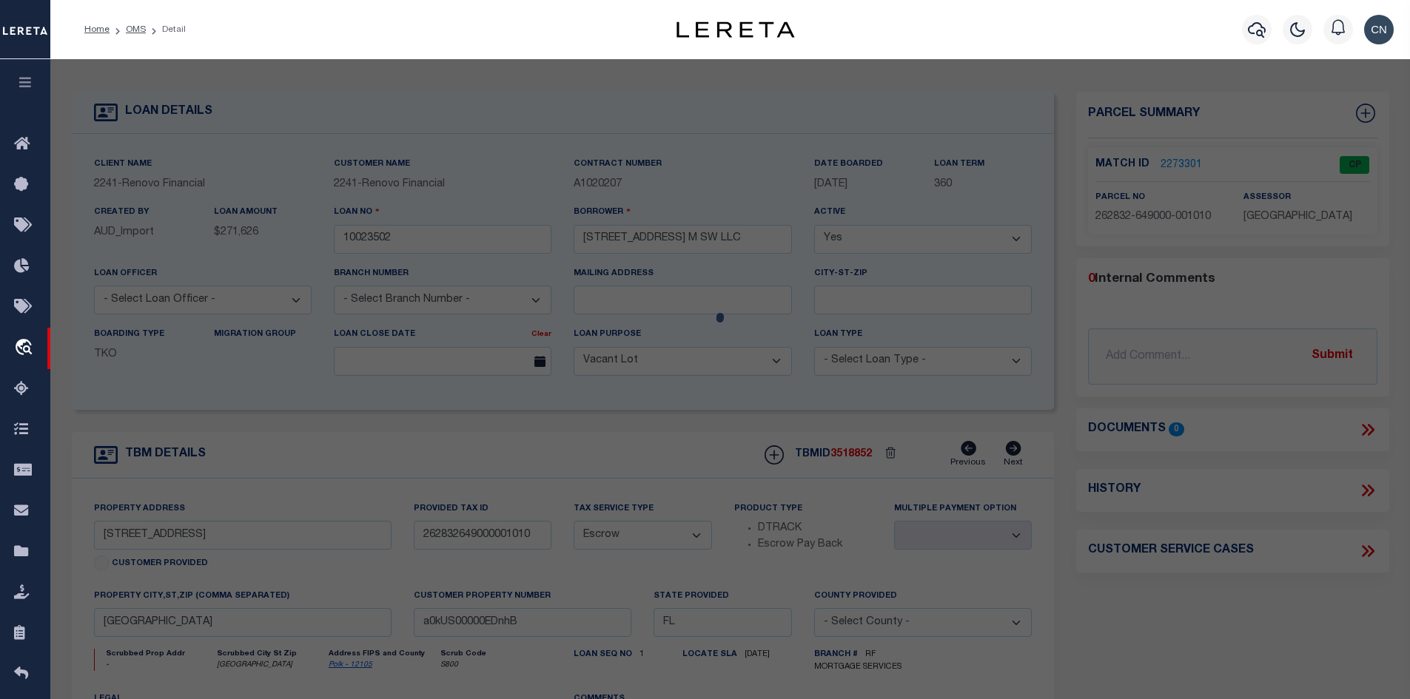
select select "CP"
type input "[STREET_ADDRESS] M SW LLC"
select select "AGW"
select select "ADD"
type input "801 AVENUE M SW"
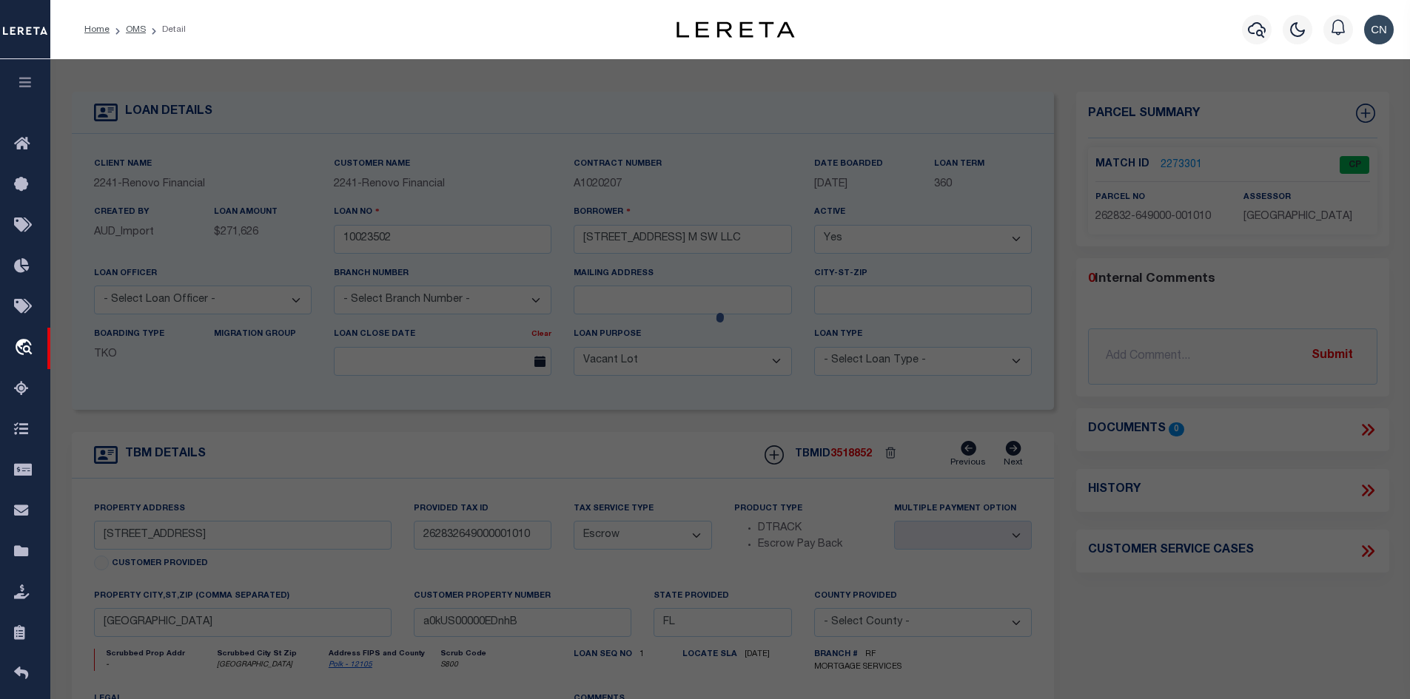
type input "WINTER HAVEN, FL 33880"
type textarea "HAMPTON W M SUB PB 8 PG 22 BLK A LOT 1"
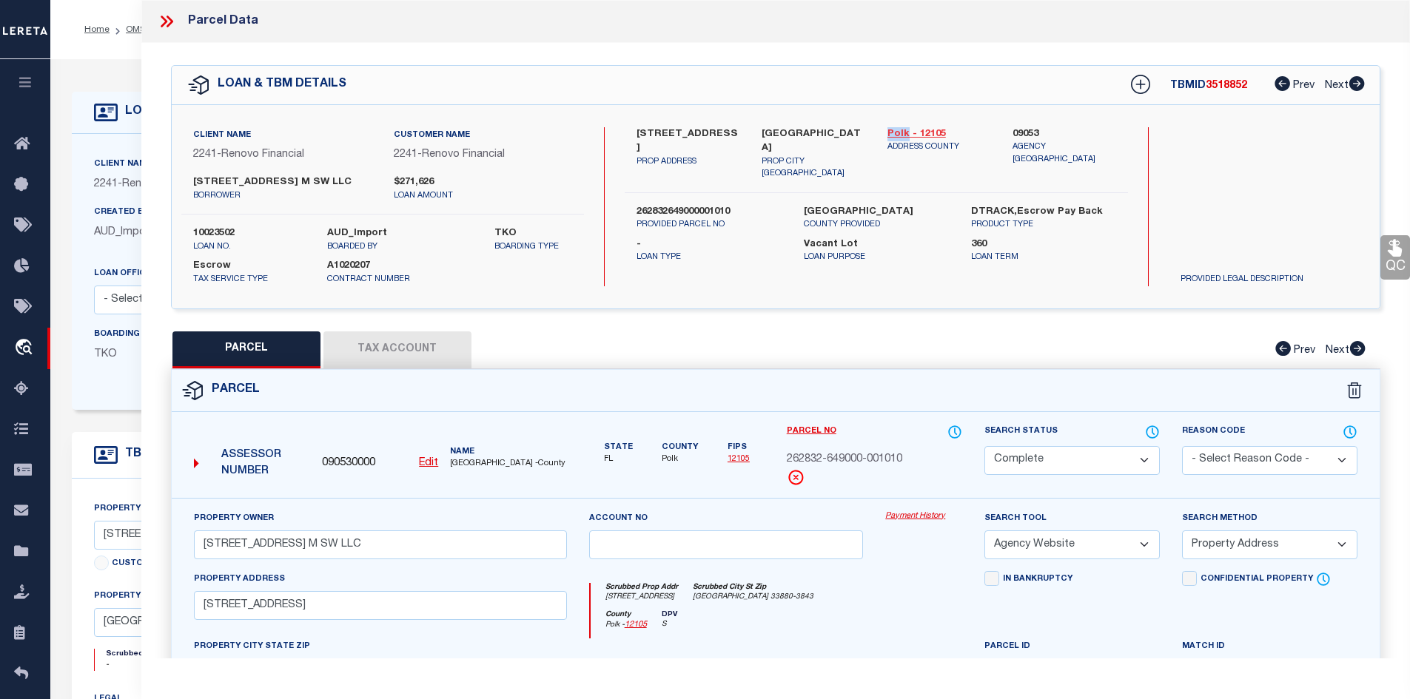
drag, startPoint x: 883, startPoint y: 132, endPoint x: 906, endPoint y: 130, distance: 23.7
click at [906, 130] on div "Polk - 12105 ADDRESS COUNTY" at bounding box center [939, 153] width 126 height 53
copy link "Polk"
click at [375, 349] on button "Tax Account" at bounding box center [397, 350] width 148 height 37
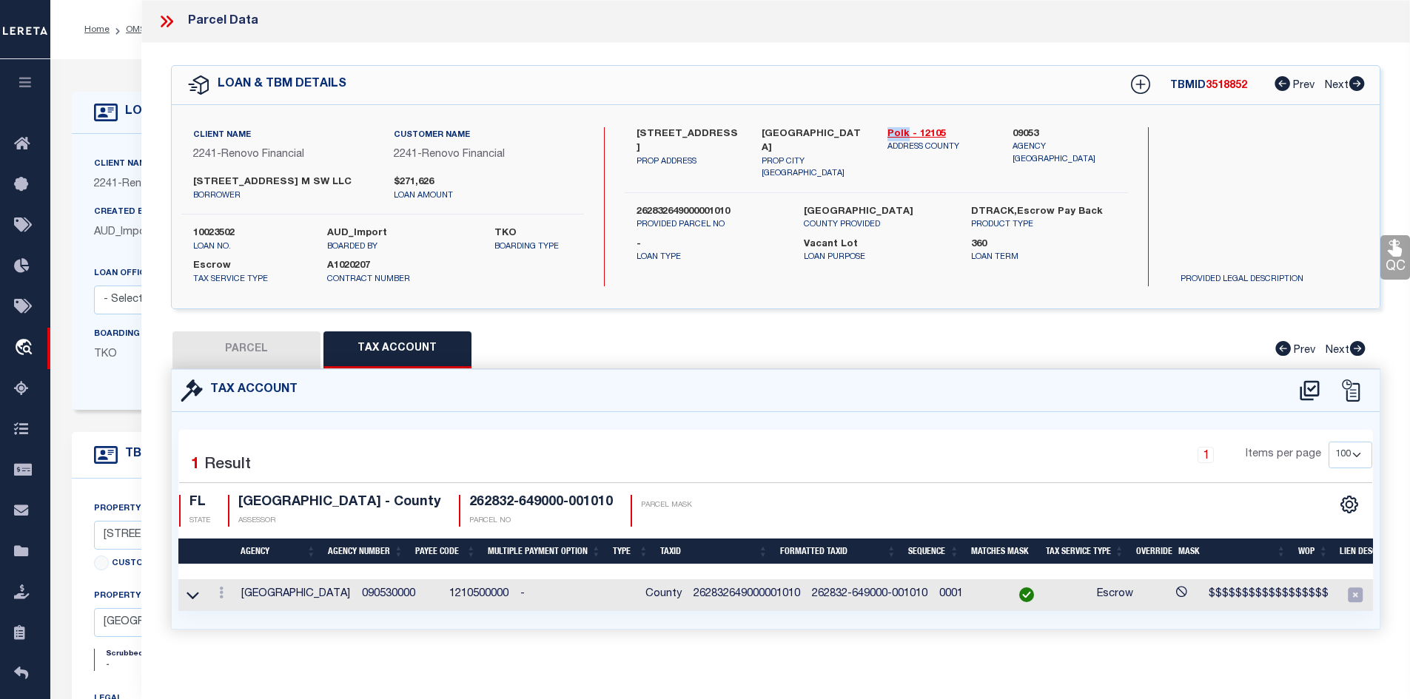
select select "100"
click at [707, 598] on td "262832649000001010" at bounding box center [746, 595] width 118 height 32
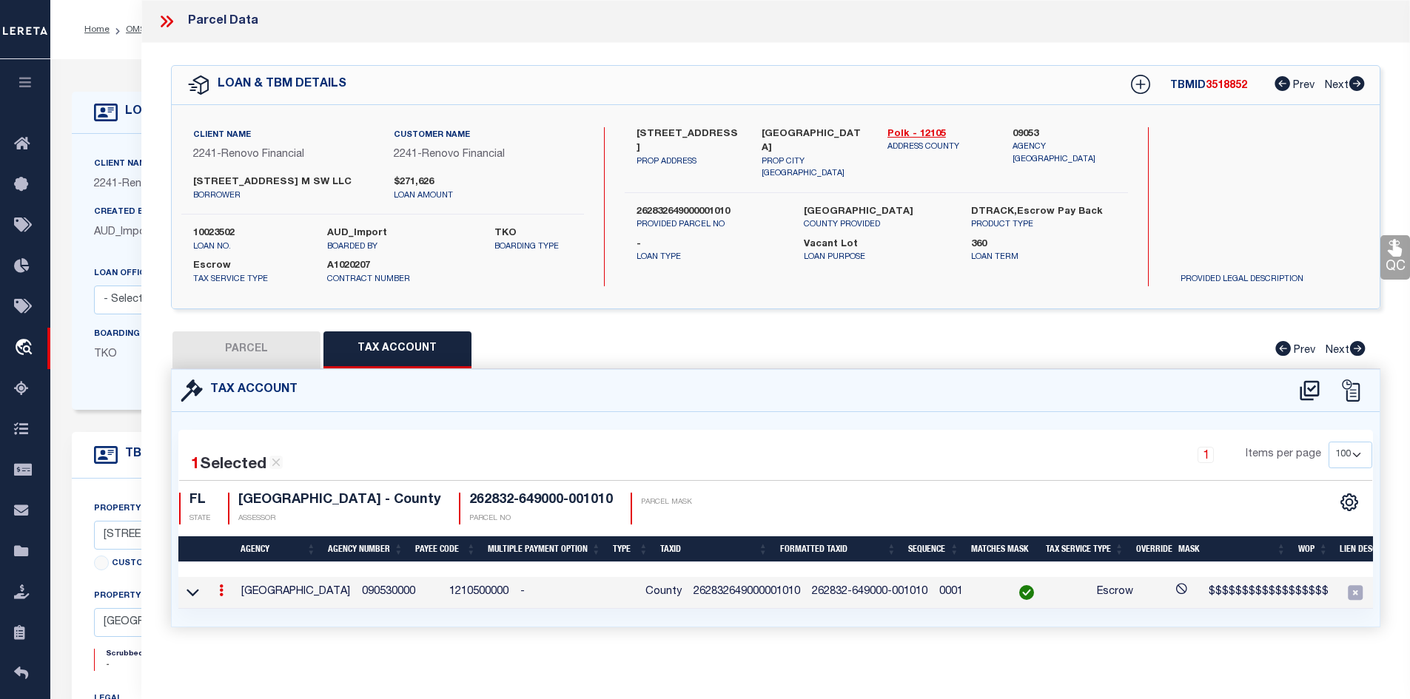
click at [707, 598] on td "262832649000001010" at bounding box center [746, 593] width 118 height 32
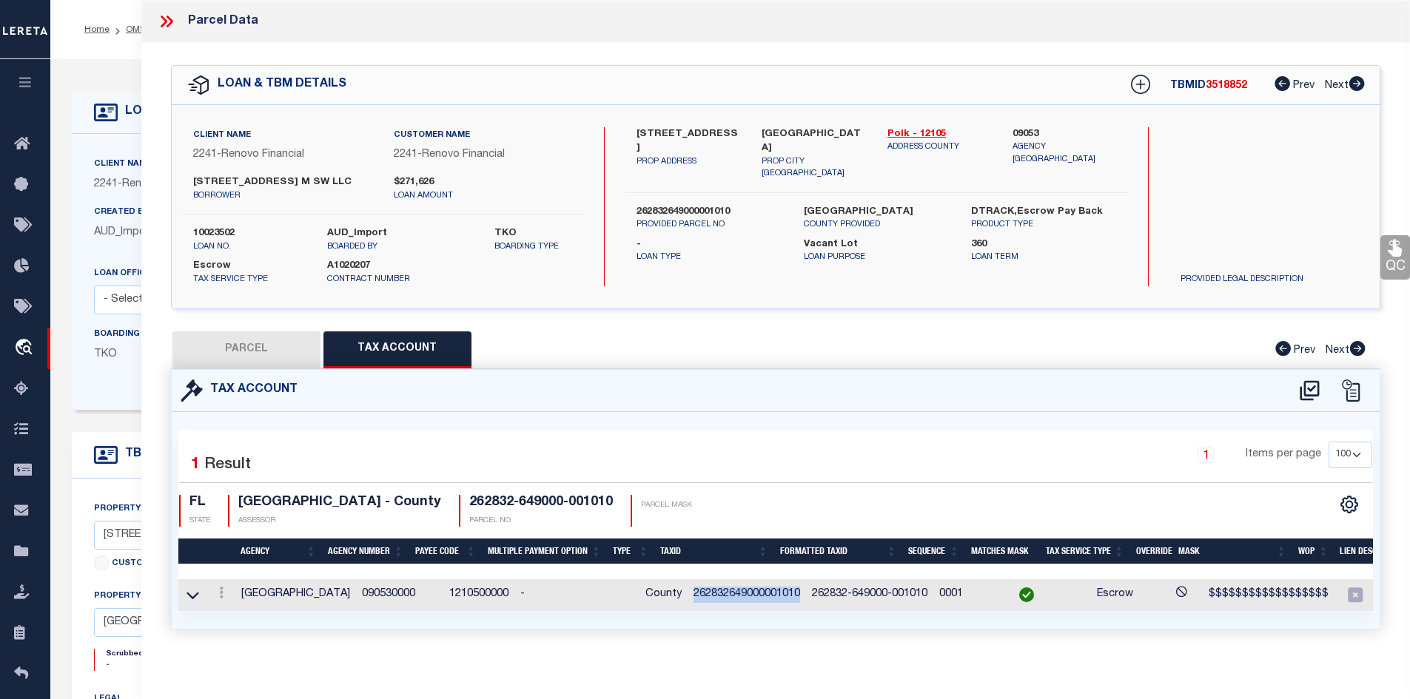
copy td "262832649000001010"
click at [166, 18] on icon at bounding box center [166, 21] width 19 height 19
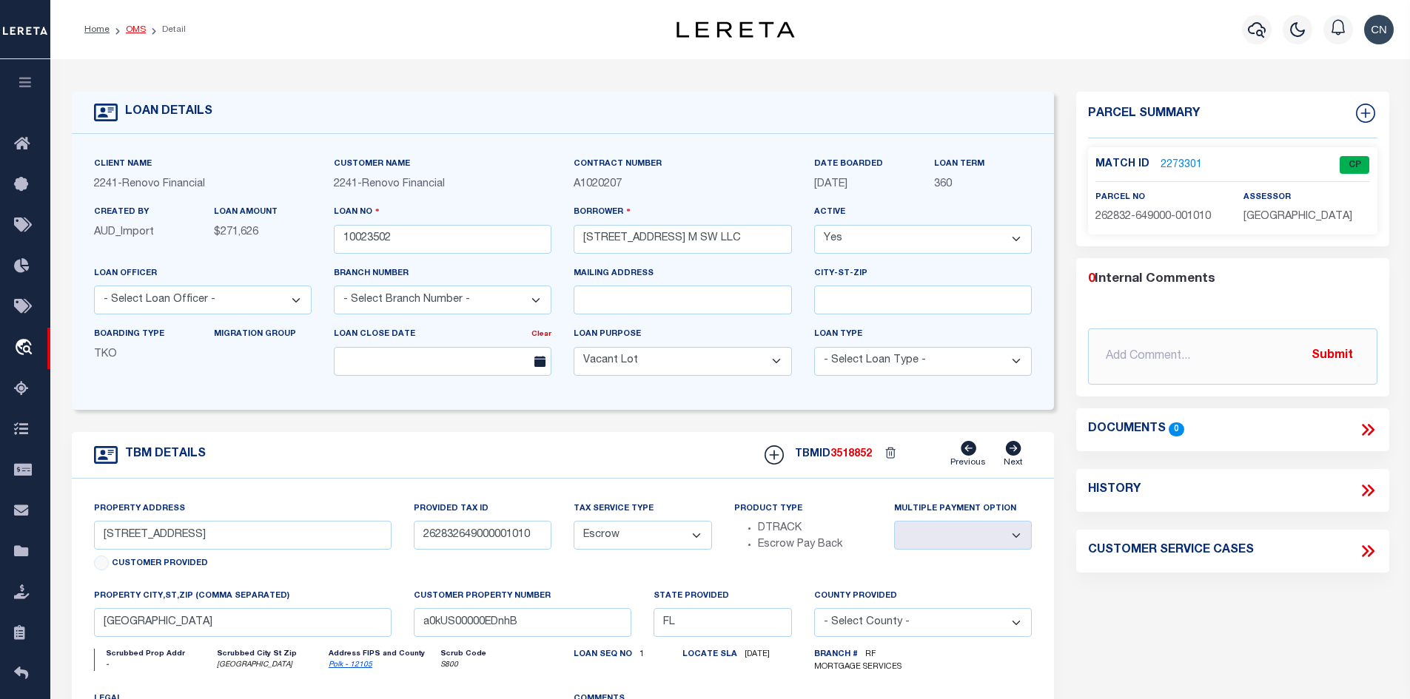
click at [135, 33] on link "OMS" at bounding box center [136, 29] width 20 height 9
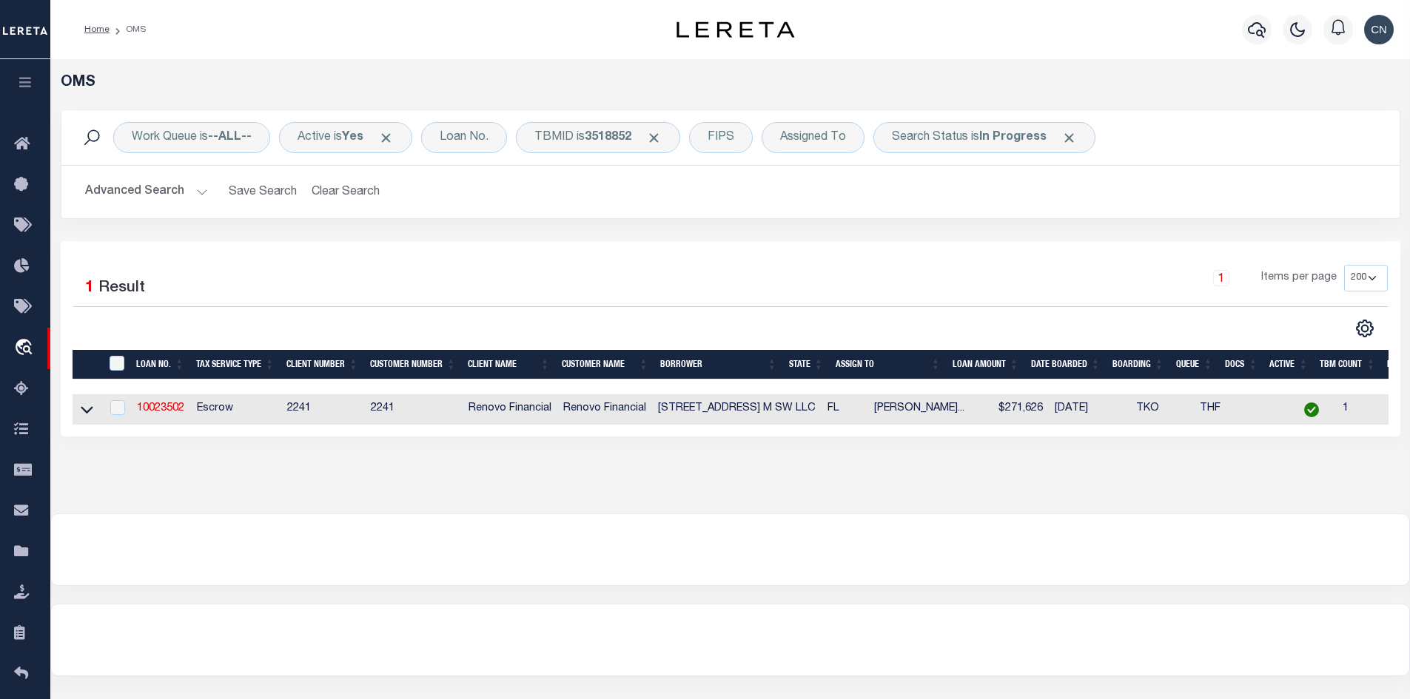
click at [111, 30] on li "OMS" at bounding box center [128, 29] width 36 height 13
click at [657, 138] on span "Click to Remove" at bounding box center [654, 138] width 16 height 16
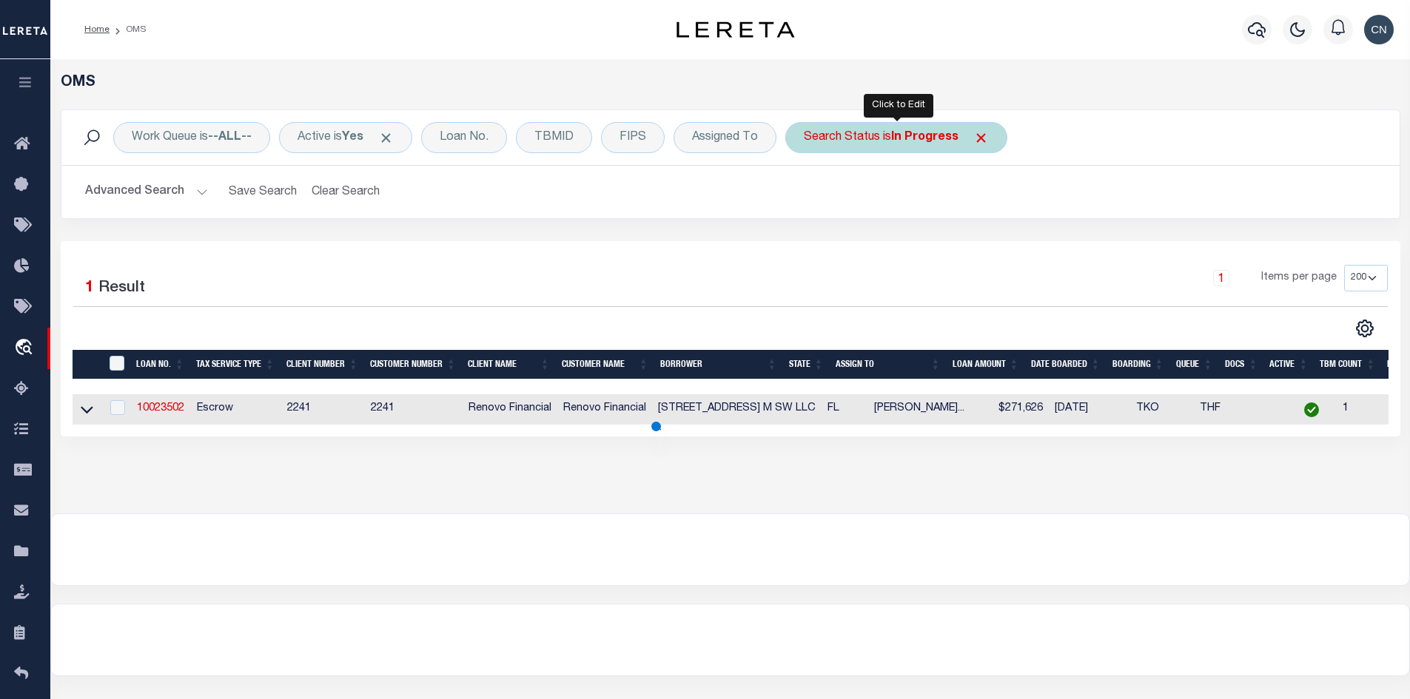
click at [957, 138] on b "In Progress" at bounding box center [924, 138] width 67 height 12
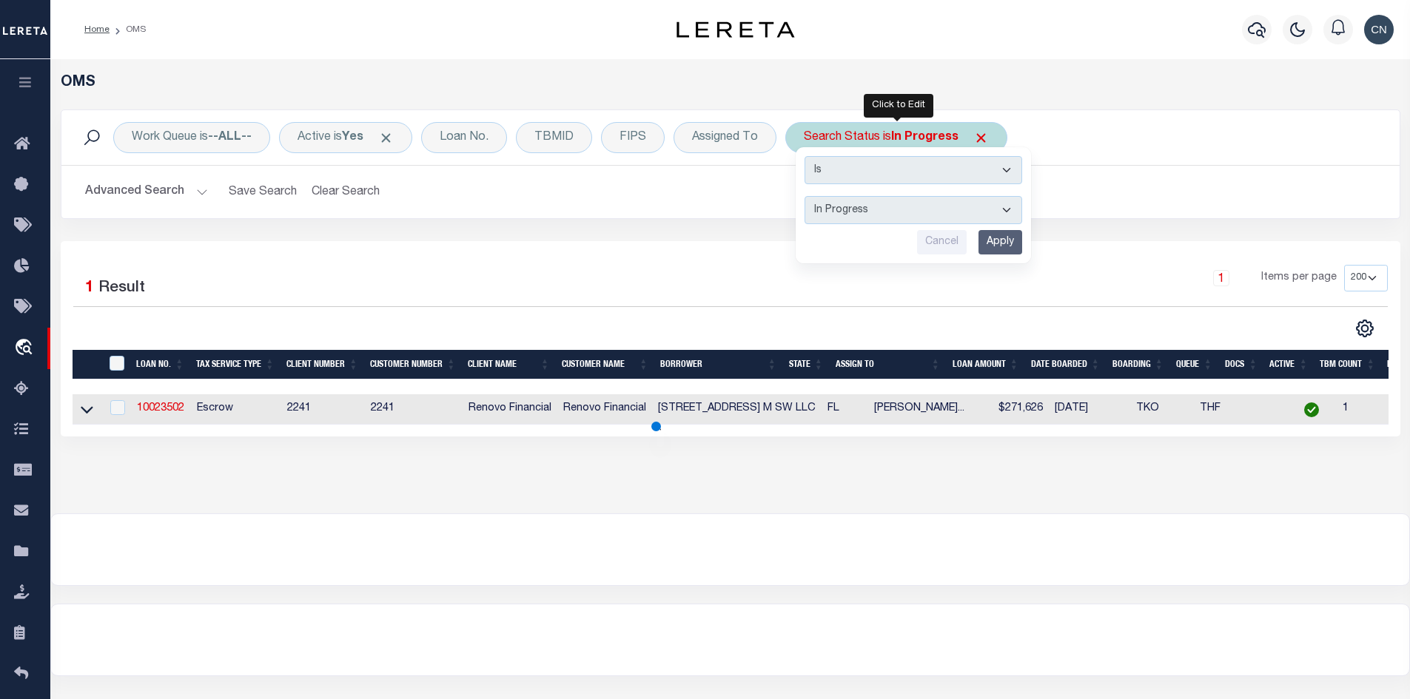
click at [916, 208] on select "Automated Search Bad Parcel Complete Duplicate Parcel High Dollar Reporting In …" at bounding box center [913, 210] width 218 height 28
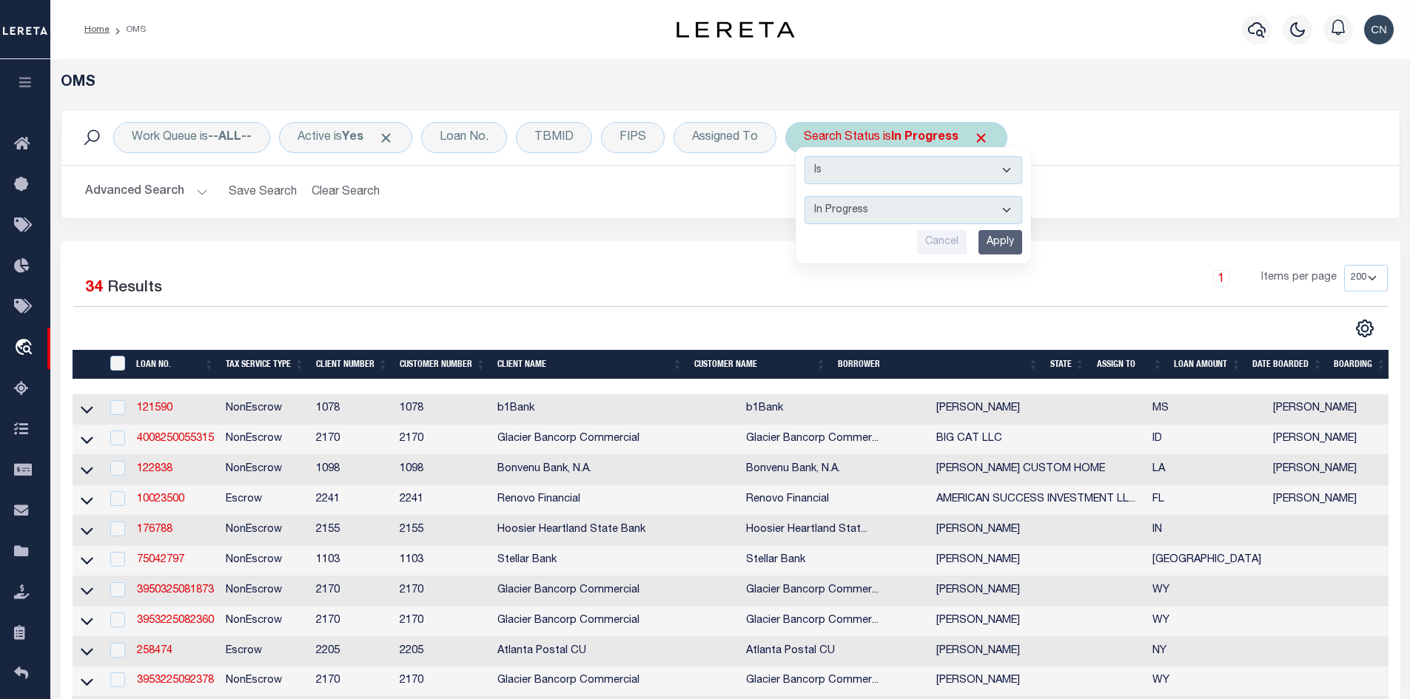
select select "RD"
click at [805, 196] on select "Automated Search Bad Parcel Complete Duplicate Parcel High Dollar Reporting In …" at bounding box center [913, 210] width 218 height 28
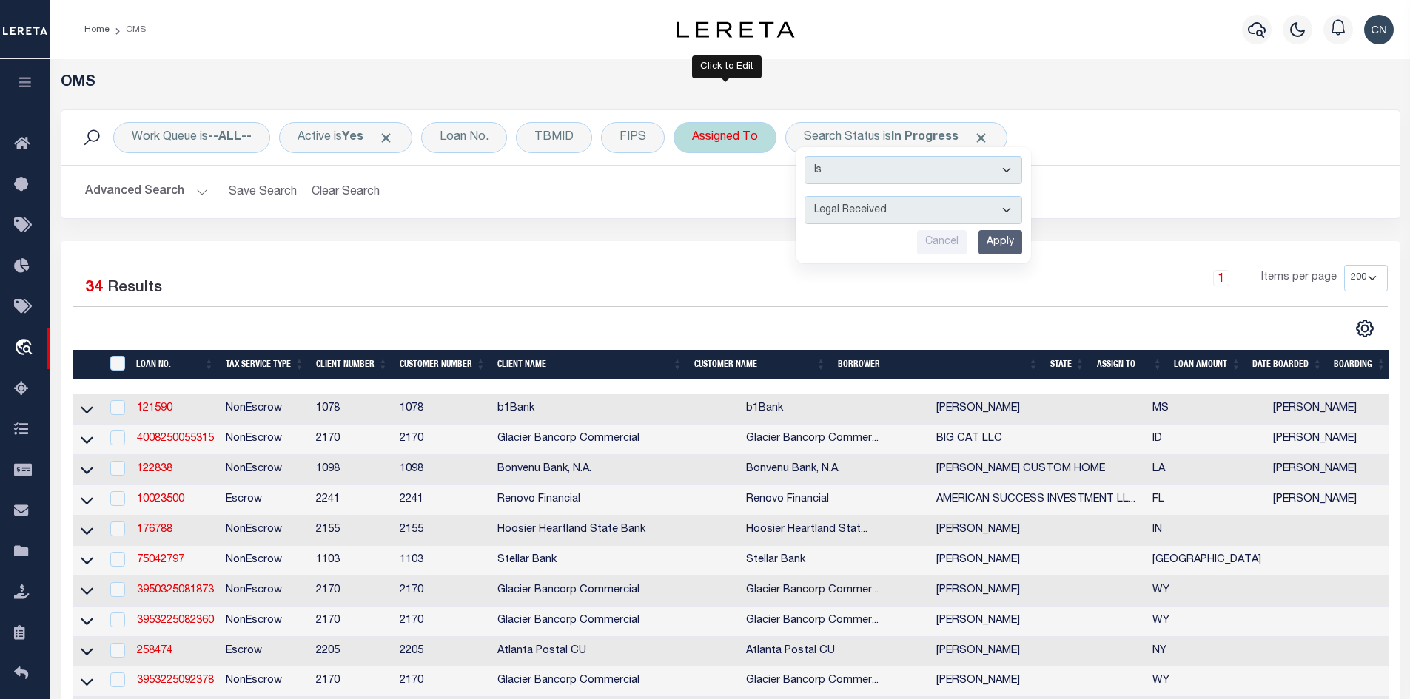
click at [725, 135] on div "Assigned To" at bounding box center [724, 137] width 103 height 31
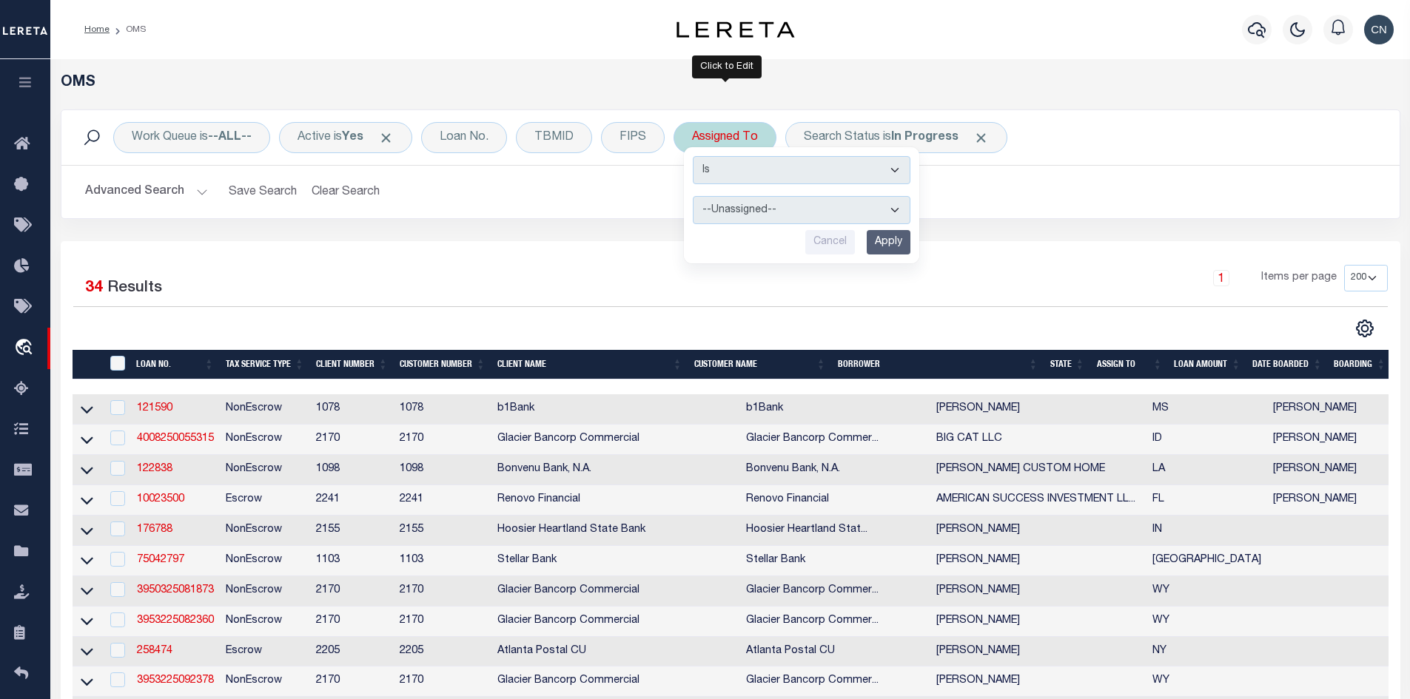
click at [774, 207] on select "--Unassigned-- Abdul Muzain Agustin Fernandez Ahmad Darwish Alberto Estrada All…" at bounding box center [802, 210] width 218 height 28
select select "[PERSON_NAME]"
click at [693, 196] on select "--Unassigned-- Abdul Muzain Agustin Fernandez Ahmad Darwish Alberto Estrada All…" at bounding box center [802, 210] width 218 height 28
click at [889, 243] on input "Apply" at bounding box center [889, 242] width 44 height 24
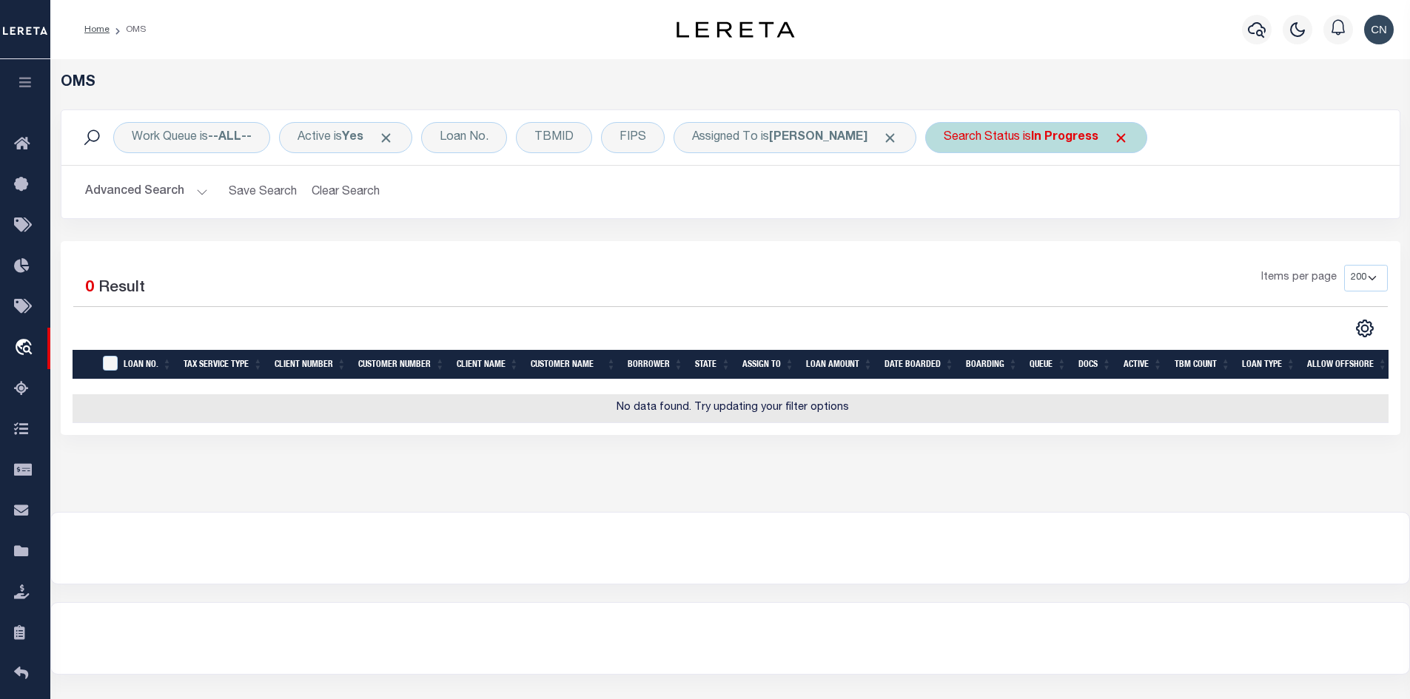
click at [1060, 140] on div "Search Status is In Progress" at bounding box center [1036, 137] width 222 height 31
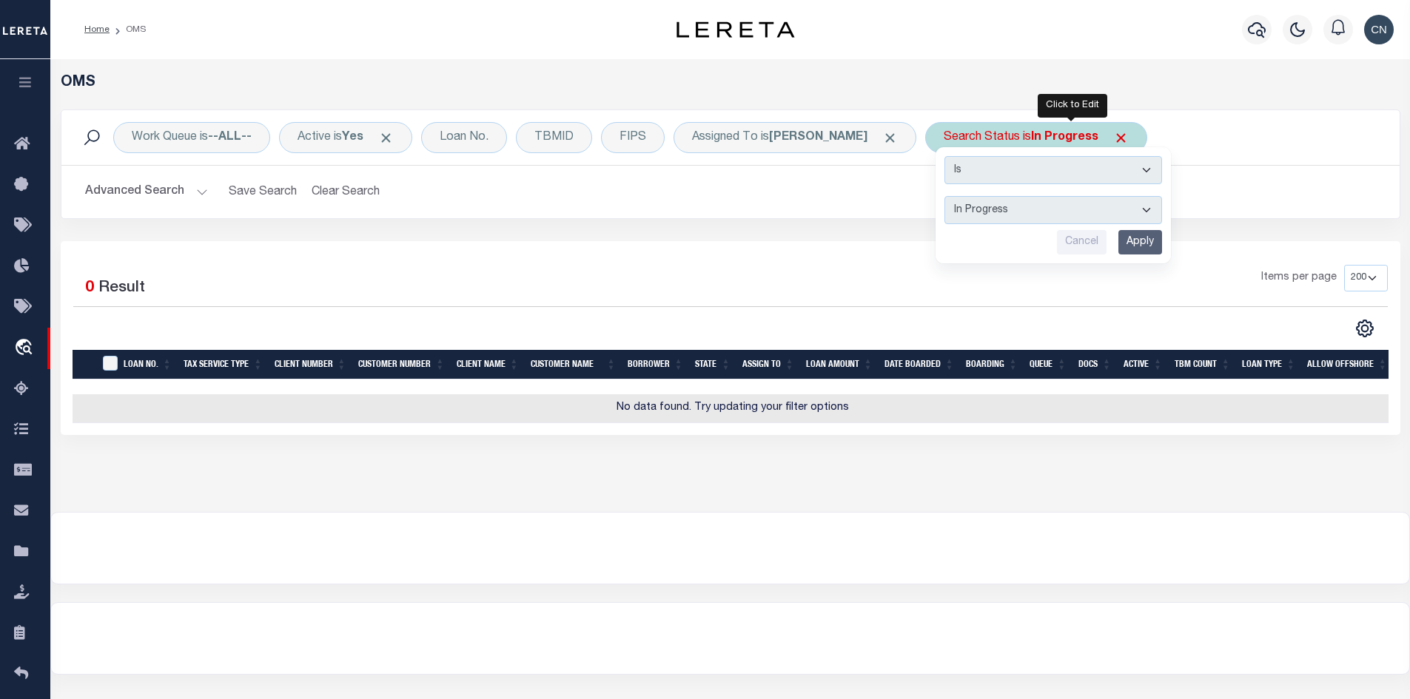
click at [1026, 215] on select "Automated Search Bad Parcel Complete Duplicate Parcel High Dollar Reporting In …" at bounding box center [1053, 210] width 218 height 28
select select "RD"
click at [979, 196] on select "Automated Search Bad Parcel Complete Duplicate Parcel High Dollar Reporting In …" at bounding box center [1053, 210] width 218 height 28
click at [1162, 238] on input "Apply" at bounding box center [1140, 242] width 44 height 24
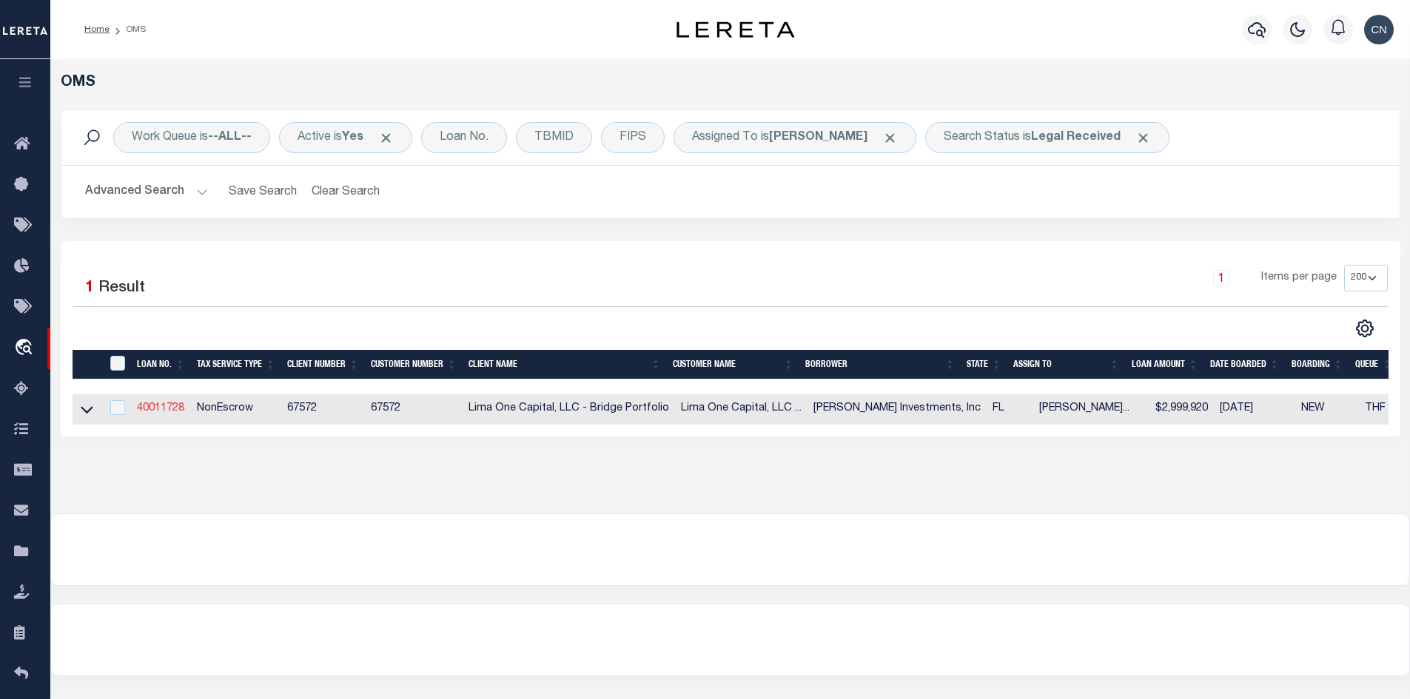
click at [166, 409] on link "40011728" at bounding box center [160, 408] width 47 height 10
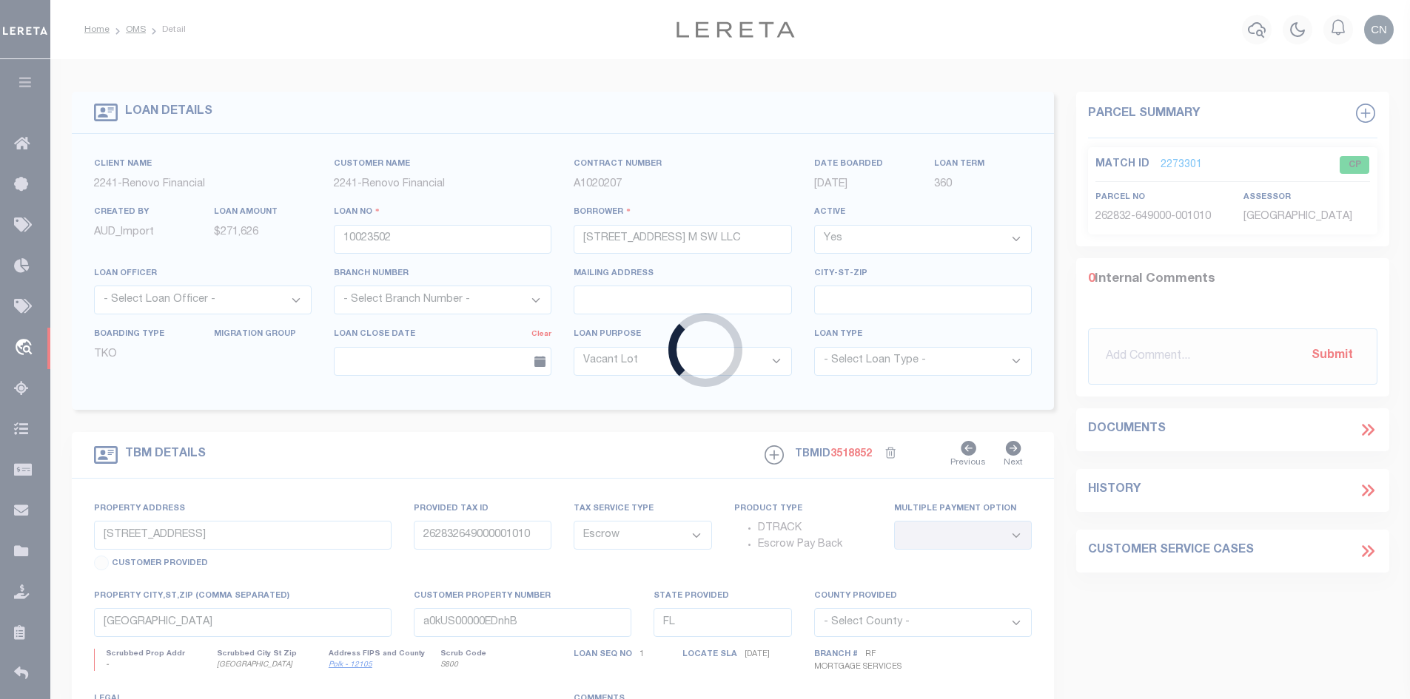
type input "40011728"
type input "Hank Rearden Investments, Inc"
select select
type input "784 Parkway Drive"
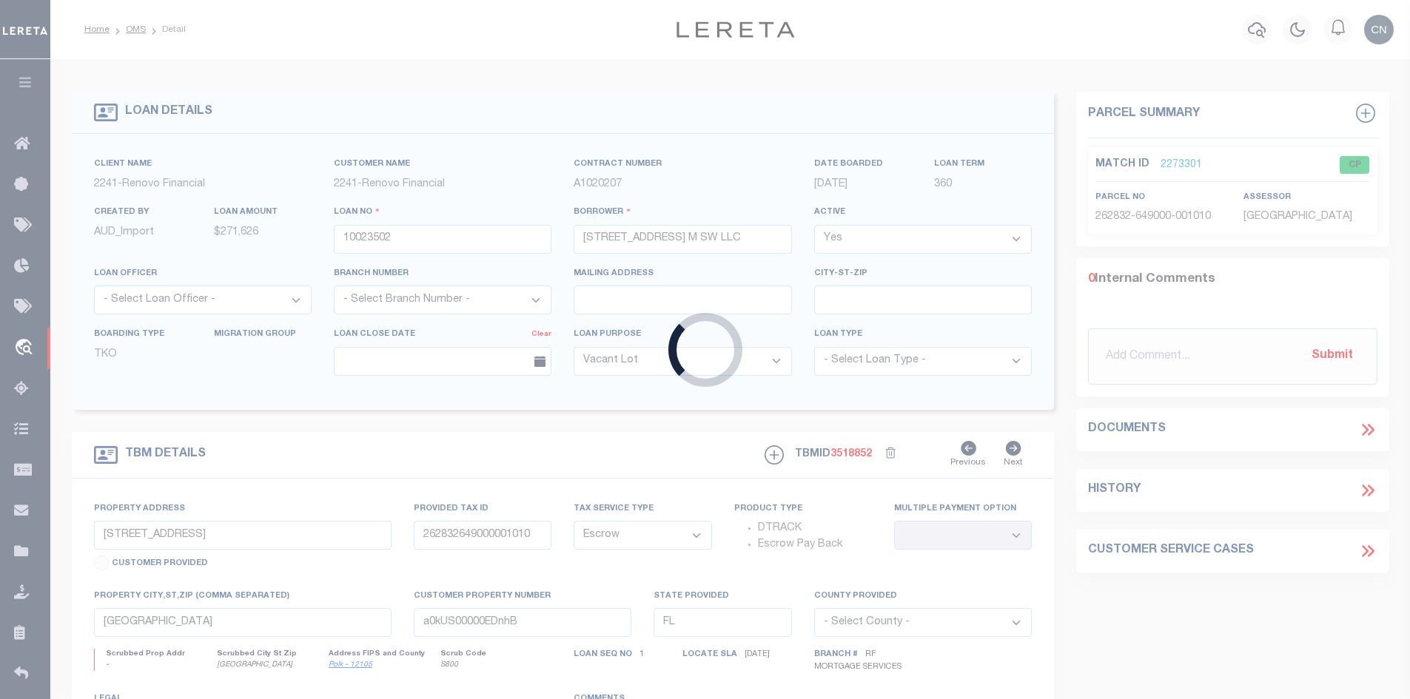
type input "North Salt Lake UT 84054"
select select
select select "NonEscrow"
type input "Lot 3 Gulf Breeze Ct"
type input "00-2S-24-1288-0000-0040"
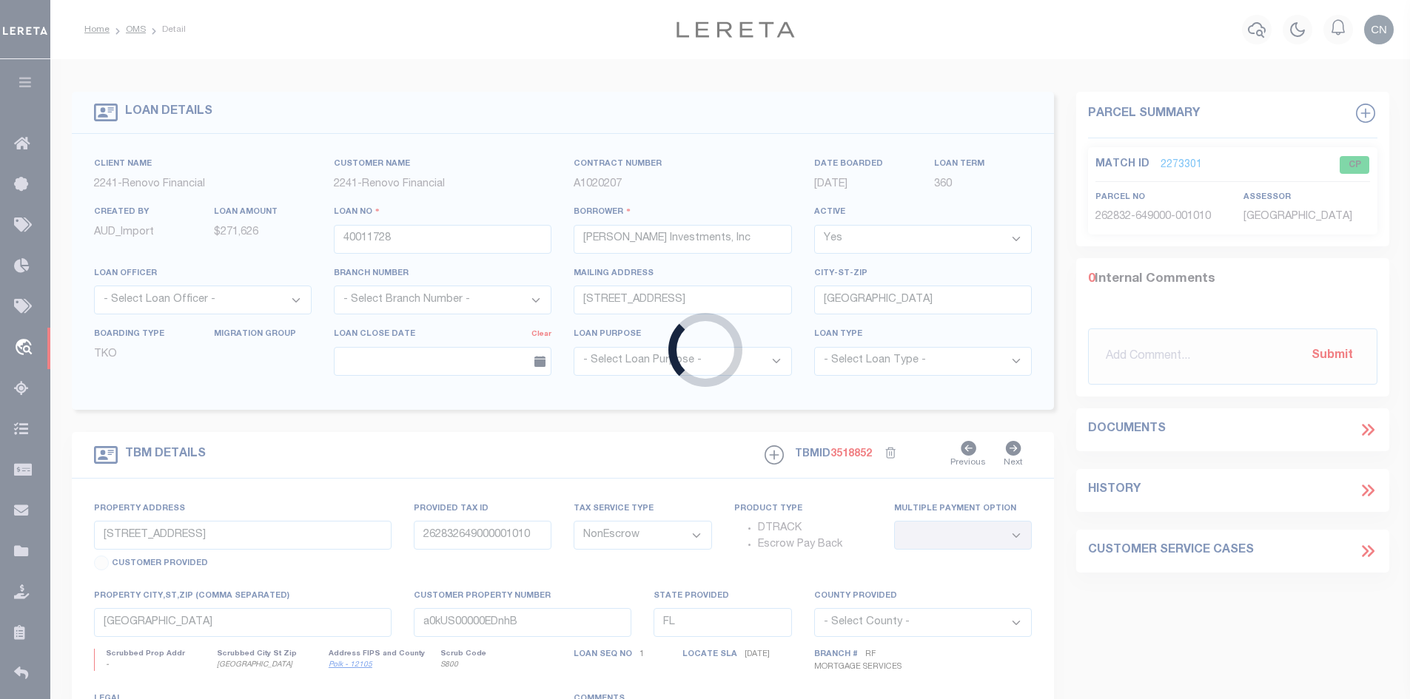
select select
type input "Destin FL 32541"
type input "40011728-2"
select select
select select "164236"
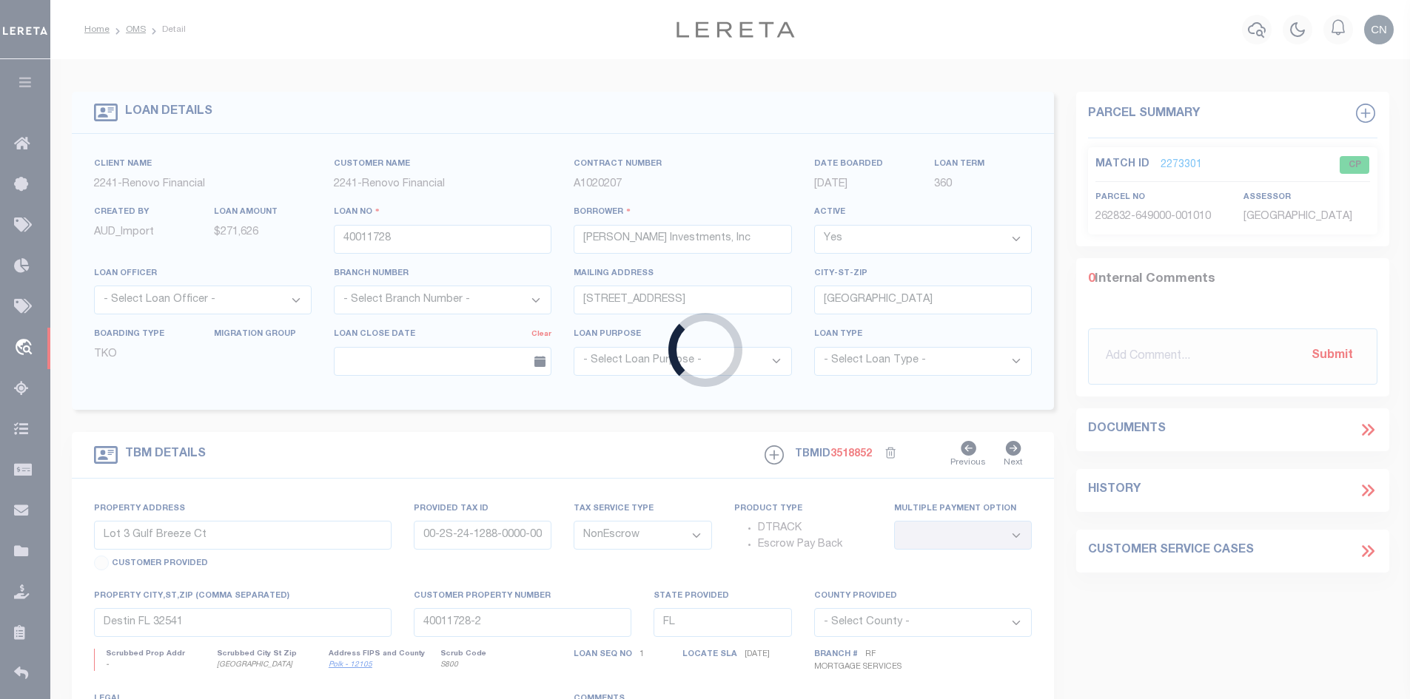
select select "26298"
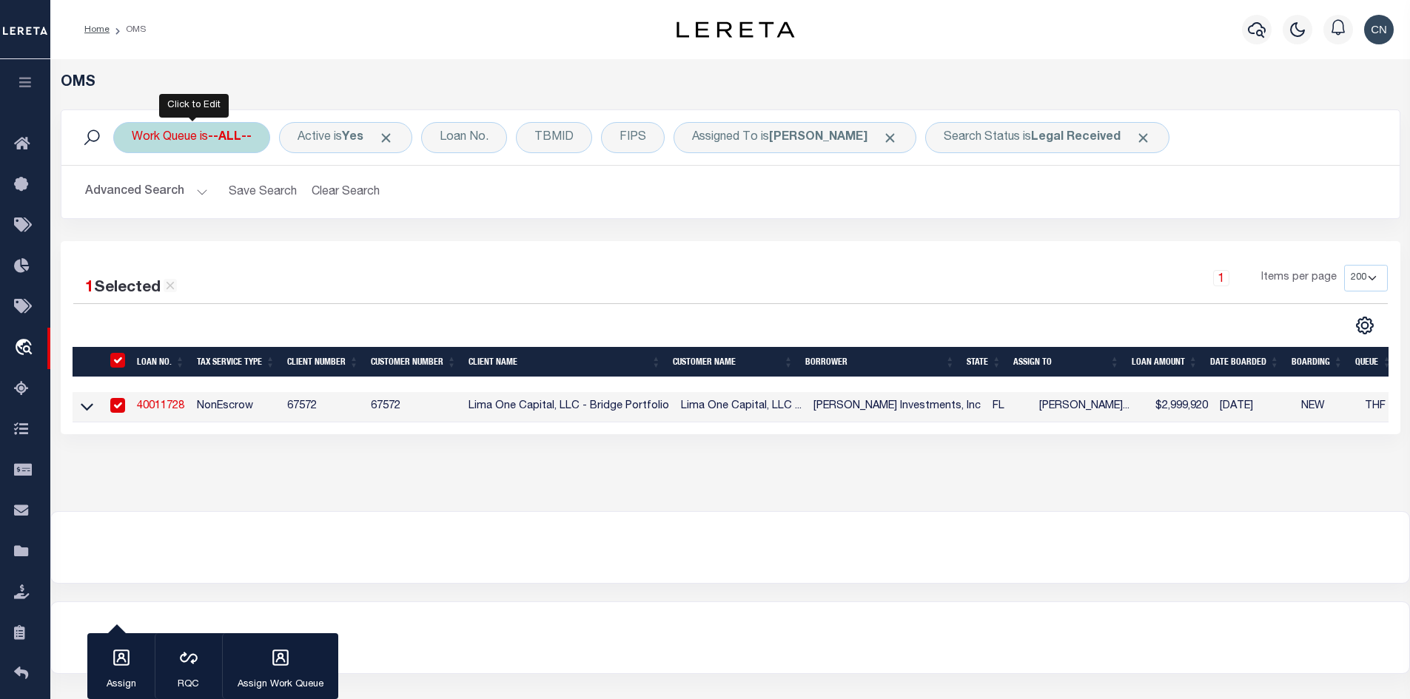
click at [242, 132] on b "--ALL--" at bounding box center [230, 138] width 44 height 12
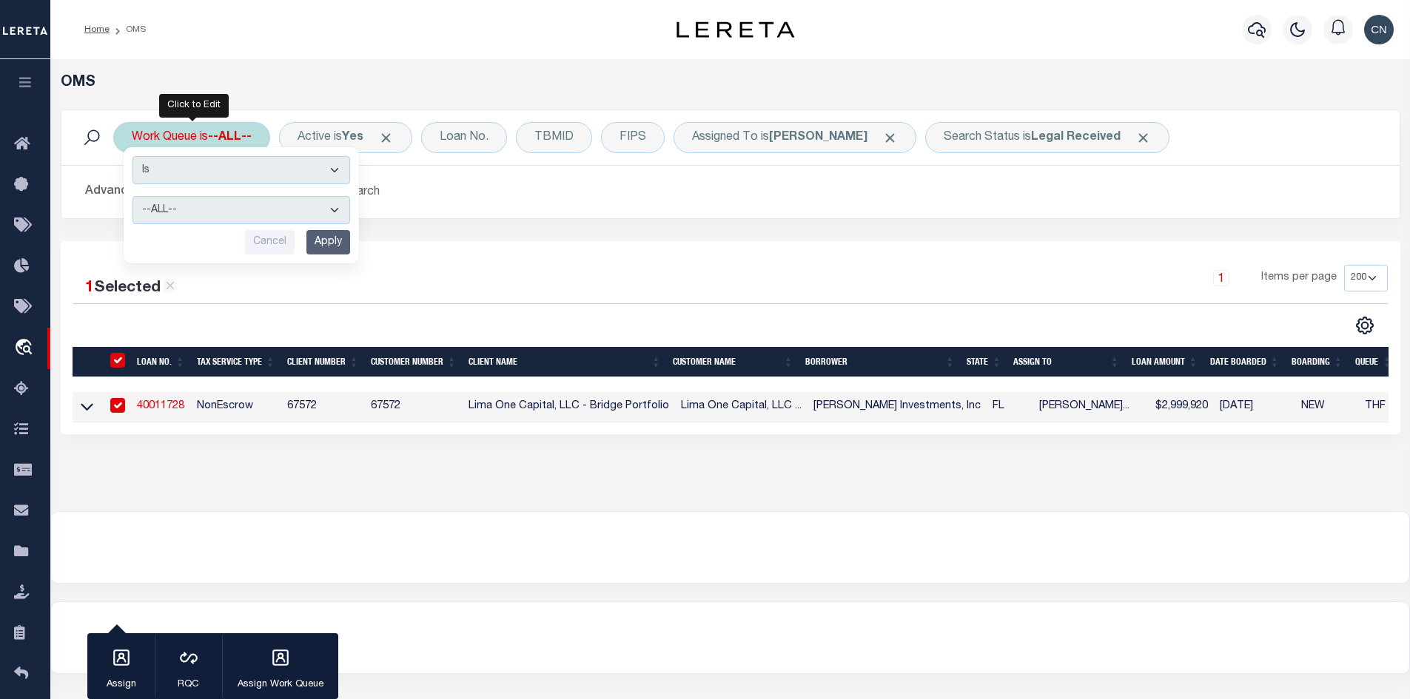
click at [264, 205] on select "--ALL-- General ThoughtFocus" at bounding box center [241, 210] width 218 height 28
select select "THF"
click at [132, 196] on select "--ALL-- General ThoughtFocus" at bounding box center [241, 210] width 218 height 28
click at [332, 232] on input "Apply" at bounding box center [328, 242] width 44 height 24
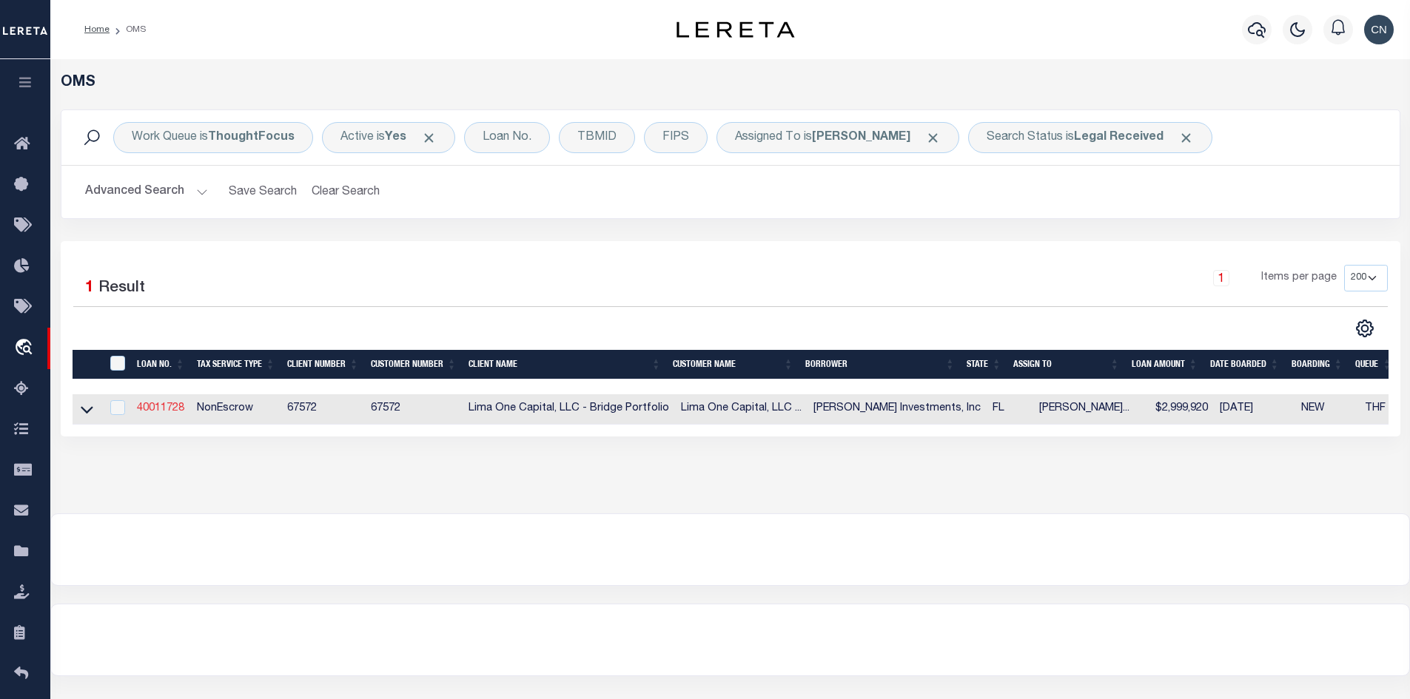
click at [169, 410] on link "40011728" at bounding box center [160, 408] width 47 height 10
select select
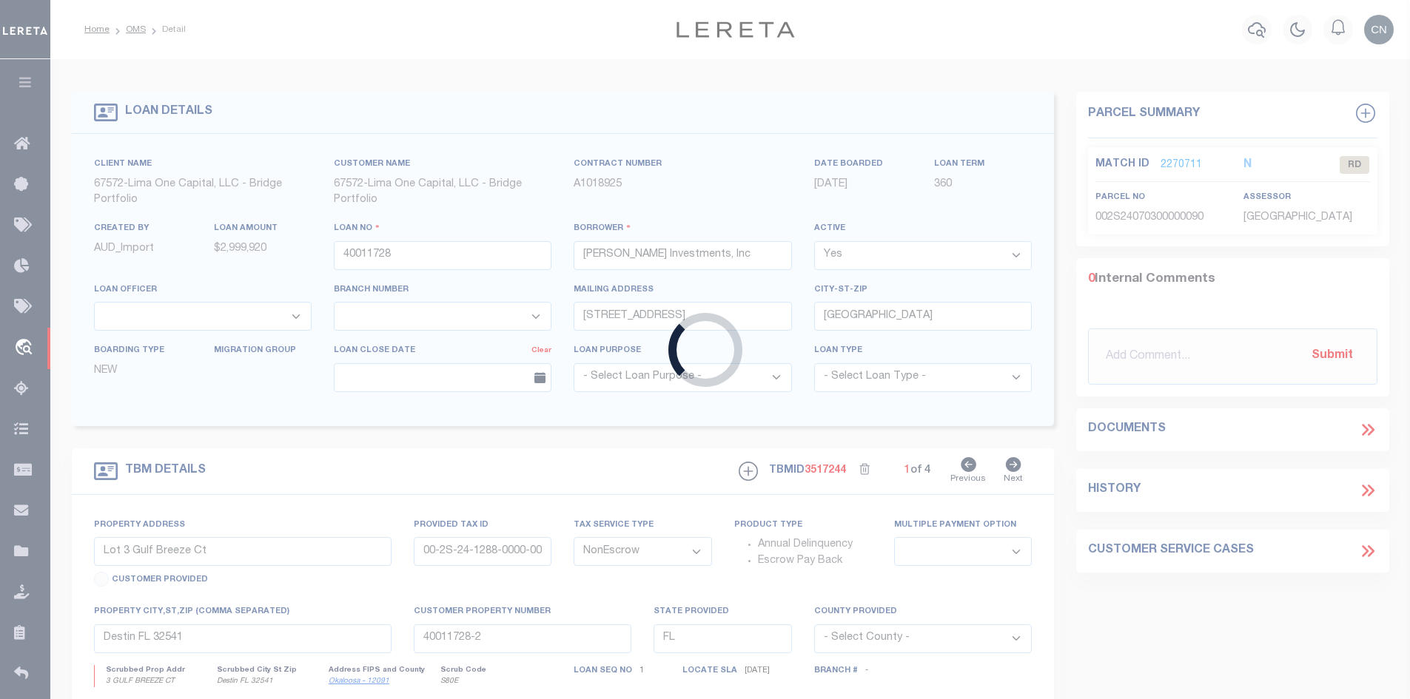
select select
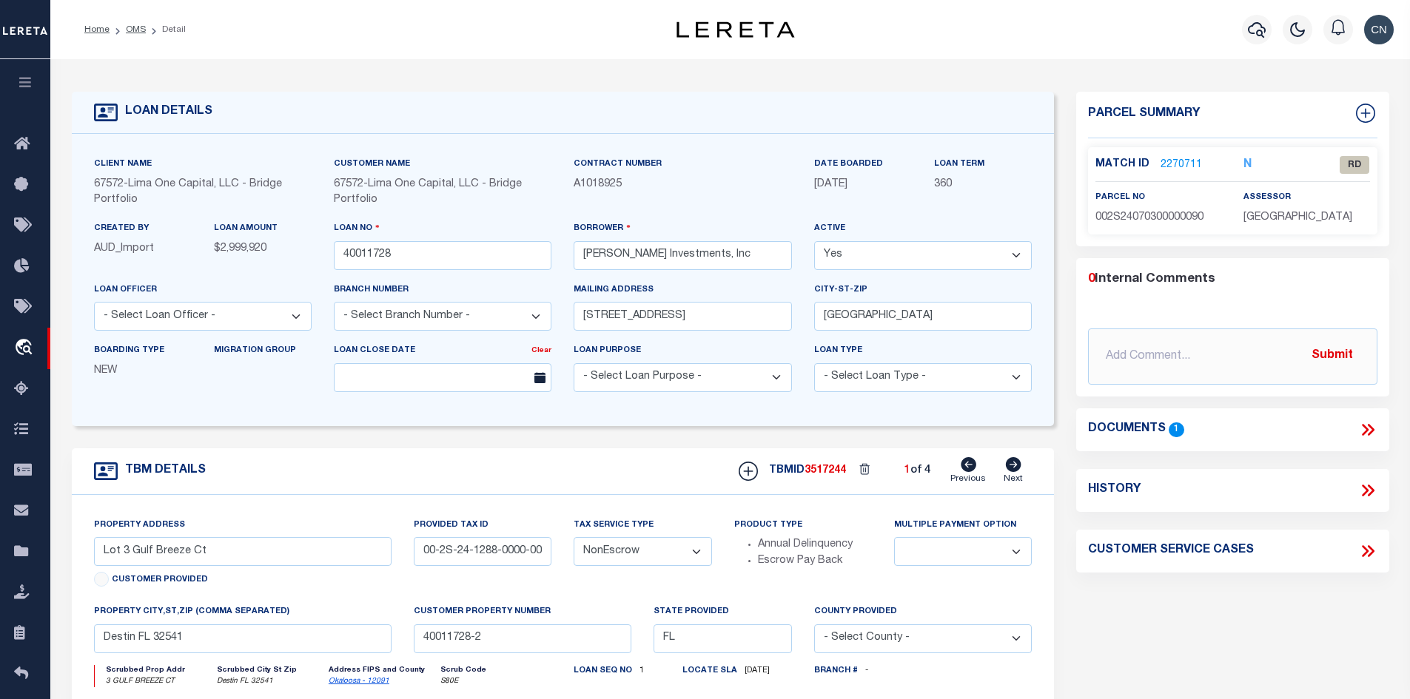
click at [1362, 430] on icon at bounding box center [1367, 429] width 19 height 19
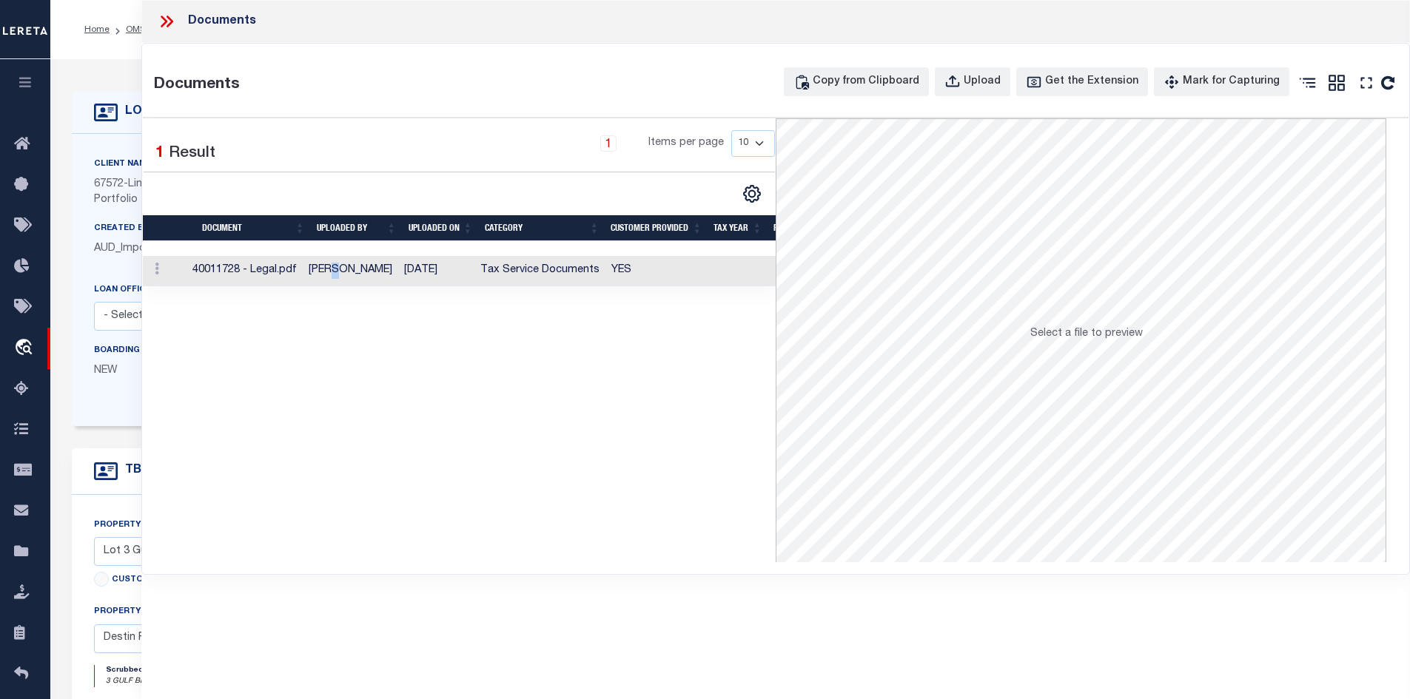
click at [349, 276] on td "Samantha Moua" at bounding box center [350, 271] width 95 height 30
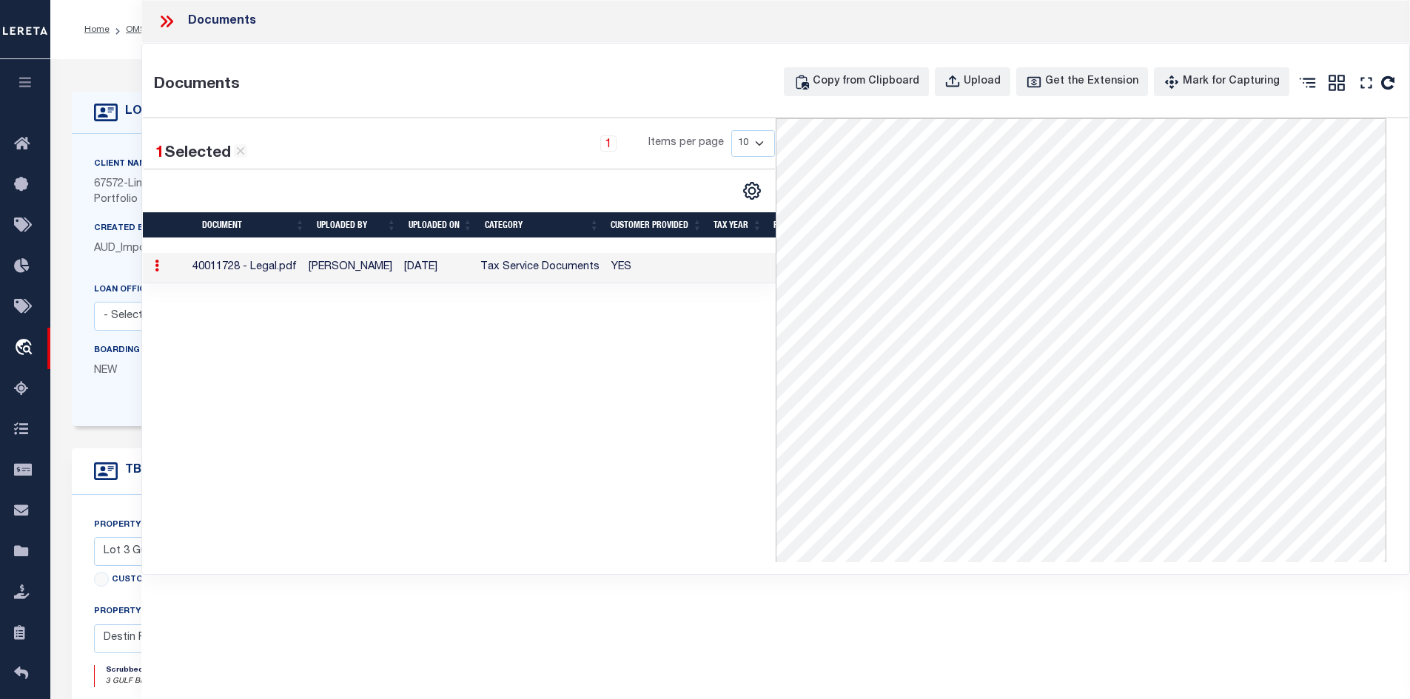
click at [165, 24] on icon at bounding box center [164, 22] width 7 height 12
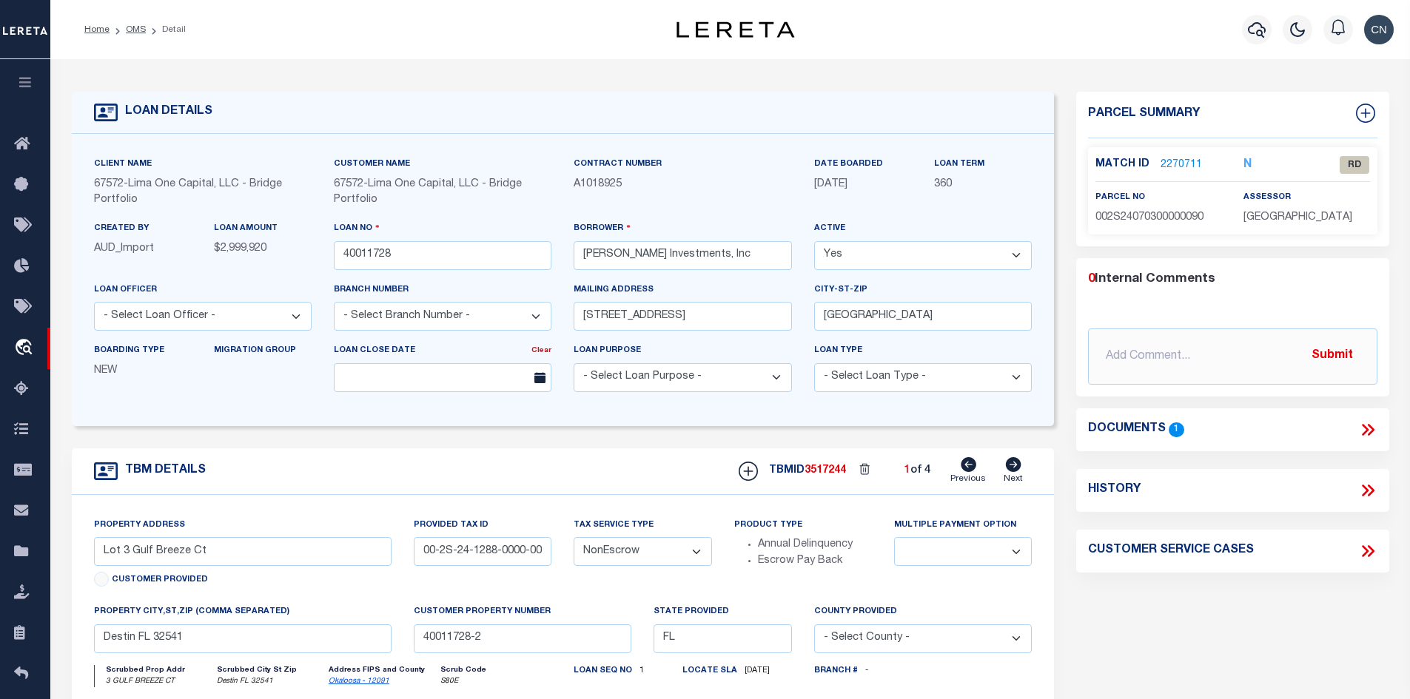
click at [1175, 161] on link "2270711" at bounding box center [1180, 166] width 41 height 16
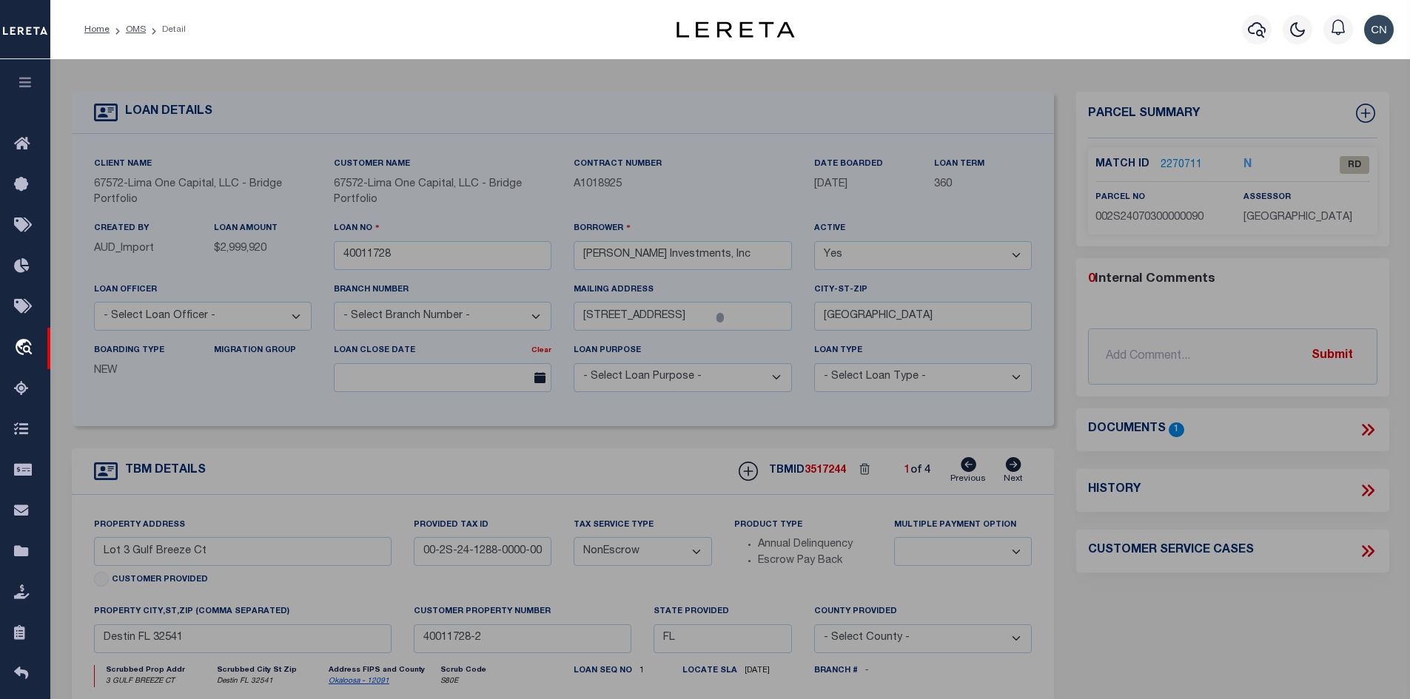
select select "AS"
select select
checkbox input "false"
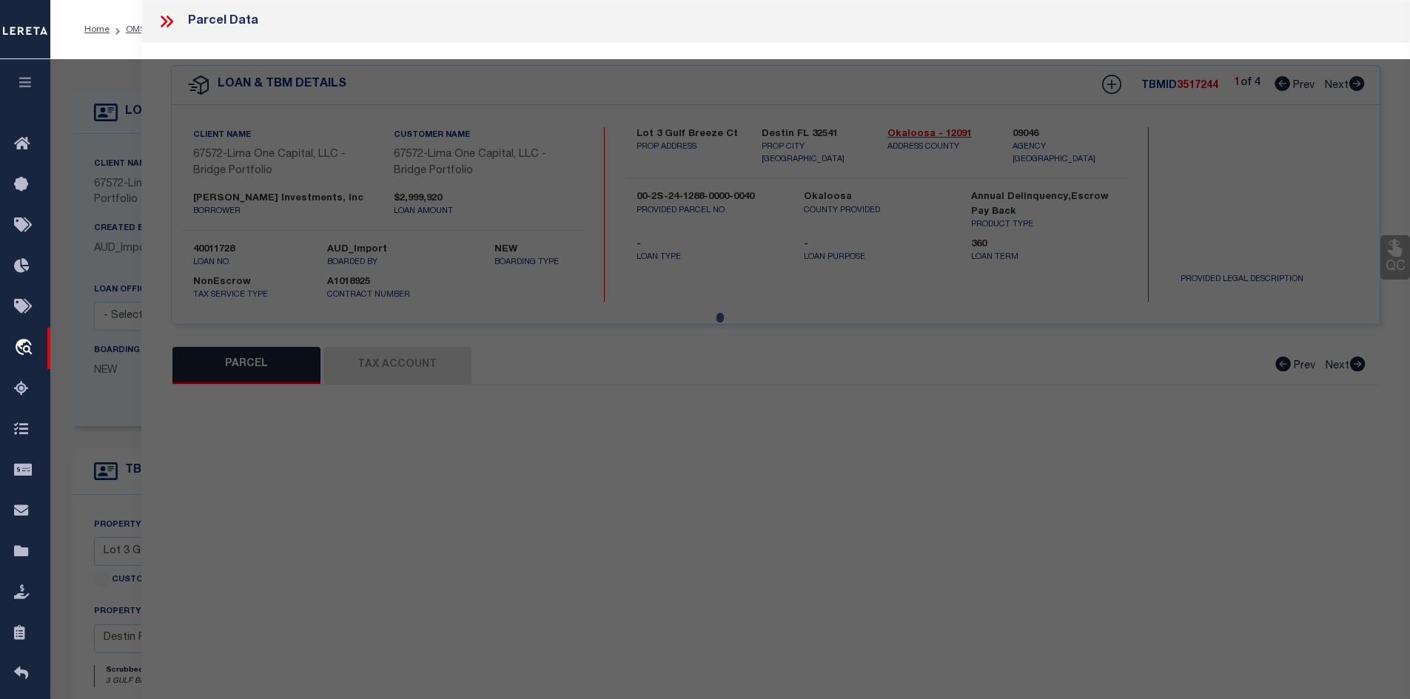
select select "RD"
type input "BELL,ANDREW ALFRED BURNETTE"
select select "ATL"
select select "ADD"
type input "3 GULF BREEZE CT"
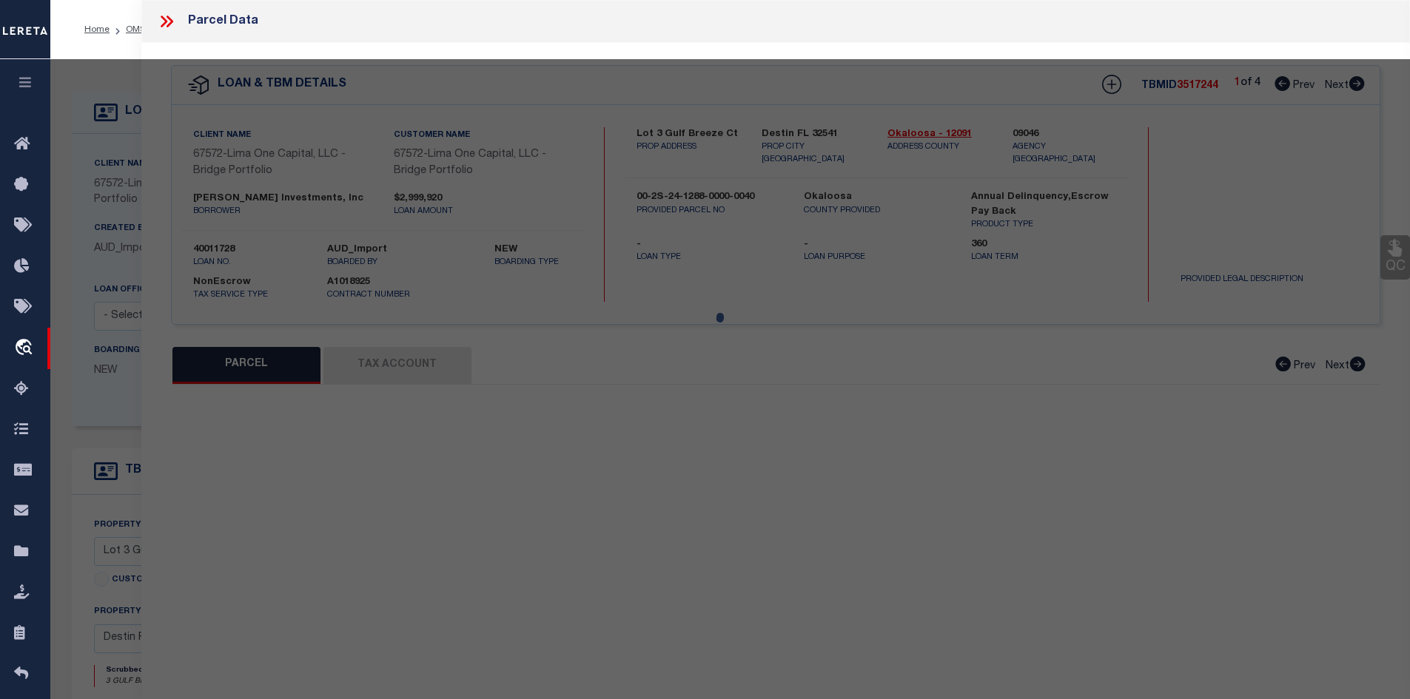
checkbox input "false"
type input "DESTIN, FL 32541"
type textarea "EAST PASS T/H AMEND UNIT 9"
type textarea "Document uploaded that satisfies a legal requirement, changing from ND to RD"
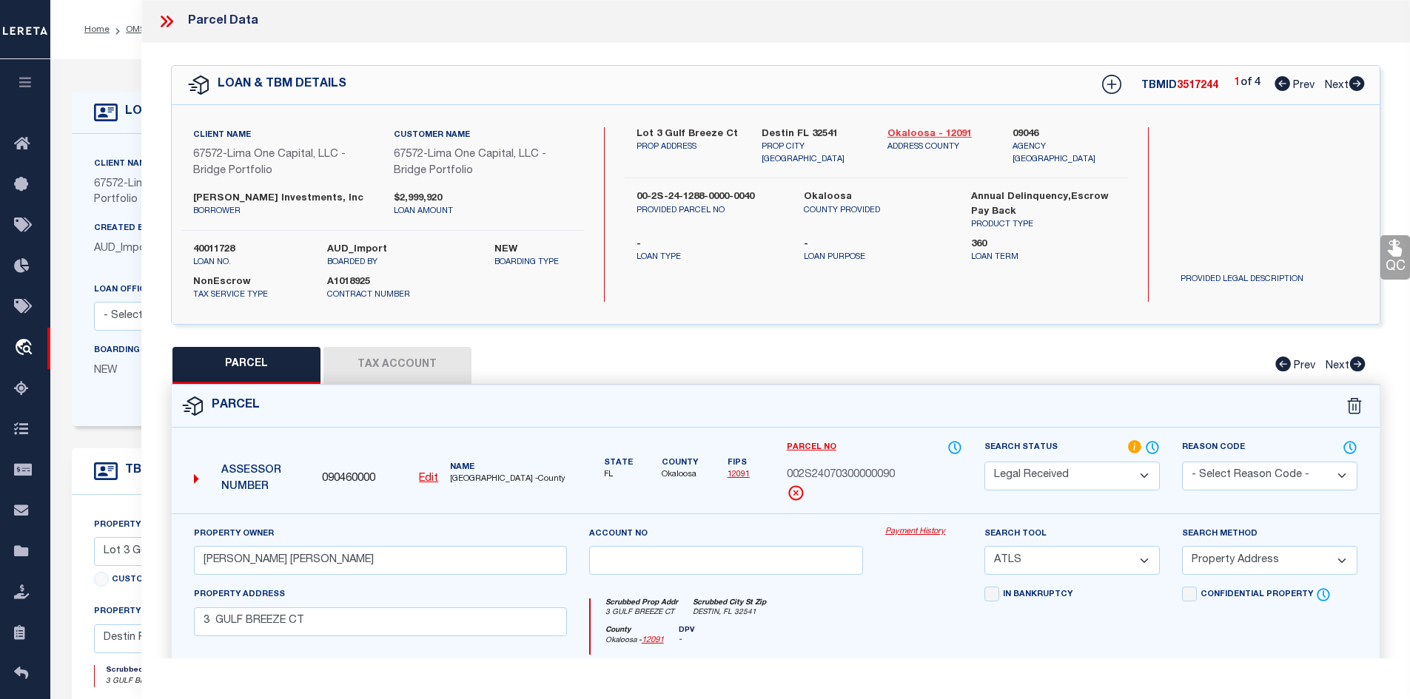
click at [911, 135] on link "Okaloosa - 12091" at bounding box center [939, 134] width 104 height 15
drag, startPoint x: 637, startPoint y: 181, endPoint x: 759, endPoint y: 181, distance: 122.1
click at [759, 190] on div "00-2S-24-1288-0000-0040 PROVIDED PARCEL NO" at bounding box center [708, 210] width 167 height 41
copy label "00-2S-24-1288-0000-0040"
